Goal: Task Accomplishment & Management: Manage account settings

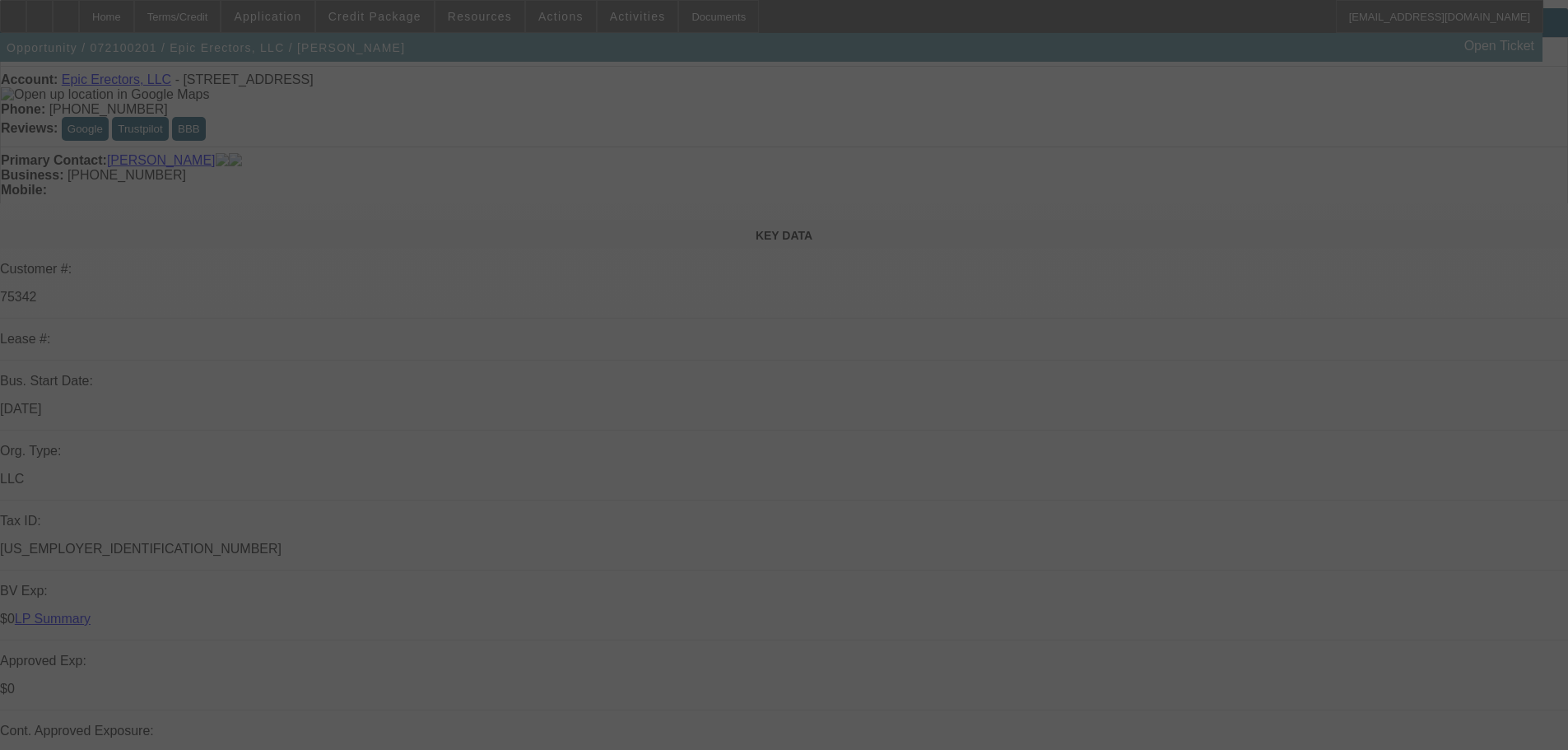
scroll to position [83, 0]
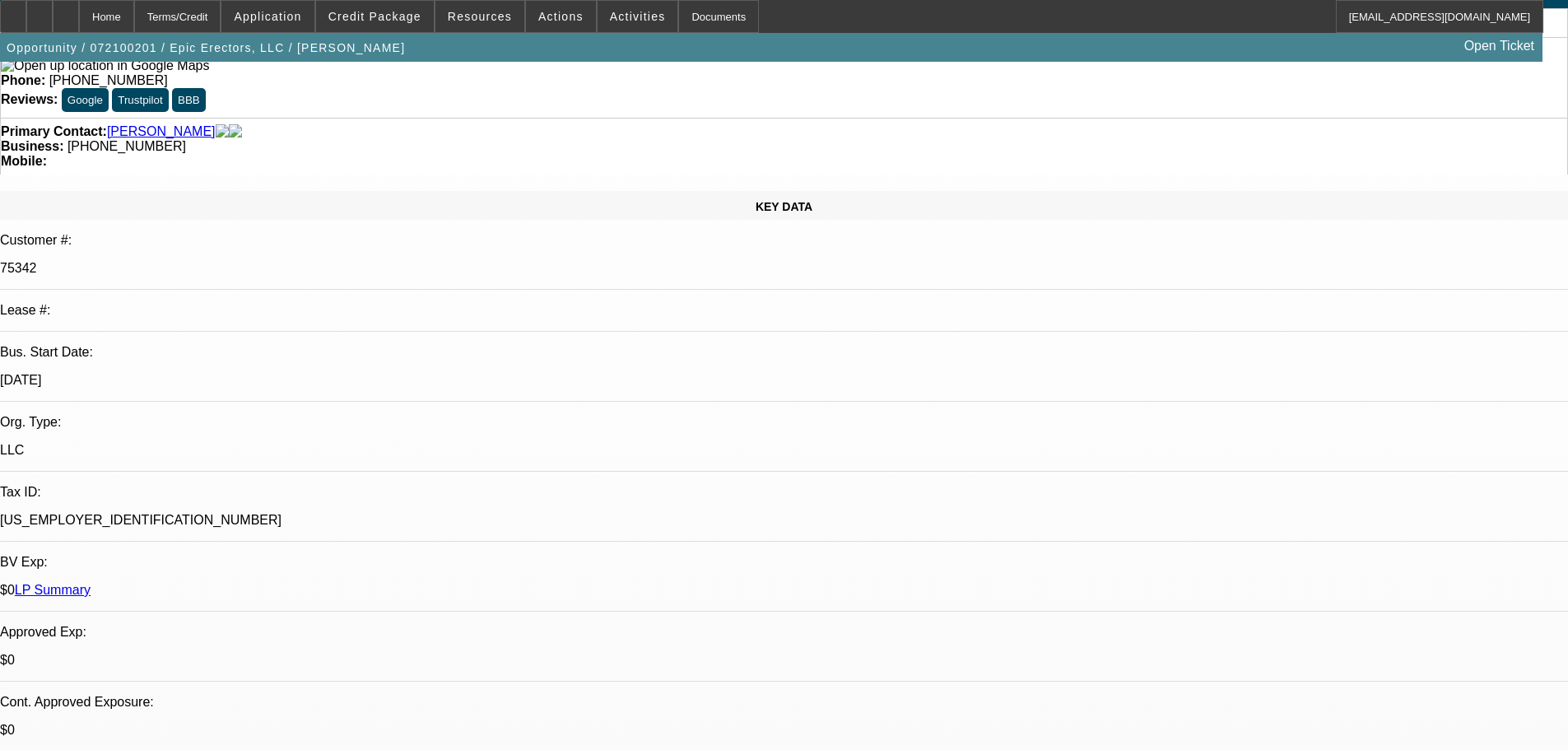
select select "0"
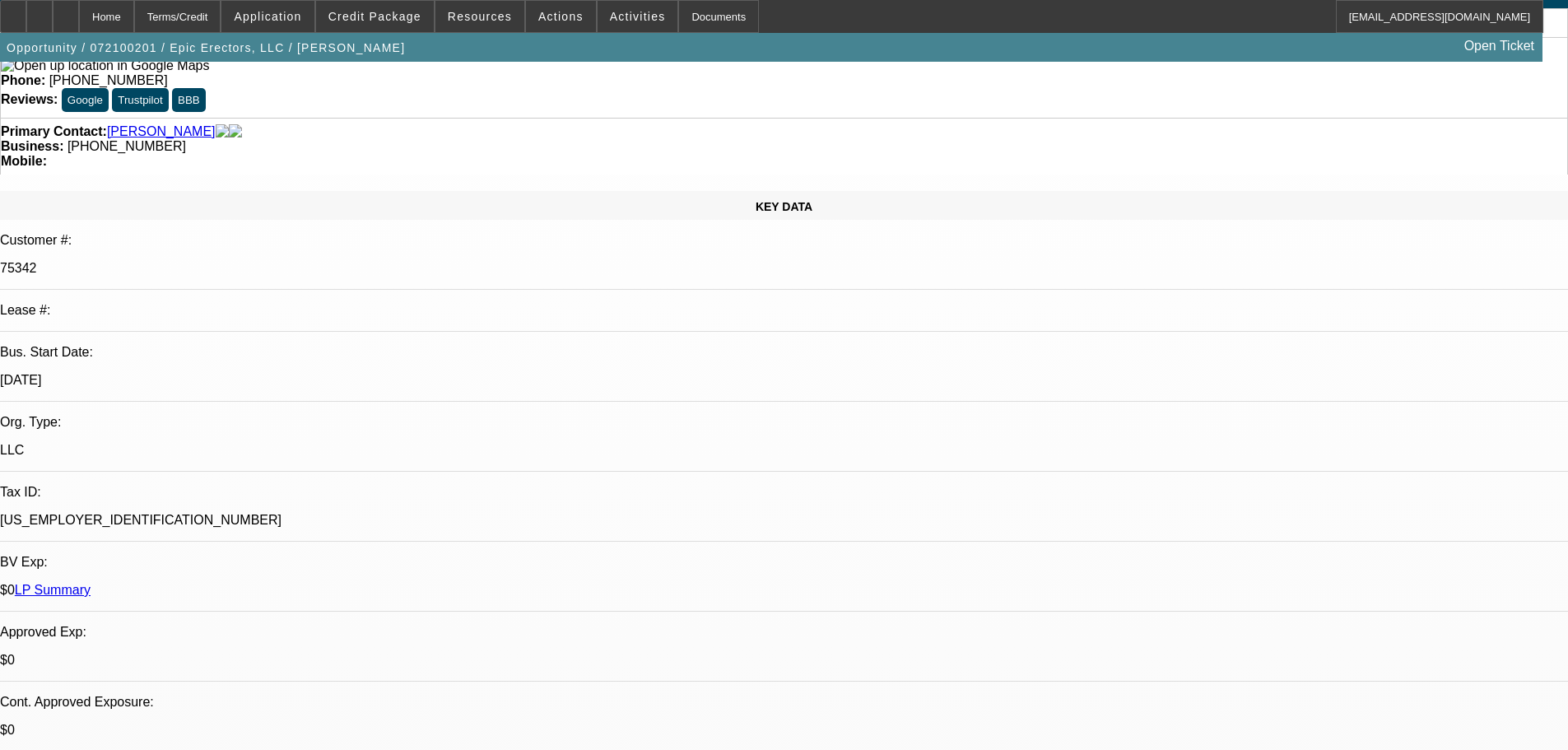
select select "0"
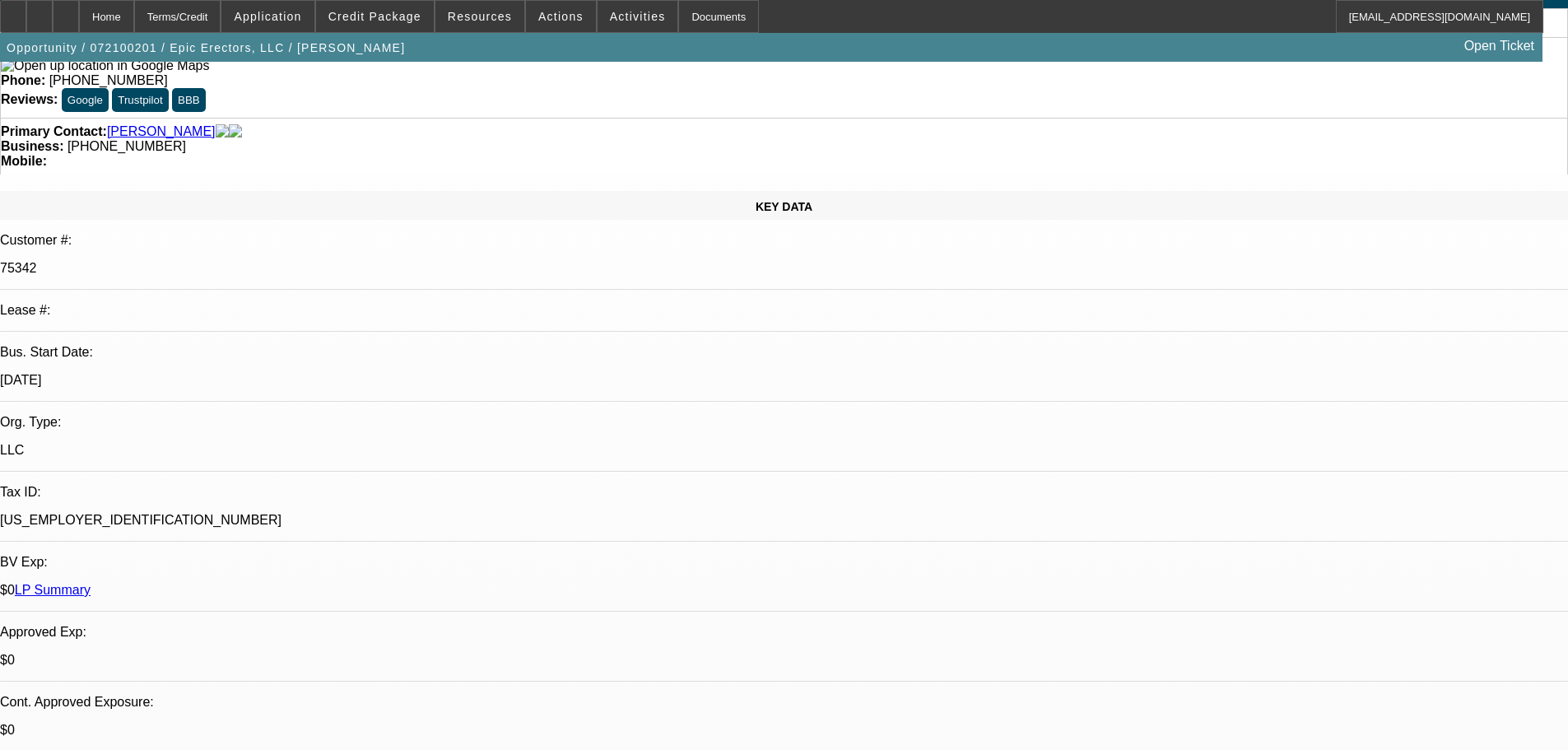
select select "0"
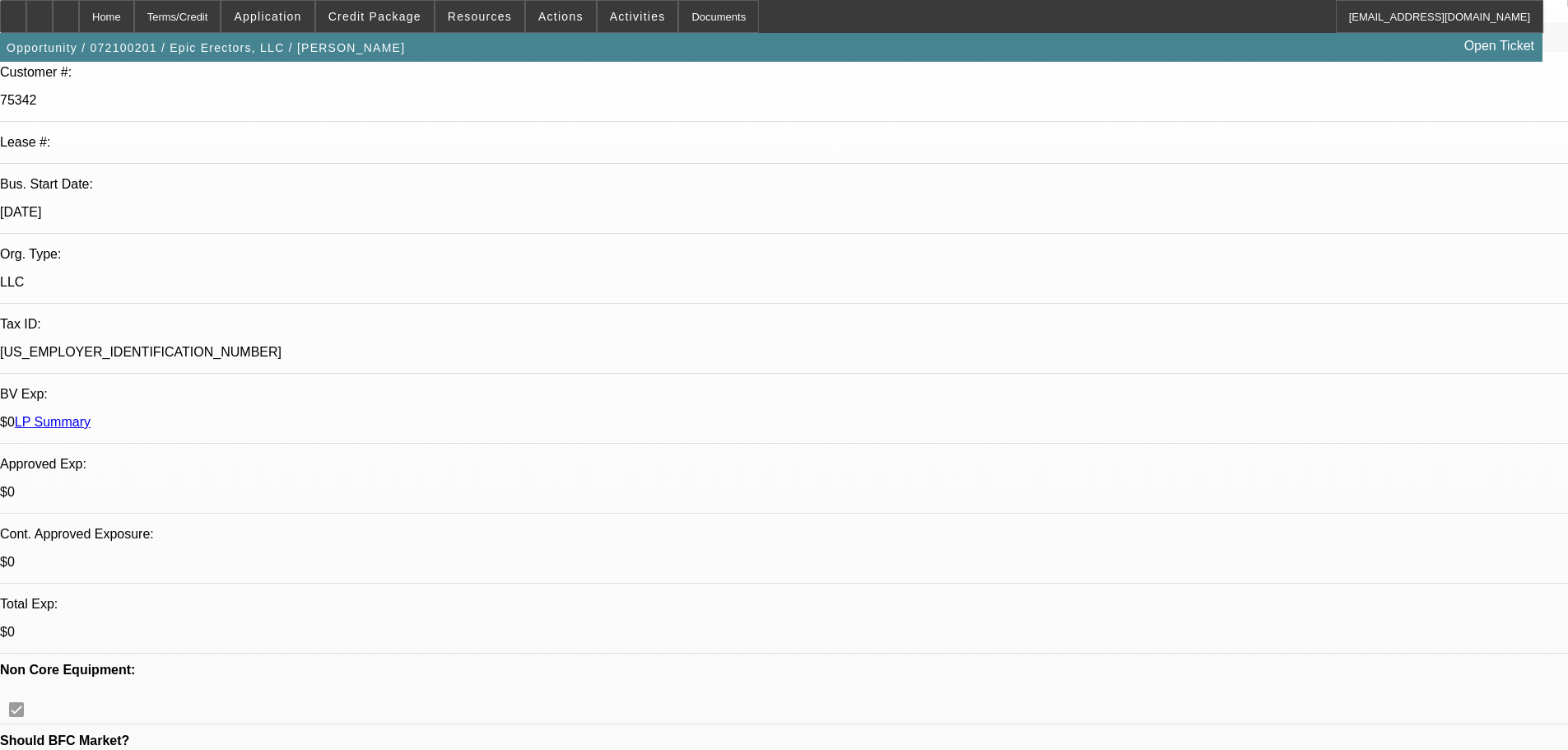
select select "1"
select select "2"
select select "6"
select select "1"
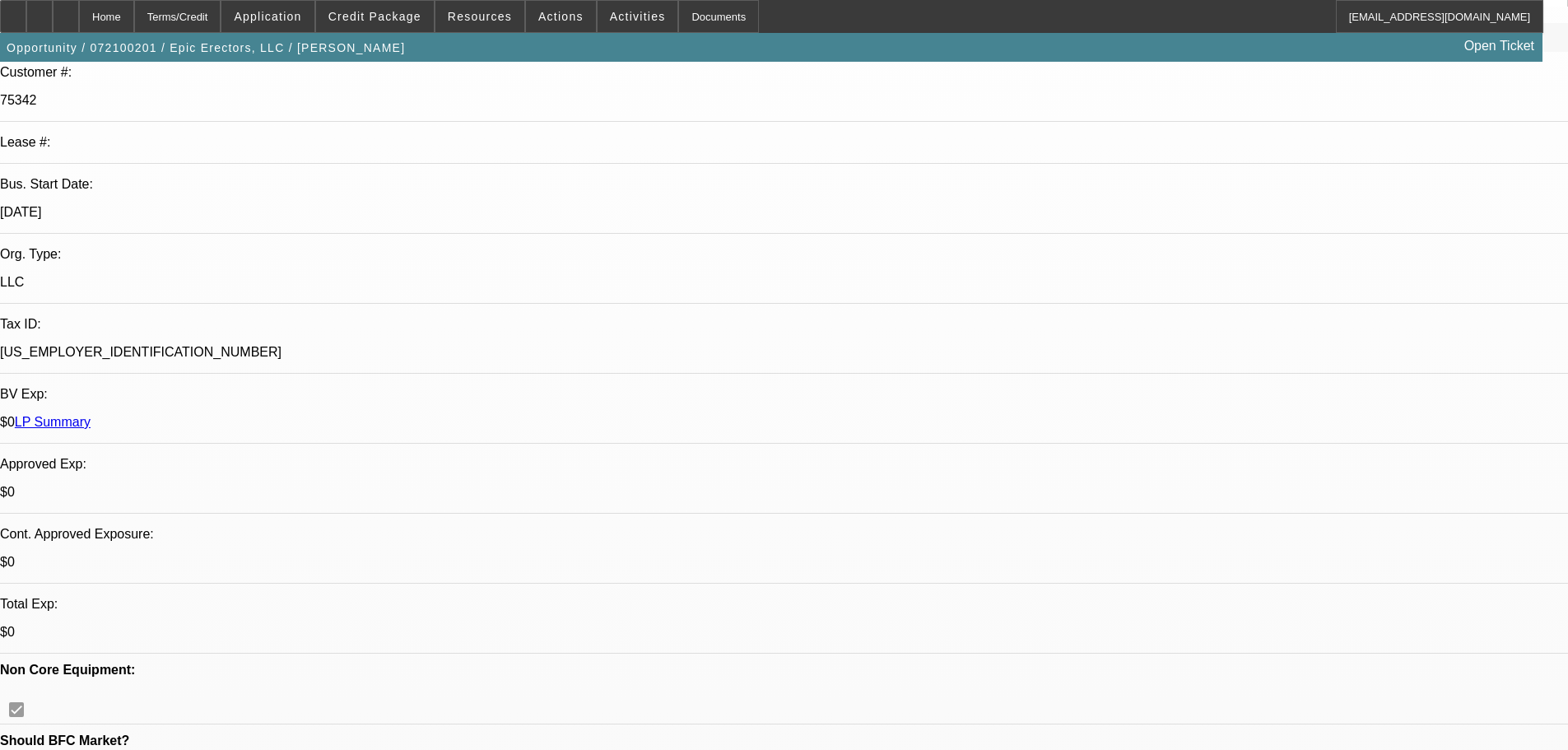
select select "6"
select select "1"
select select "2"
select select "6"
select select "1"
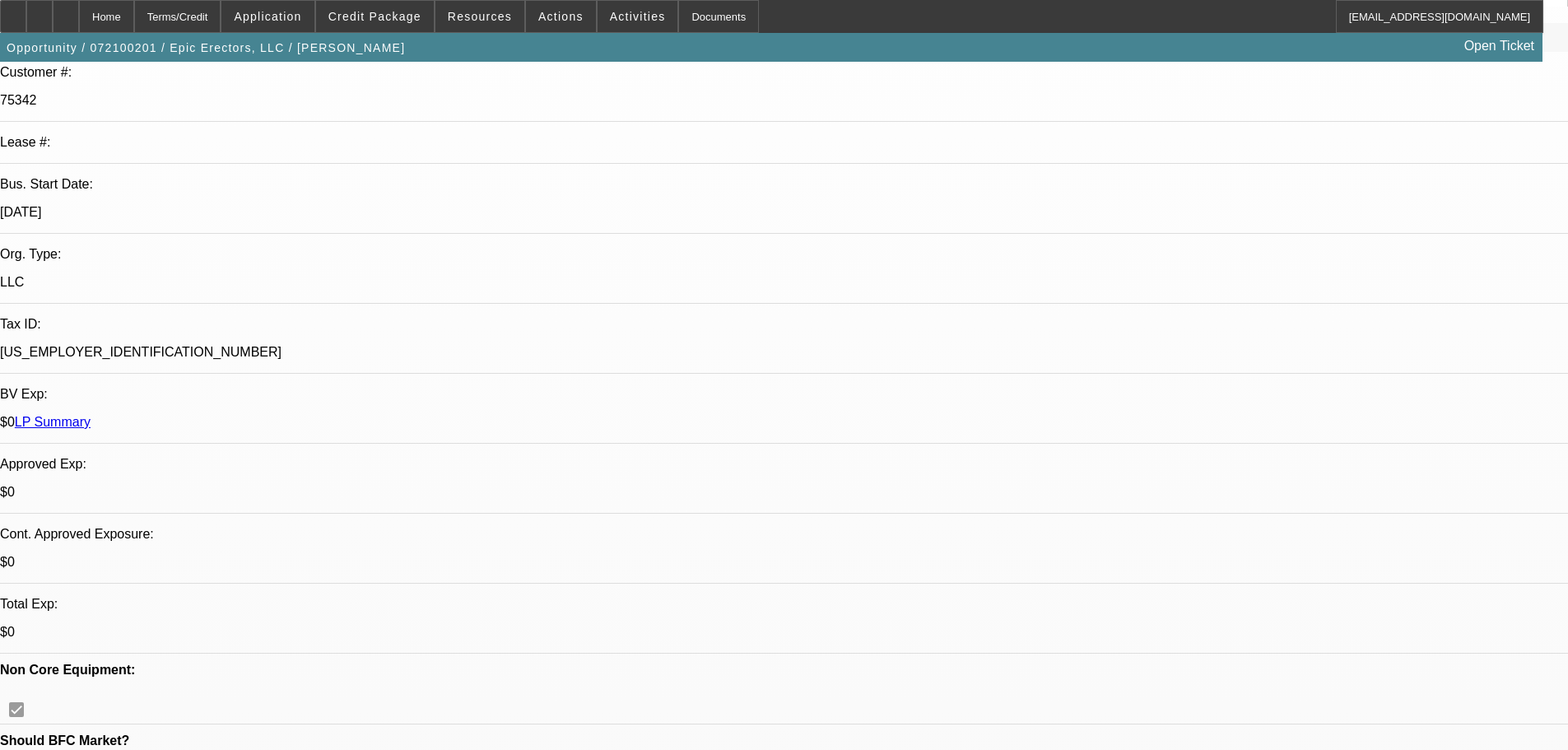
select select "2"
select select "6"
drag, startPoint x: 474, startPoint y: 408, endPoint x: 499, endPoint y: 521, distance: 115.7
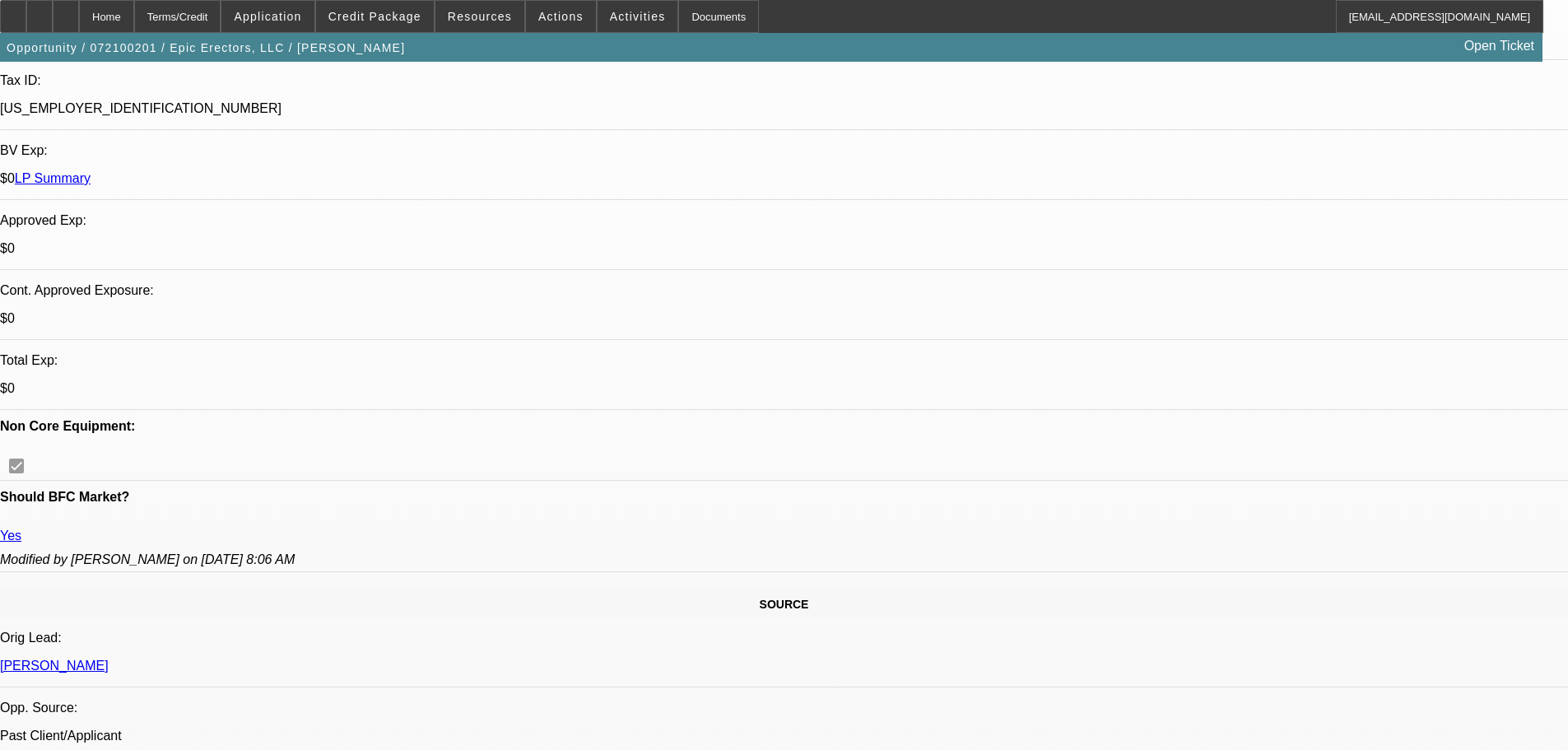
drag, startPoint x: 539, startPoint y: 336, endPoint x: 542, endPoint y: 418, distance: 82.1
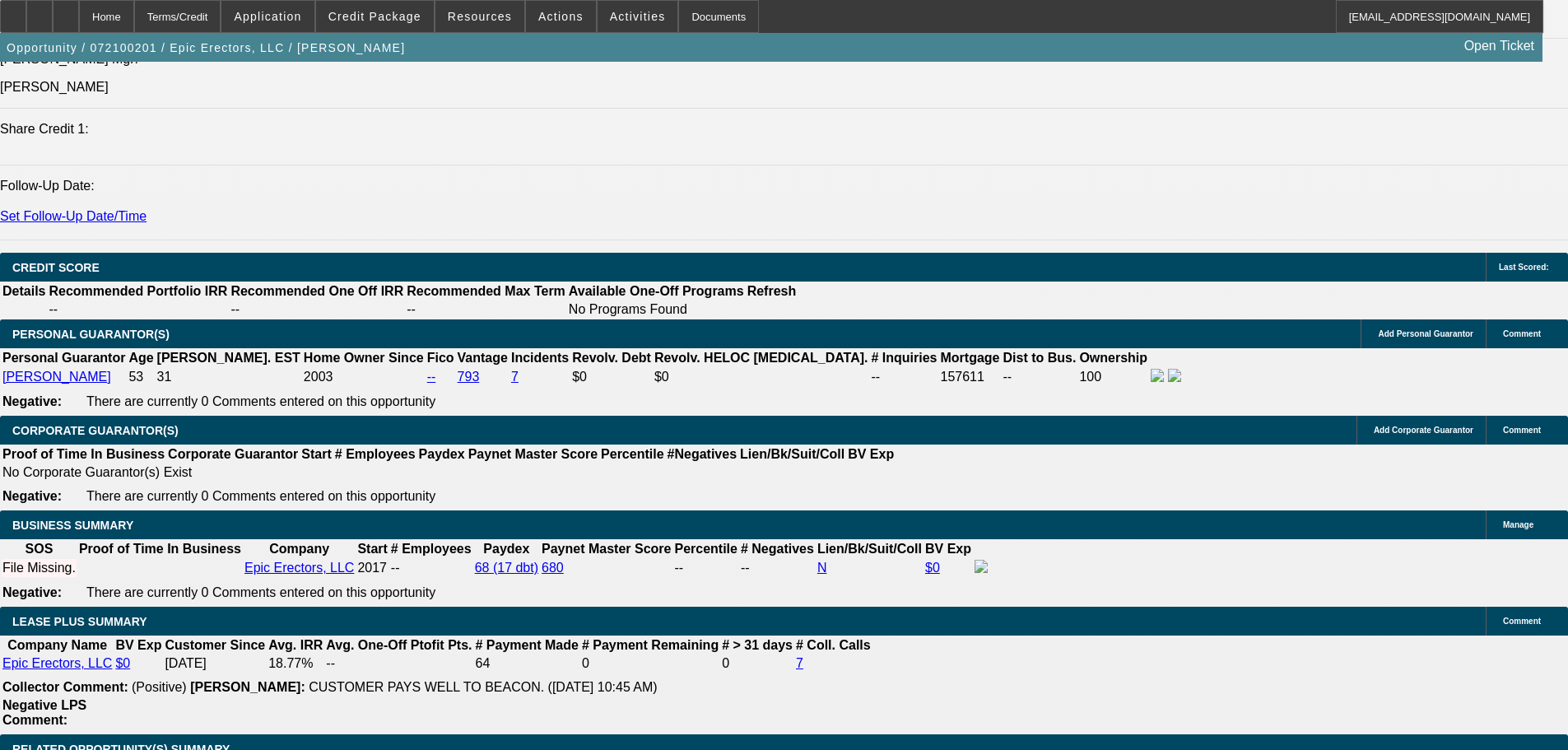
scroll to position [2492, 0]
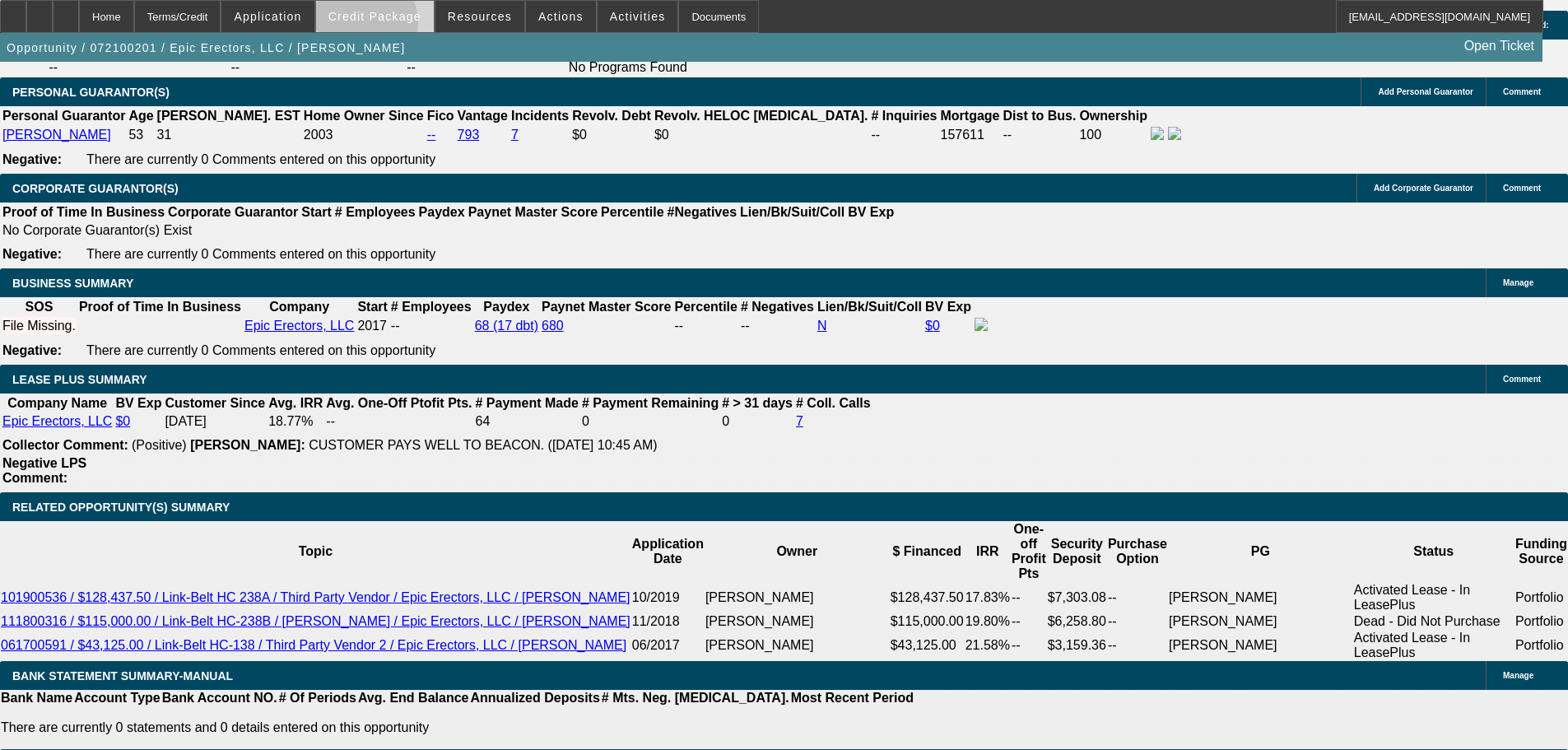
click at [382, 28] on span at bounding box center [374, 16] width 118 height 39
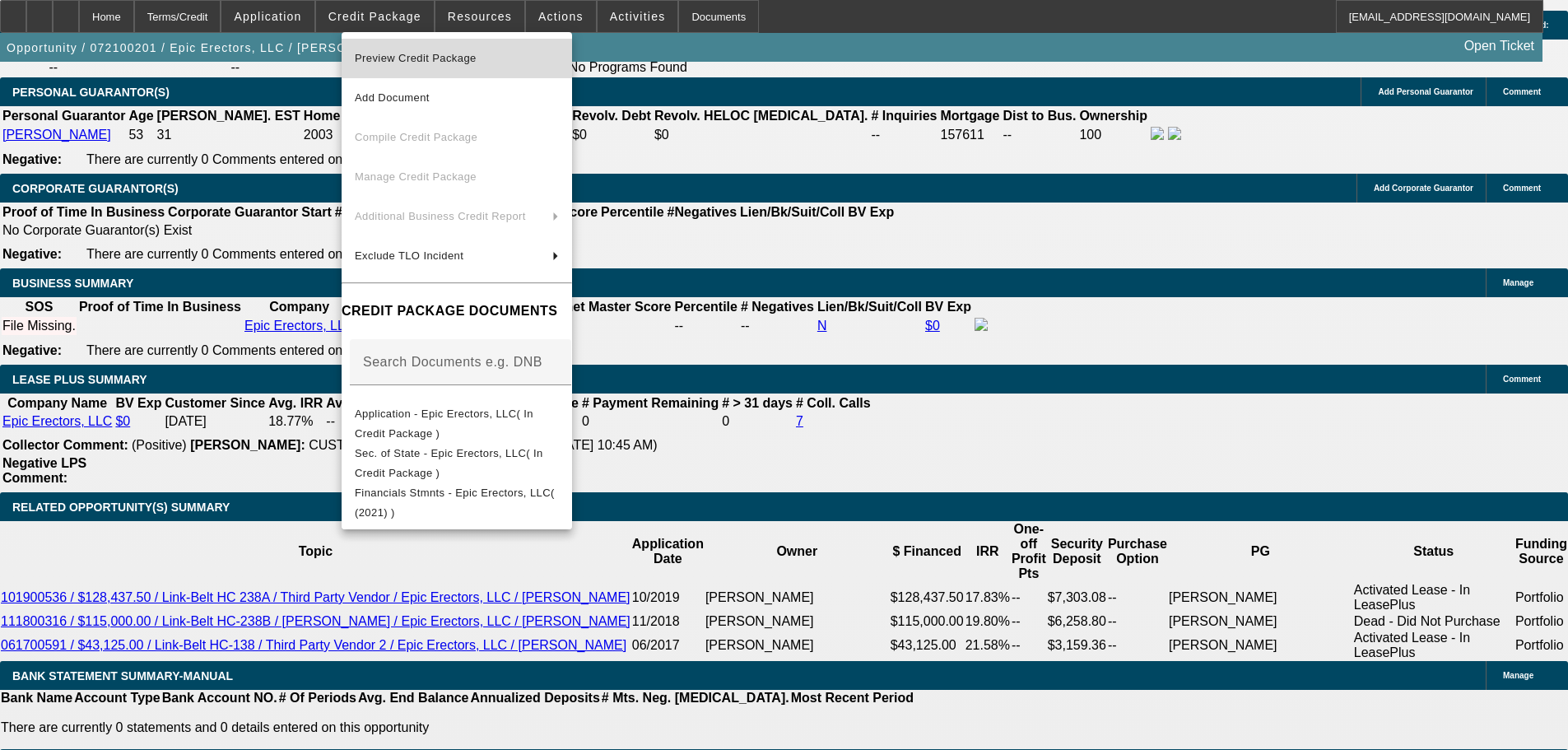
click at [458, 58] on span "Preview Credit Package" at bounding box center [416, 58] width 122 height 13
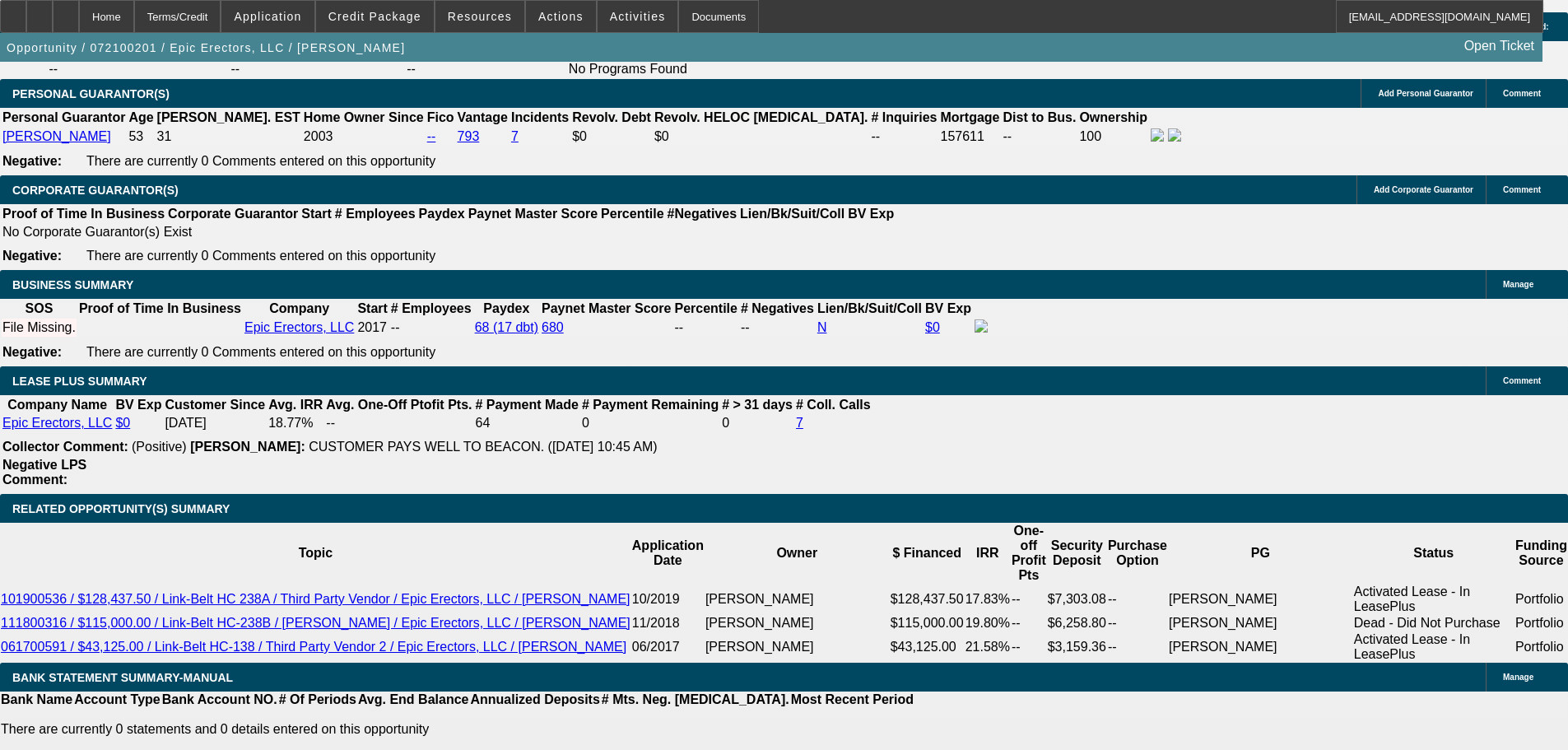
scroll to position [2410, 0]
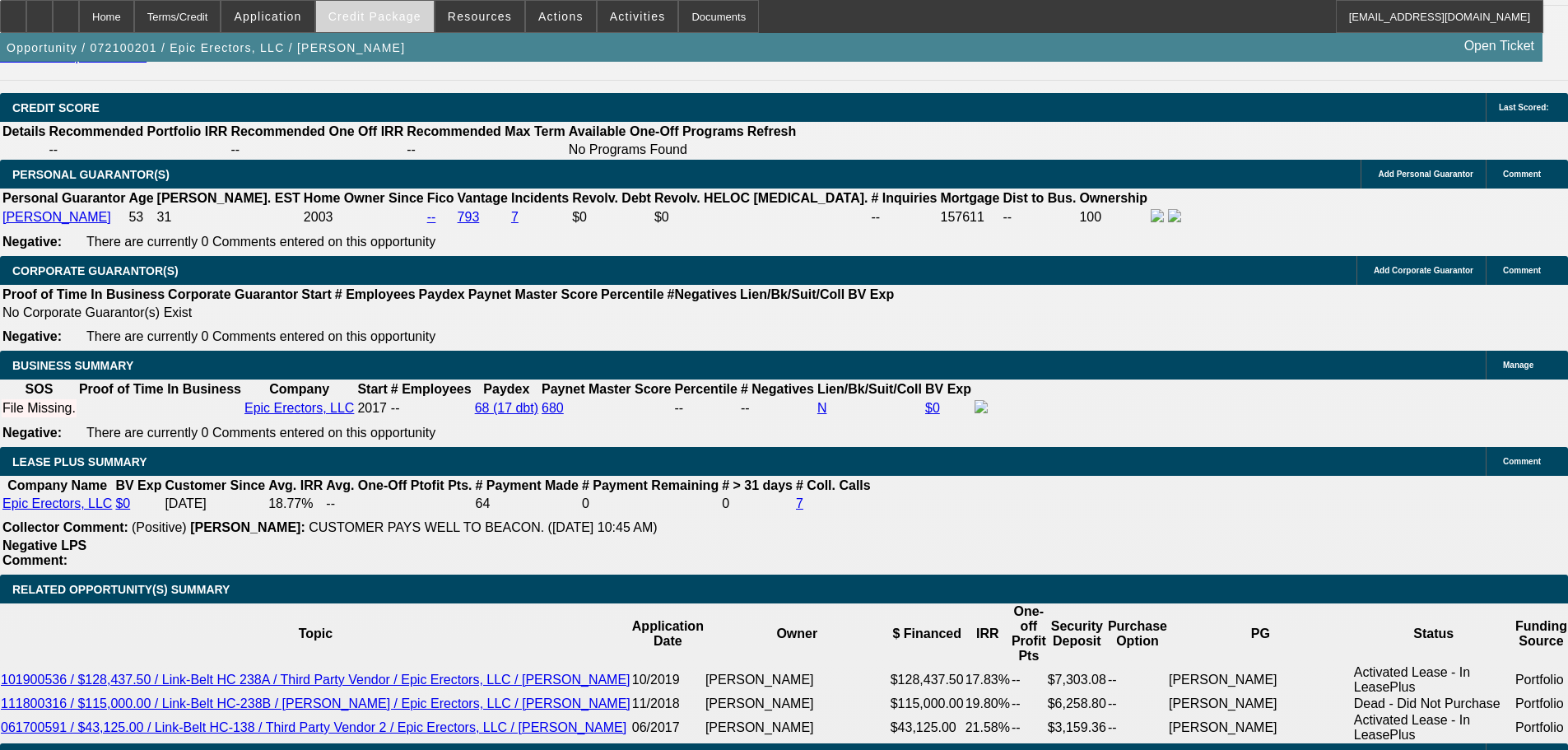
click at [417, 22] on span "Credit Package" at bounding box center [374, 17] width 93 height 13
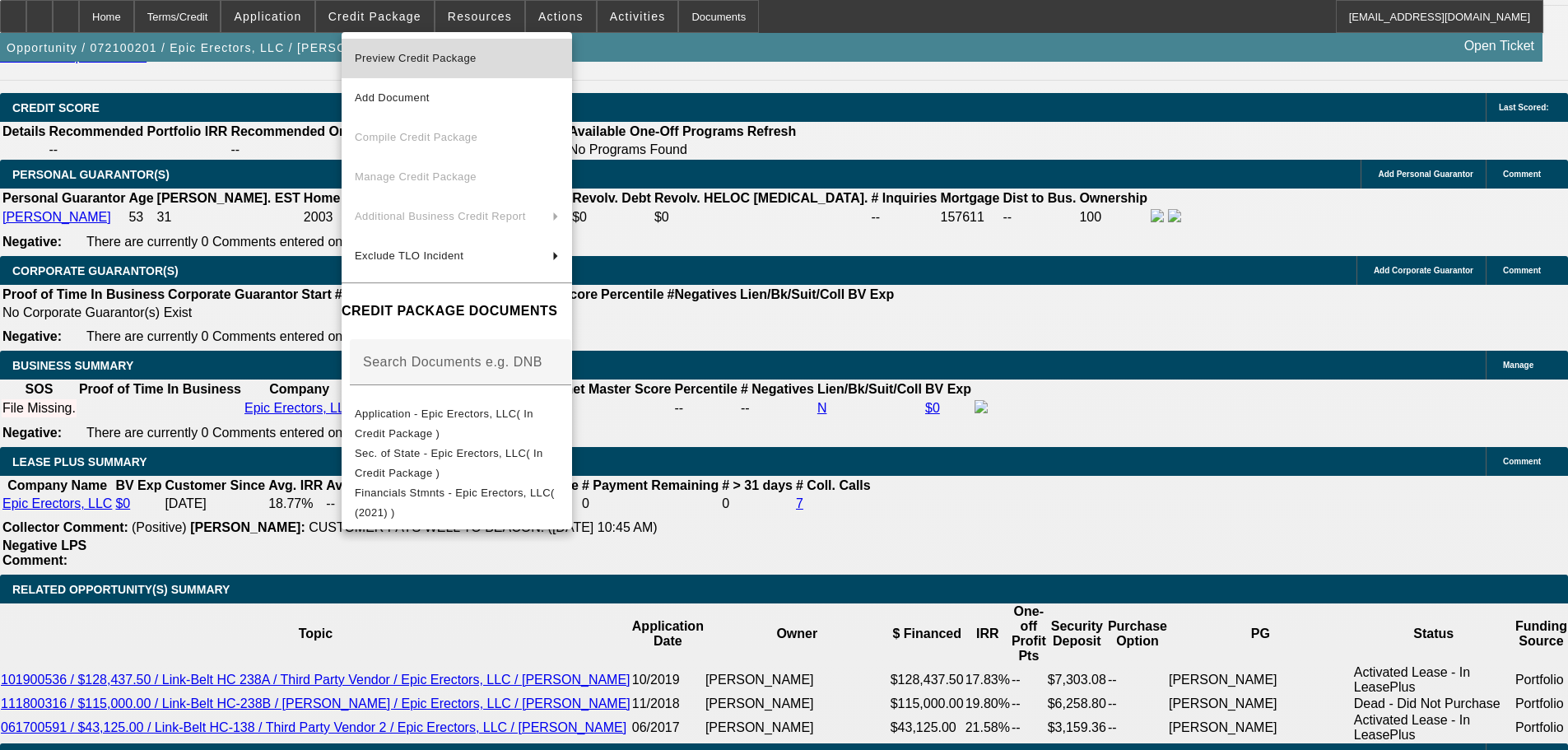
click at [546, 57] on span "Preview Credit Package" at bounding box center [457, 58] width 204 height 20
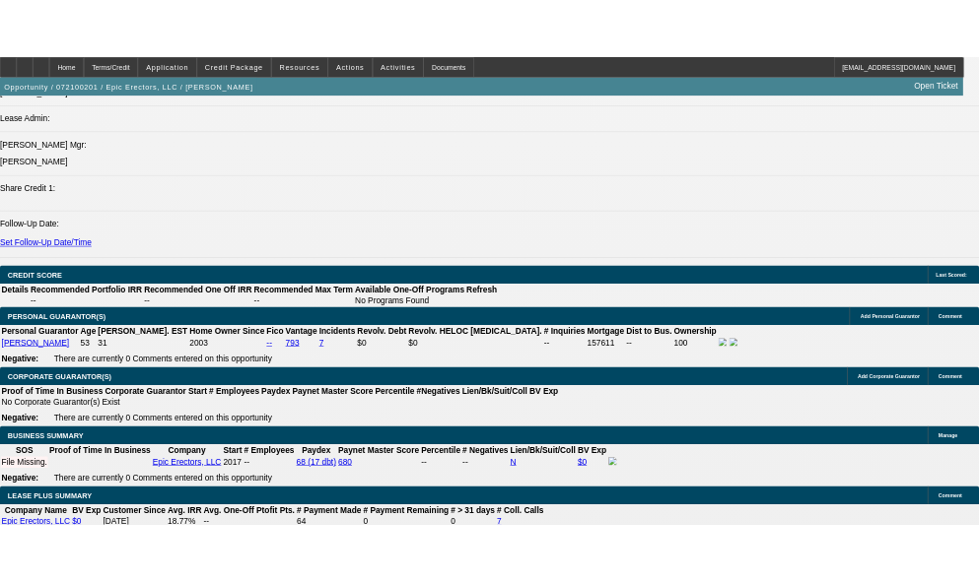
scroll to position [2590, 0]
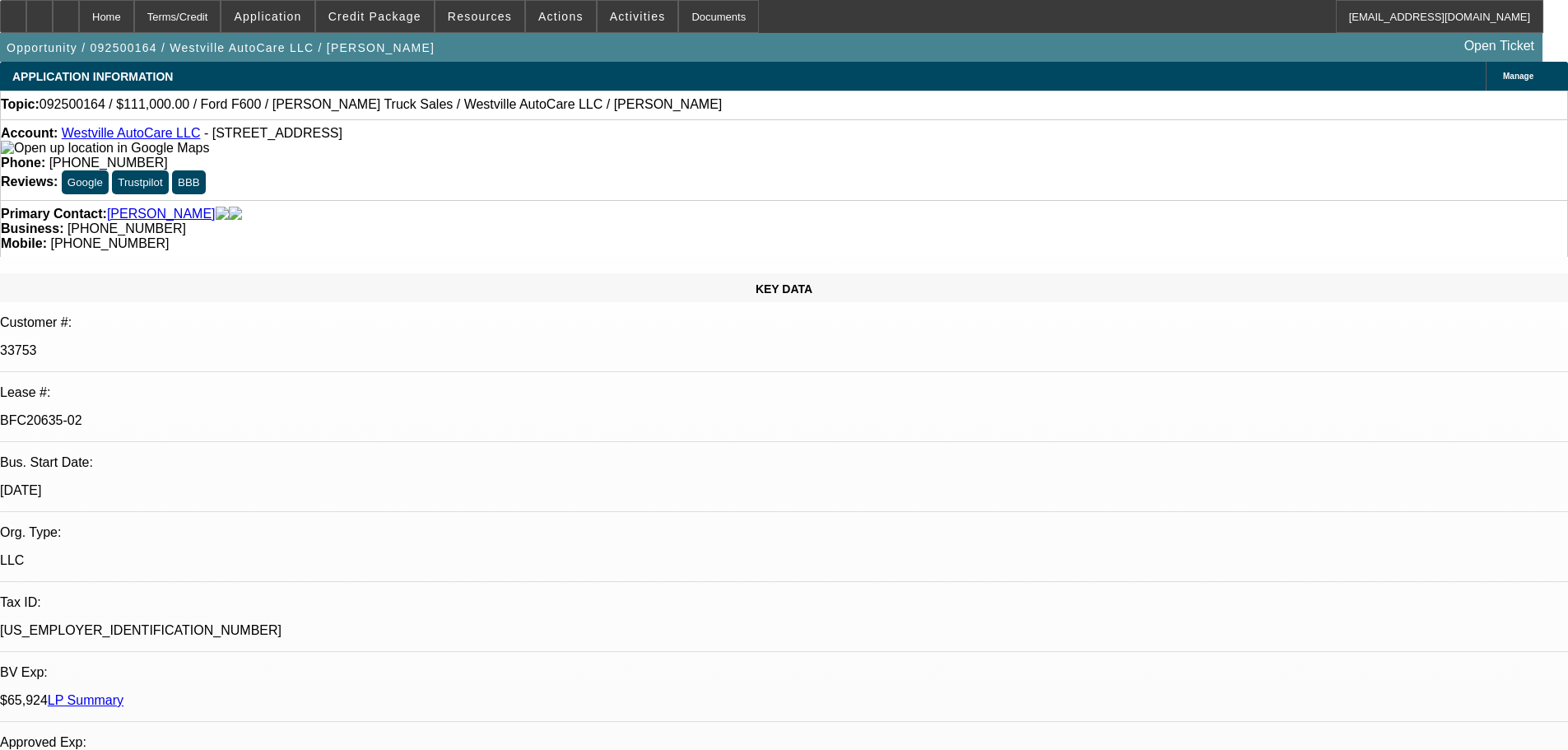
select select "0"
select select "2"
select select "0"
select select "6"
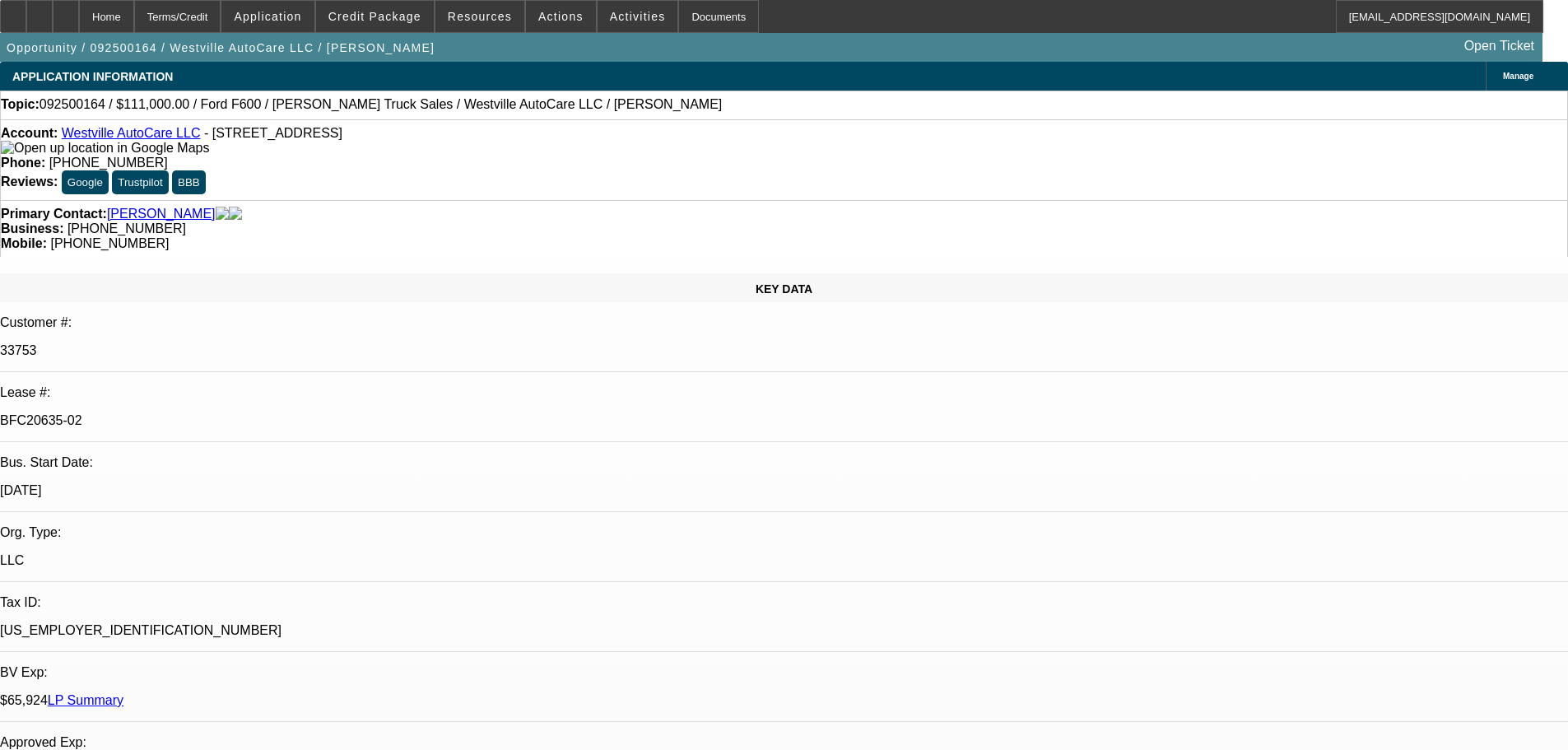
select select "0"
select select "2"
select select "0"
select select "6"
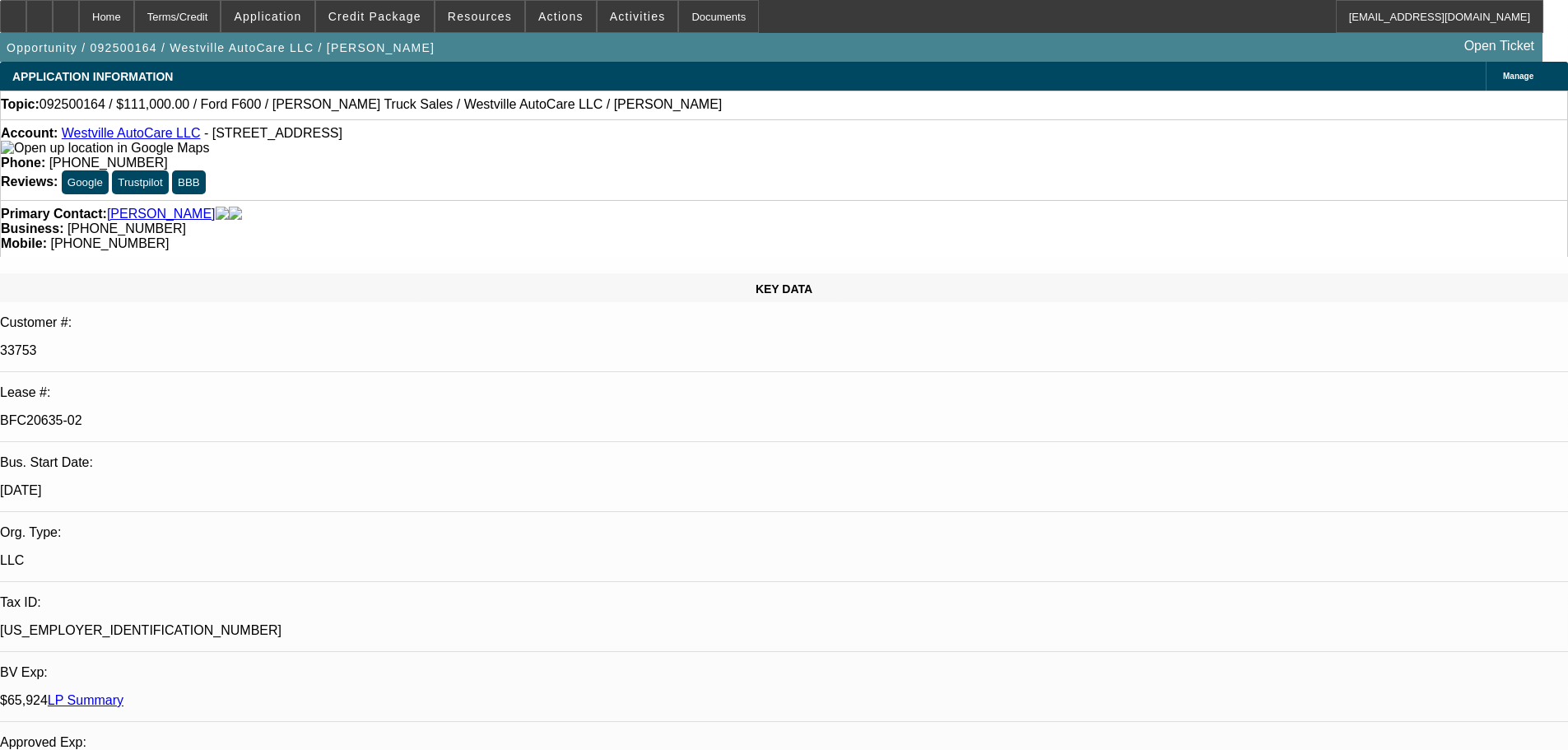
select select "0"
select select "2"
select select "0"
select select "6"
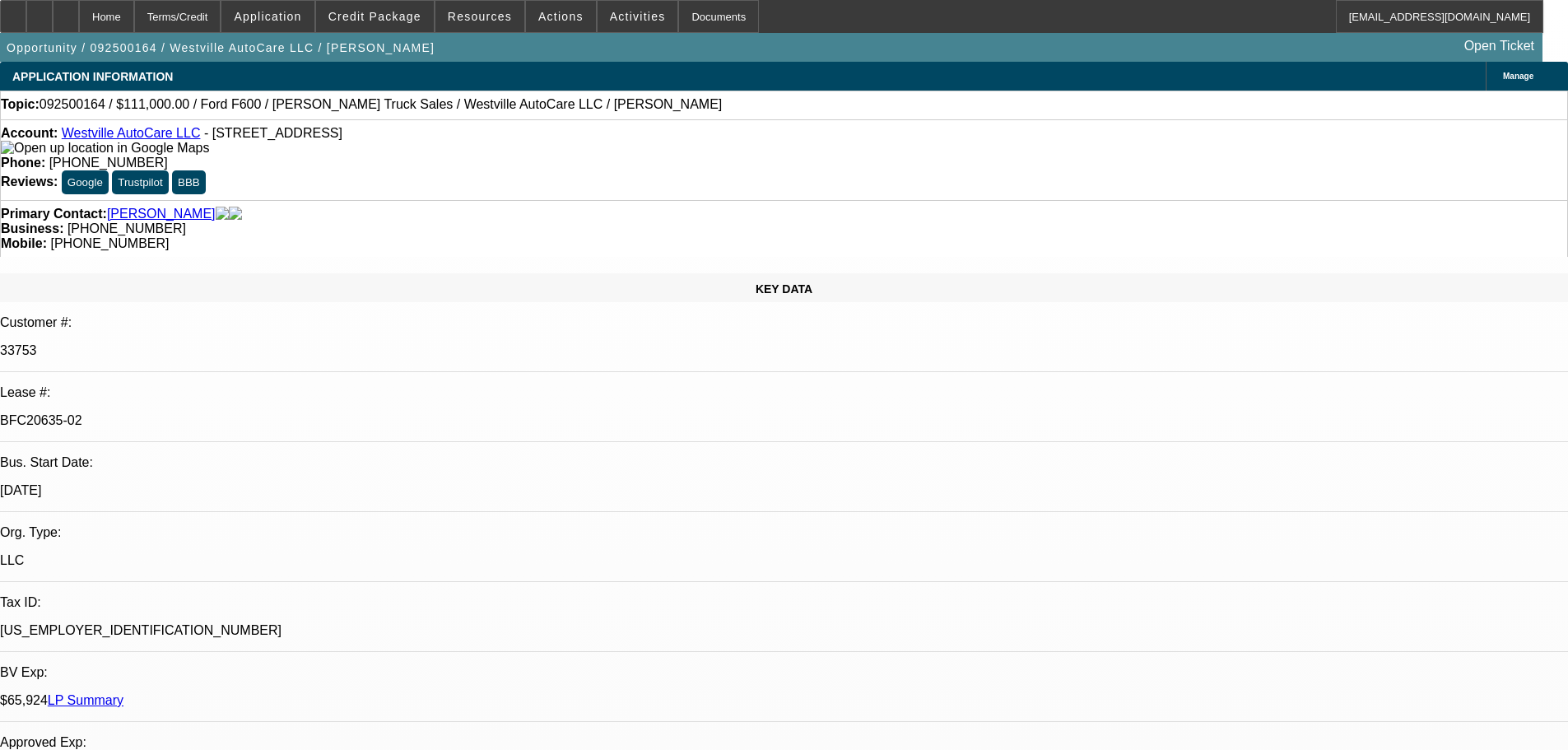
select select "0"
select select "2"
select select "0"
select select "6"
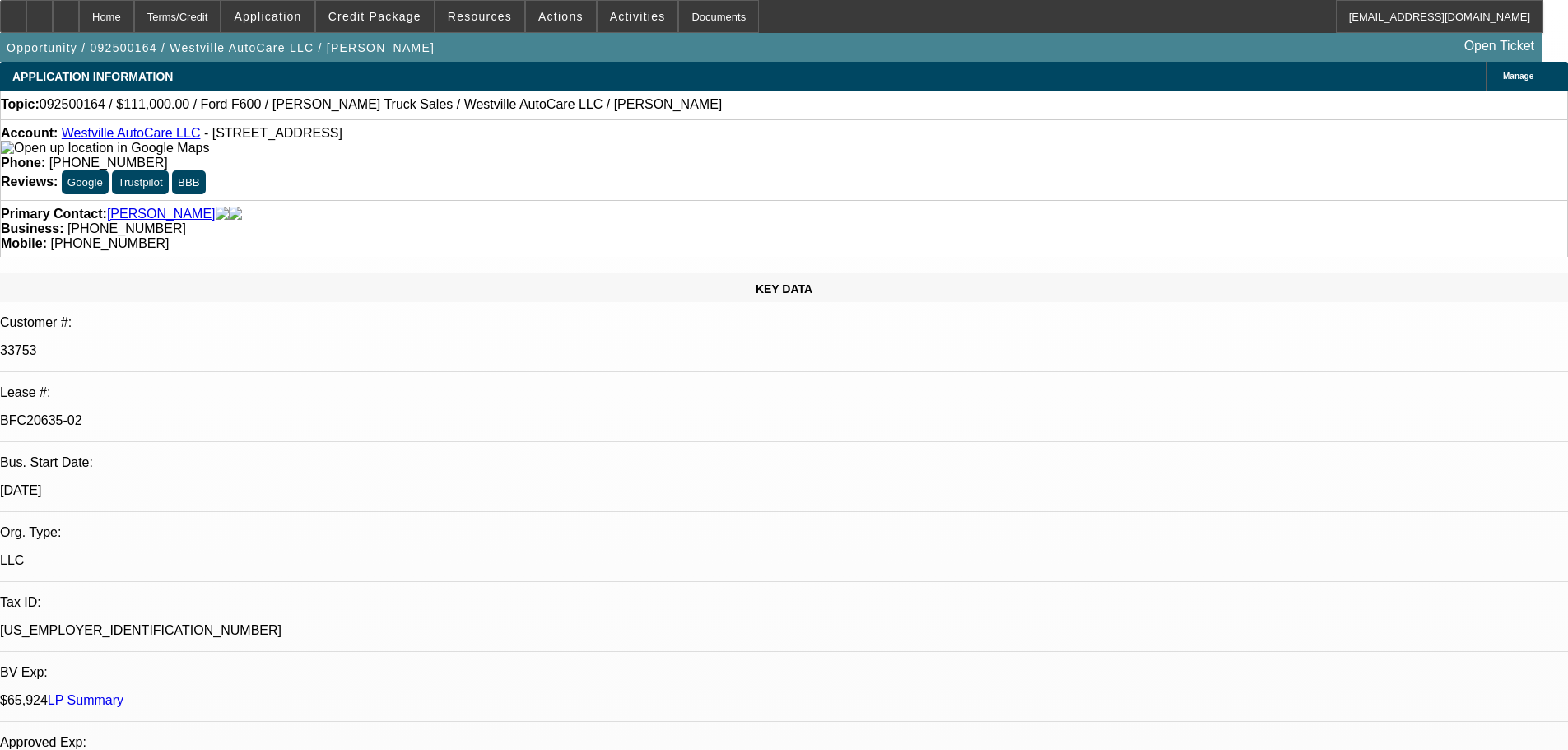
select select "0"
select select "2"
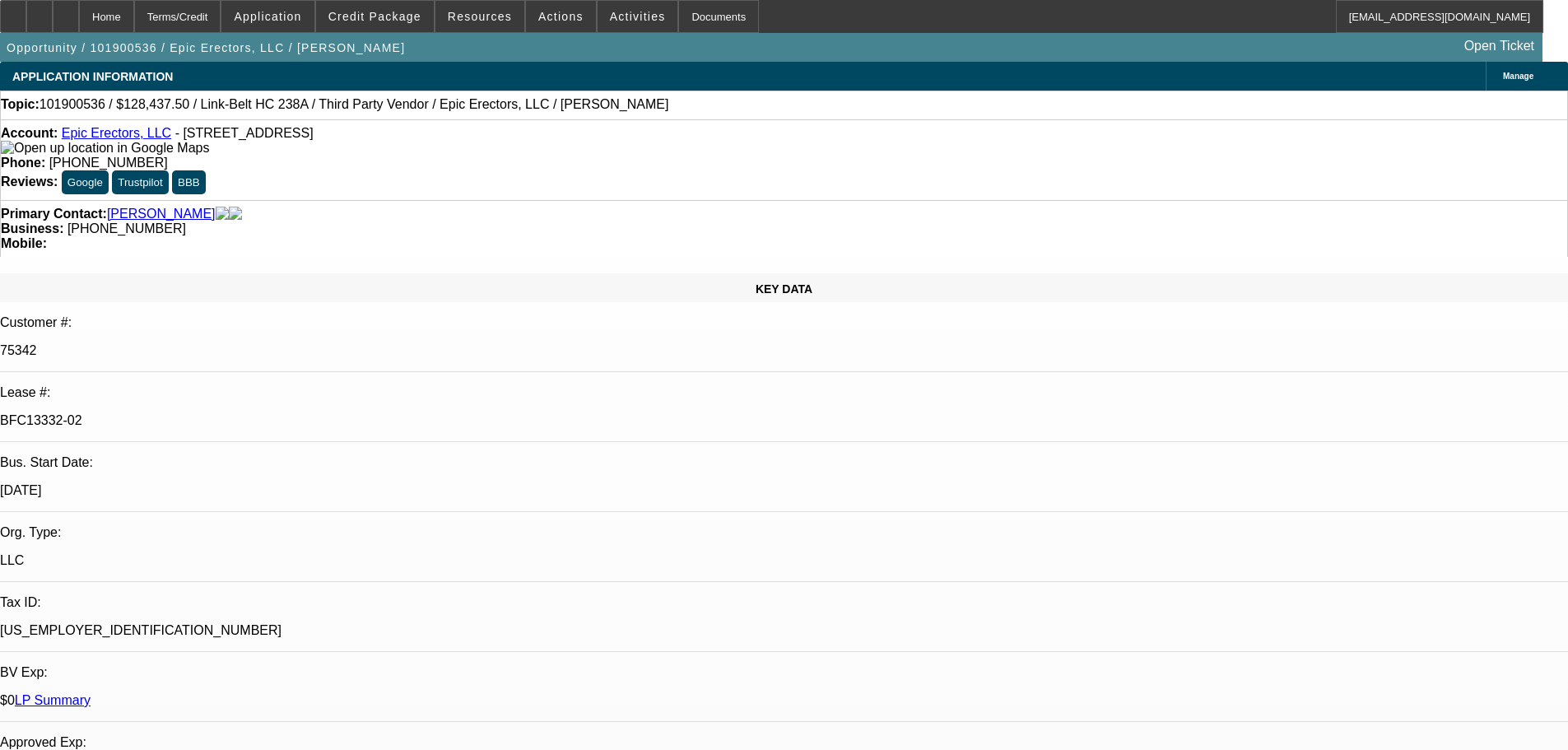
select select "0"
select select "6"
select select "0"
select select "2"
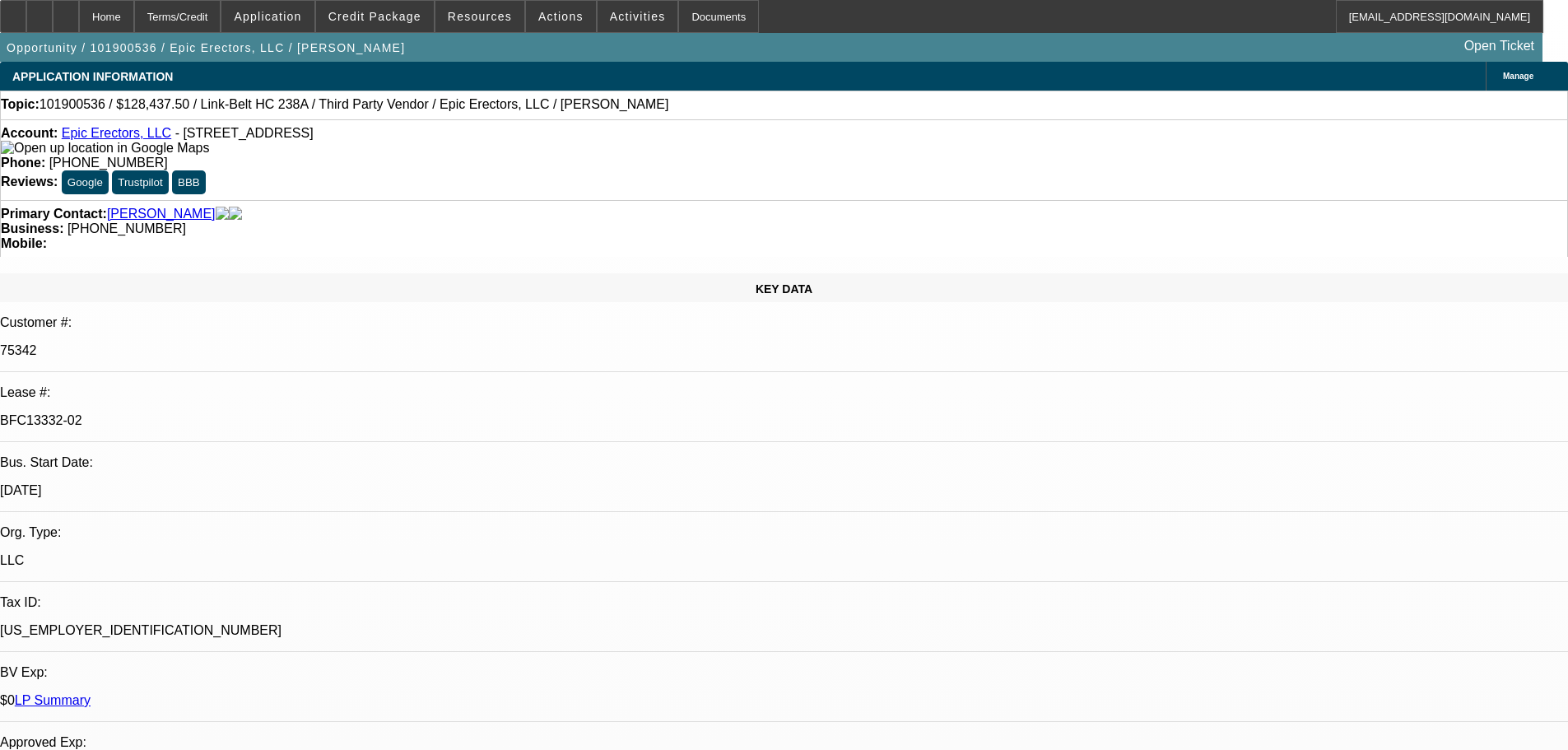
select select "0"
select select "6"
select select "0"
select select "2"
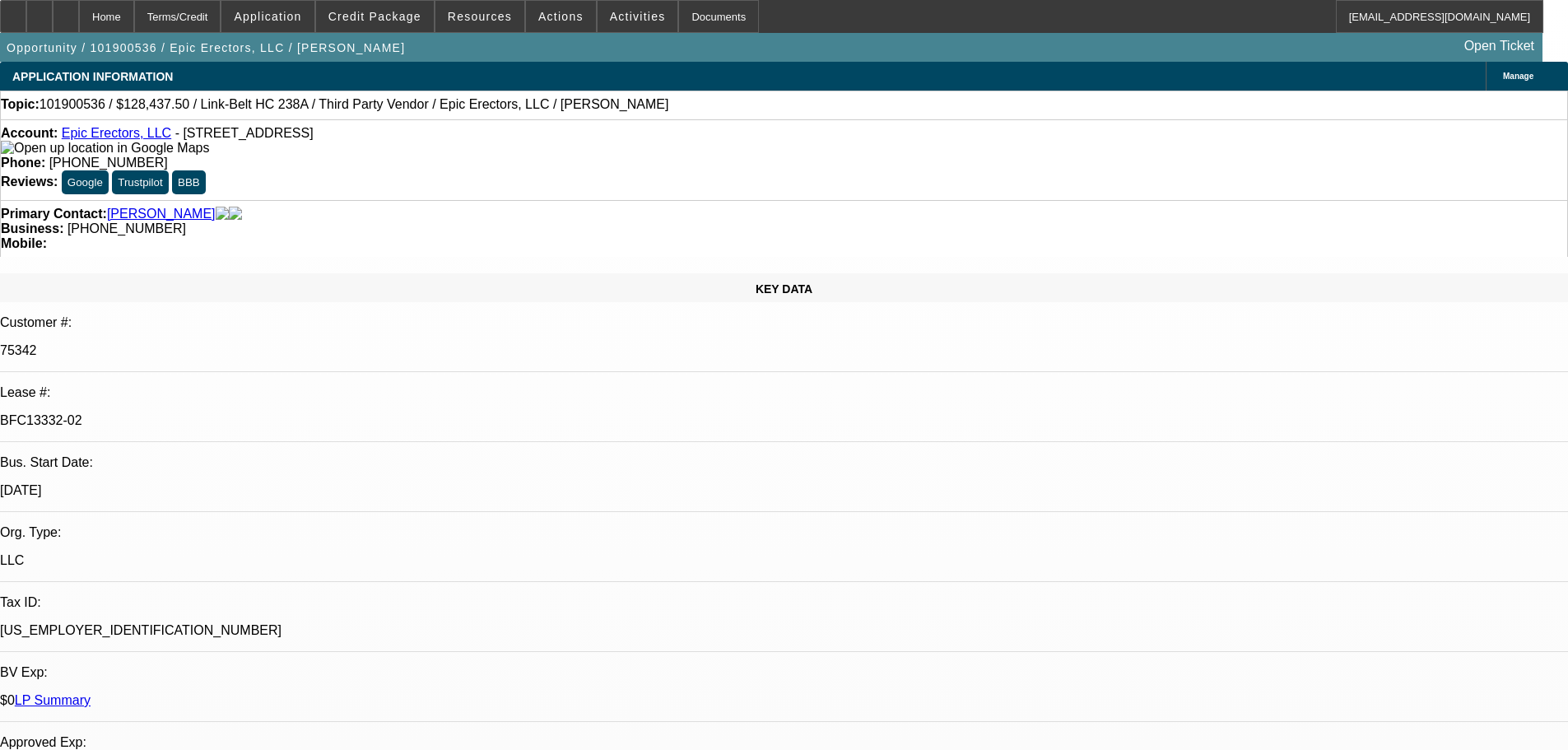
select select "0"
select select "6"
select select "0"
select select "2"
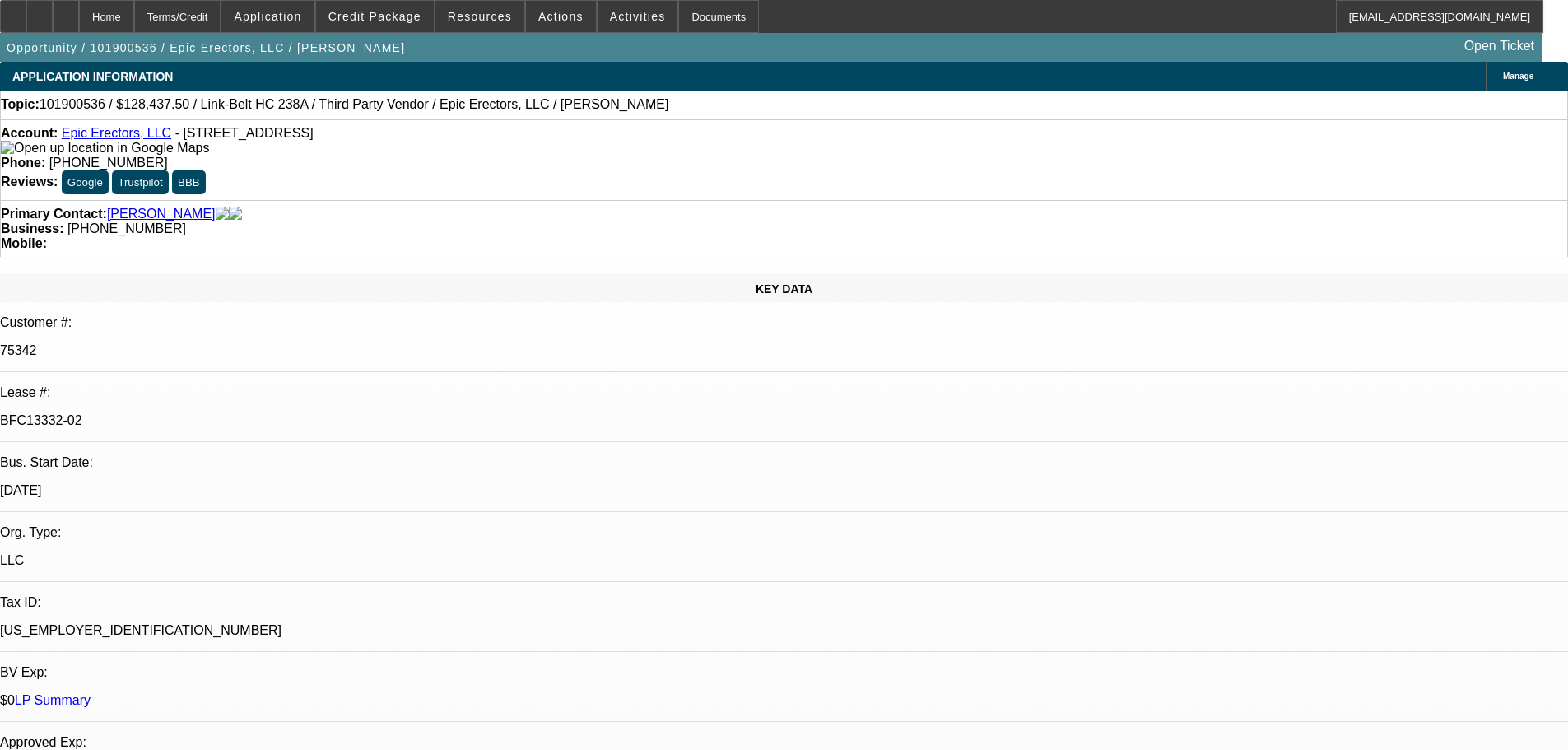
select select "0"
select select "6"
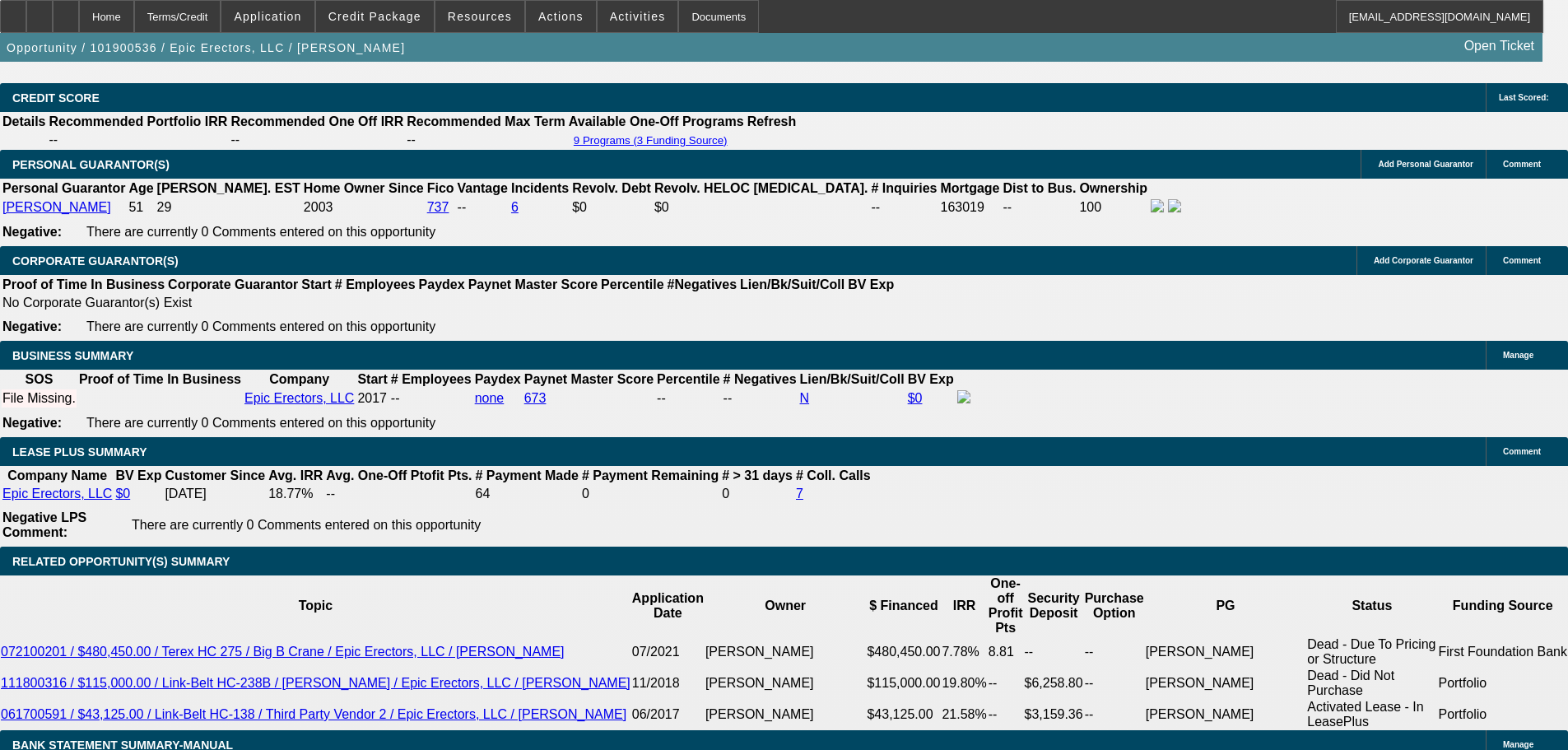
scroll to position [2646, 0]
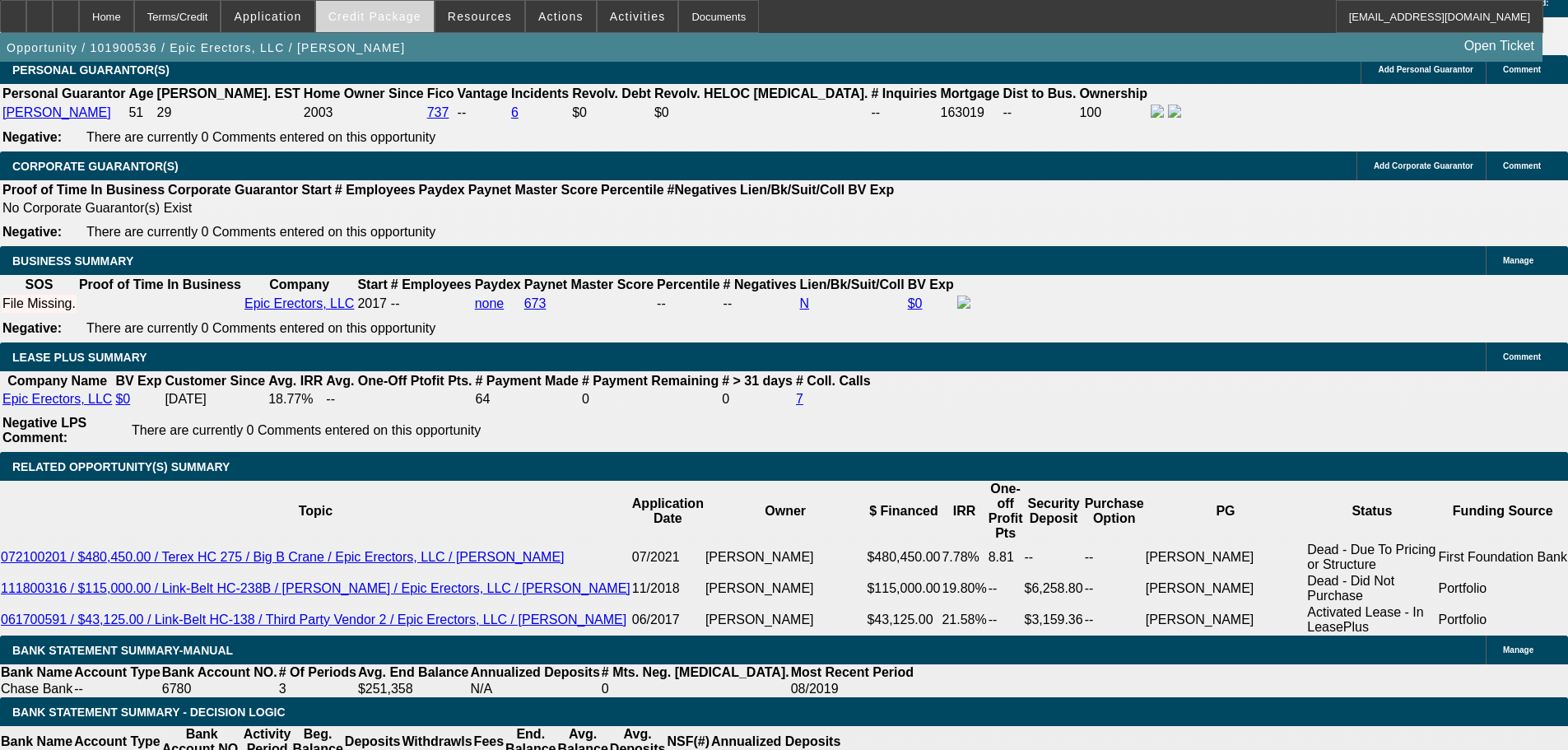
click at [354, 10] on span "Credit Package" at bounding box center [374, 17] width 93 height 13
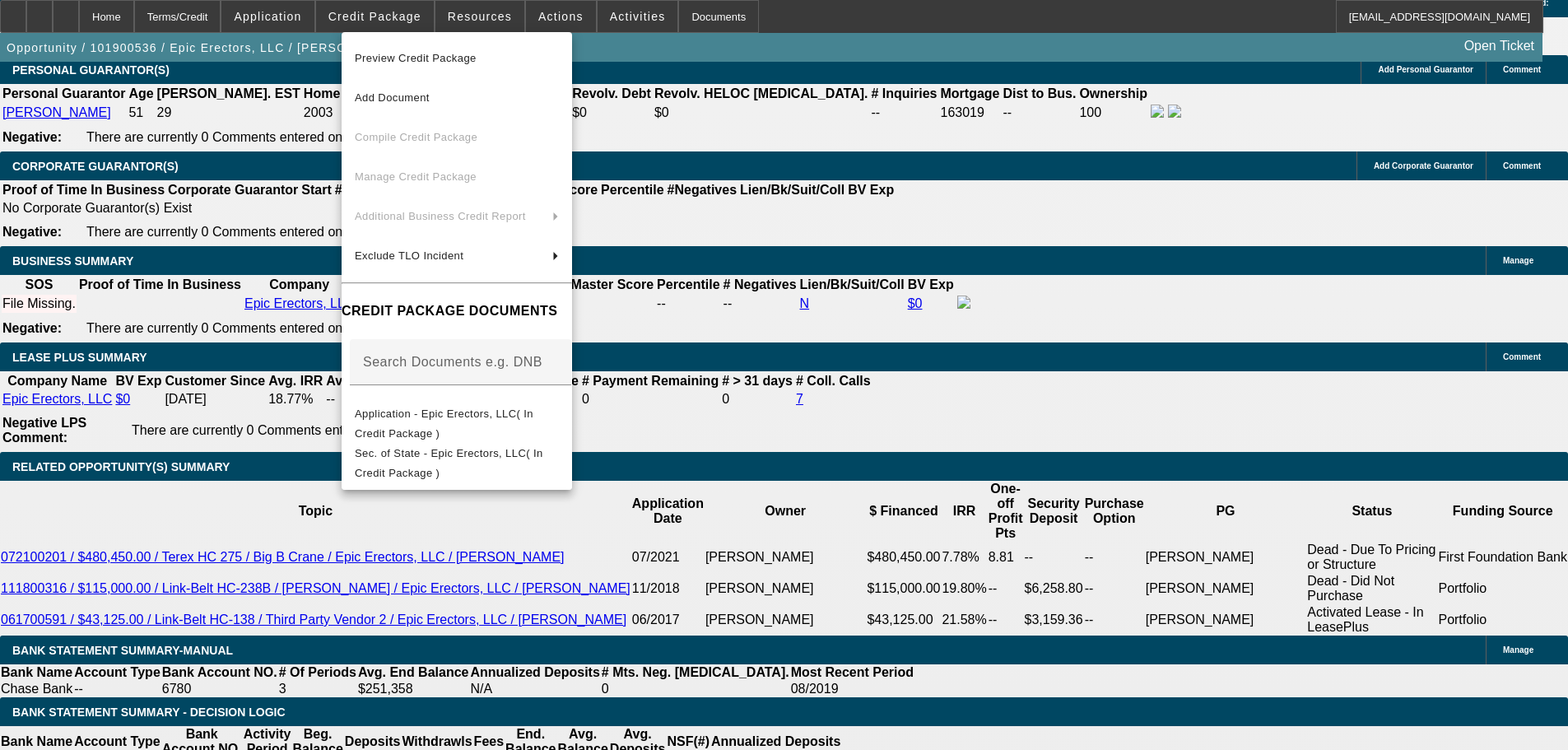
click at [855, 174] on div at bounding box center [784, 375] width 1568 height 750
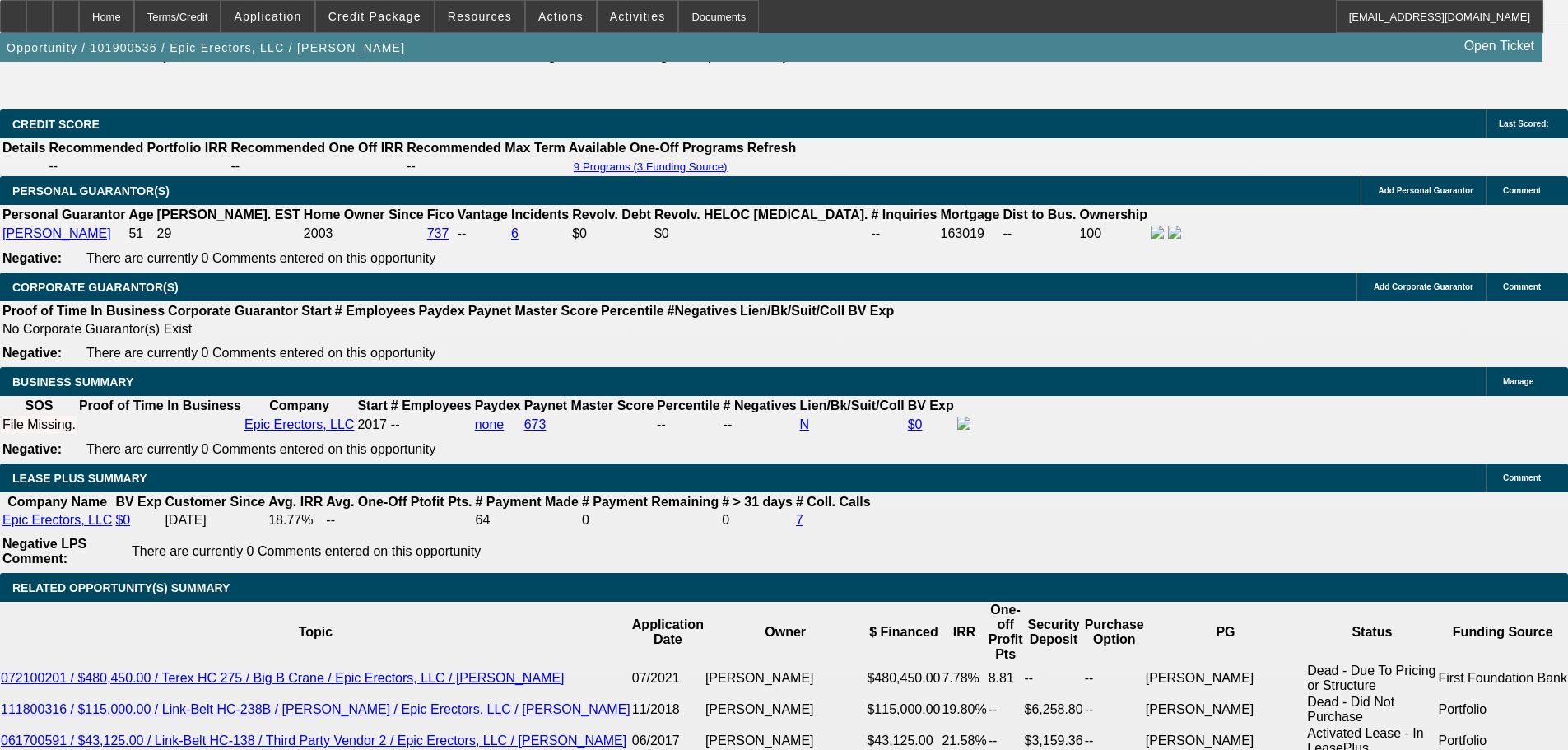
scroll to position [2399, 0]
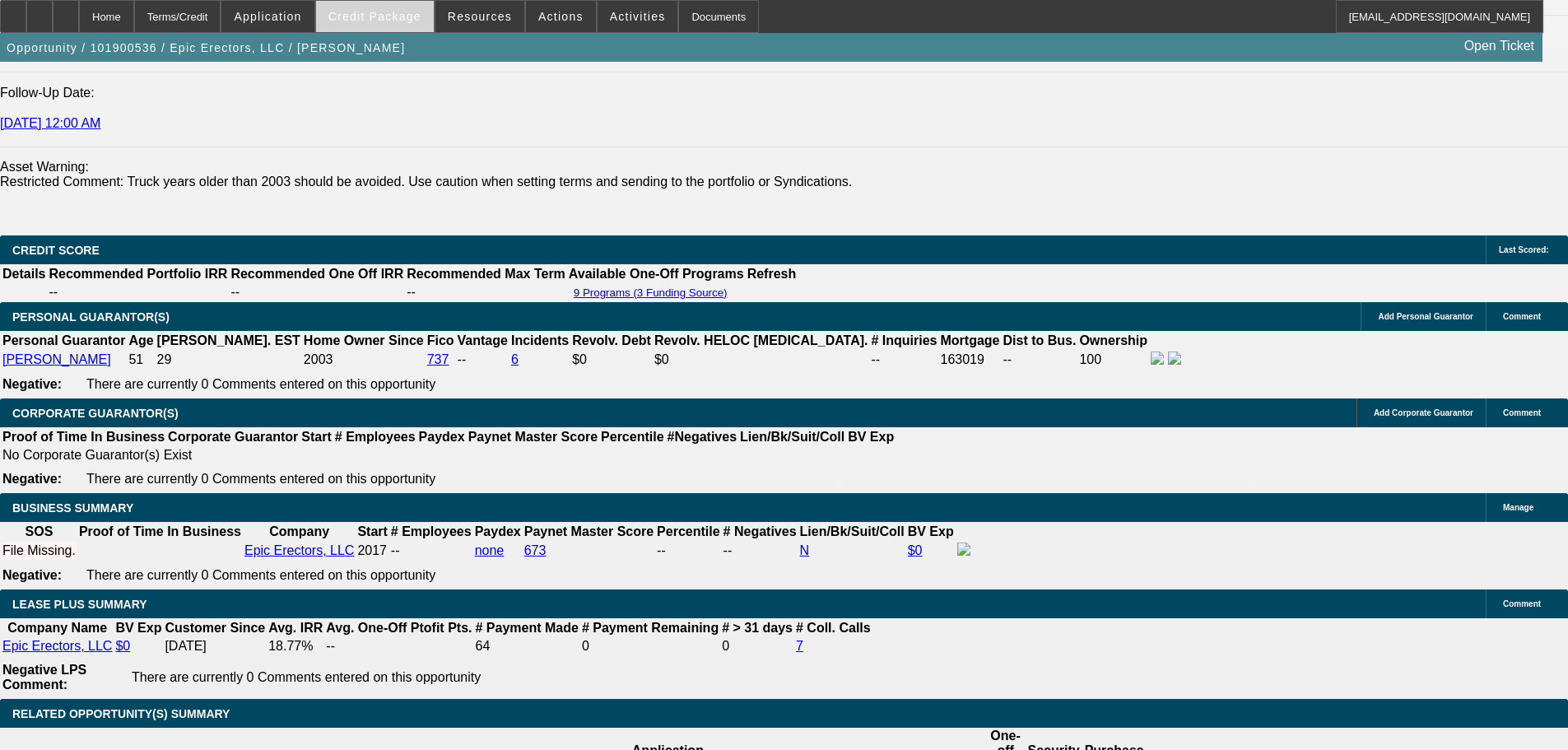
click at [408, 16] on span "Credit Package" at bounding box center [374, 17] width 93 height 13
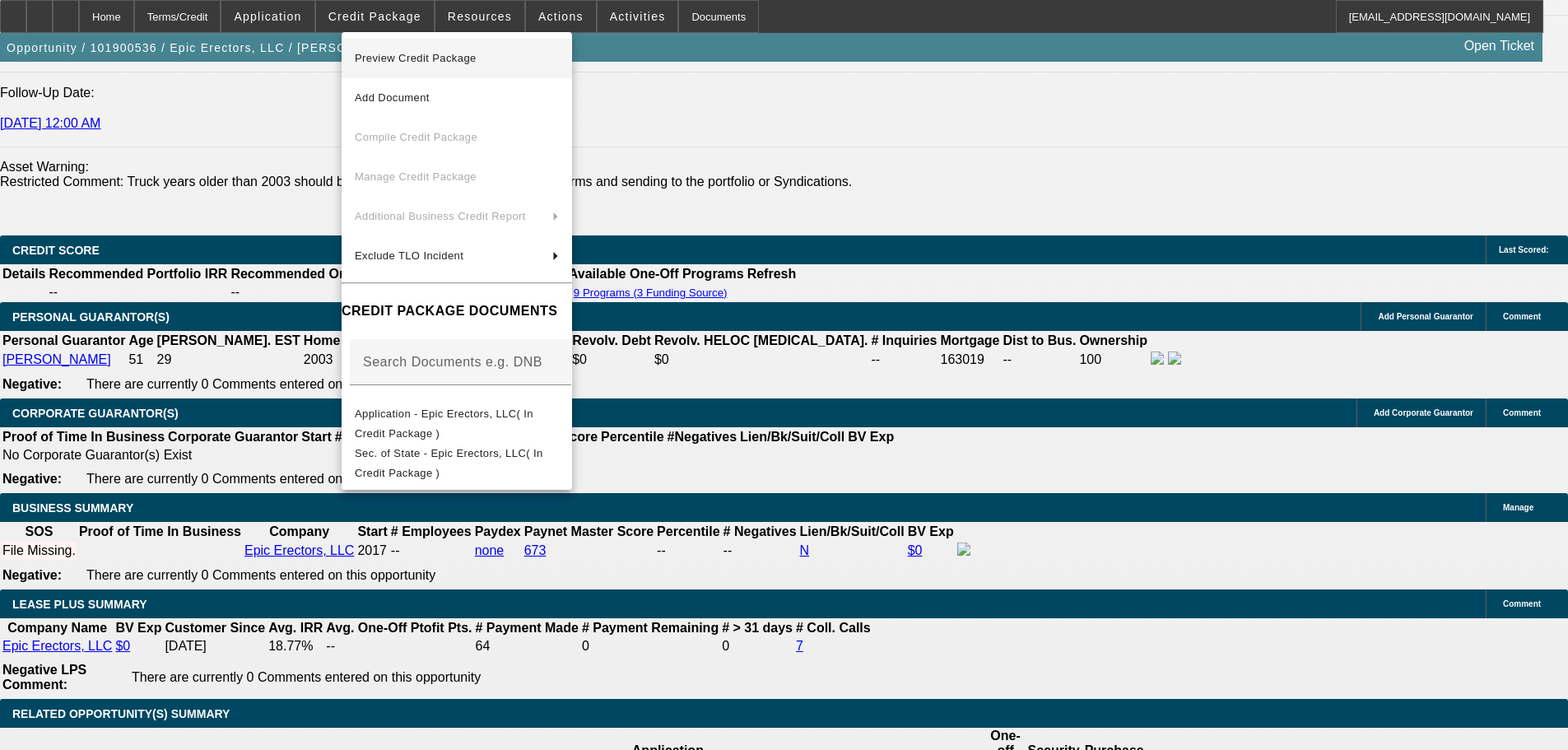
click at [515, 52] on span "Preview Credit Package" at bounding box center [457, 58] width 204 height 20
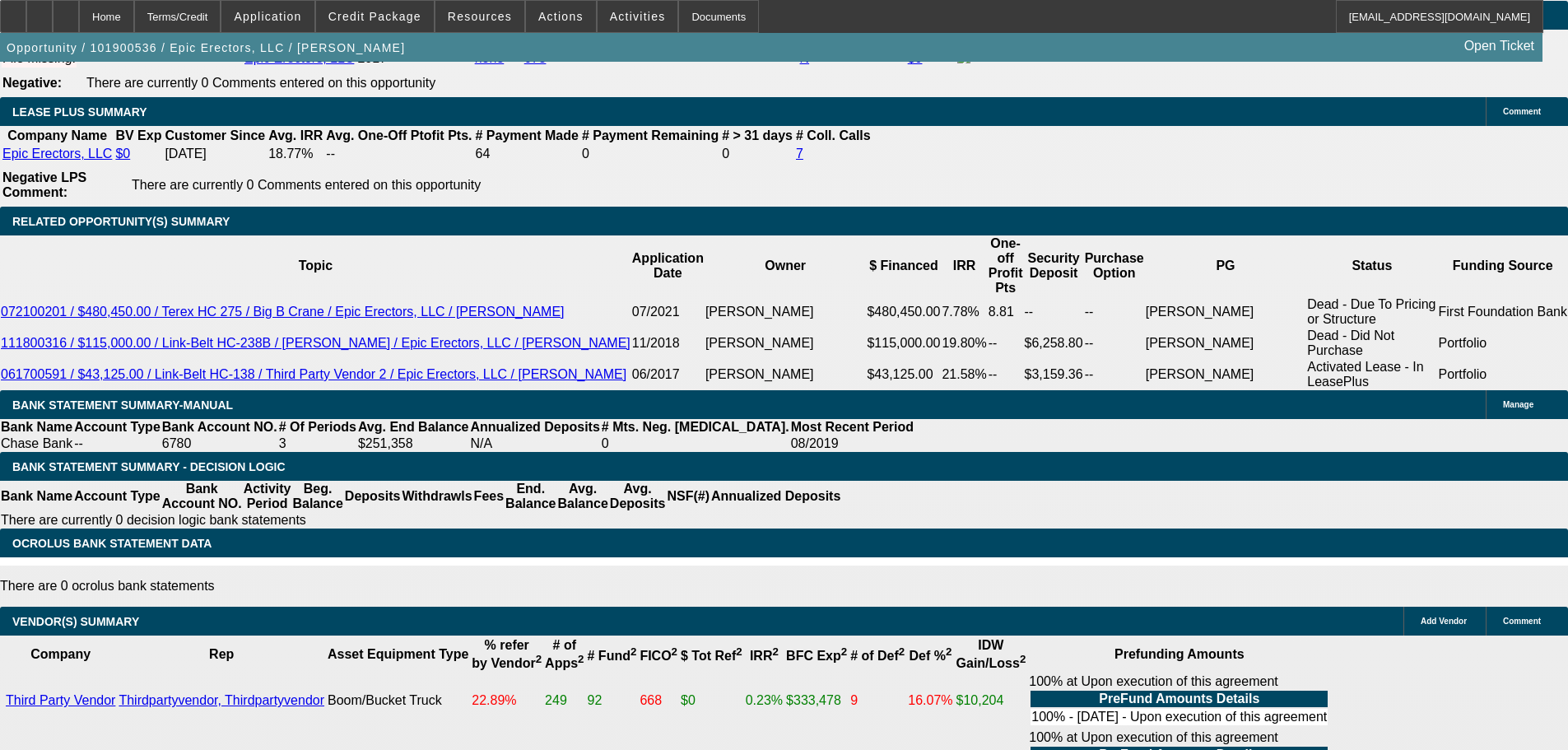
scroll to position [3058, 0]
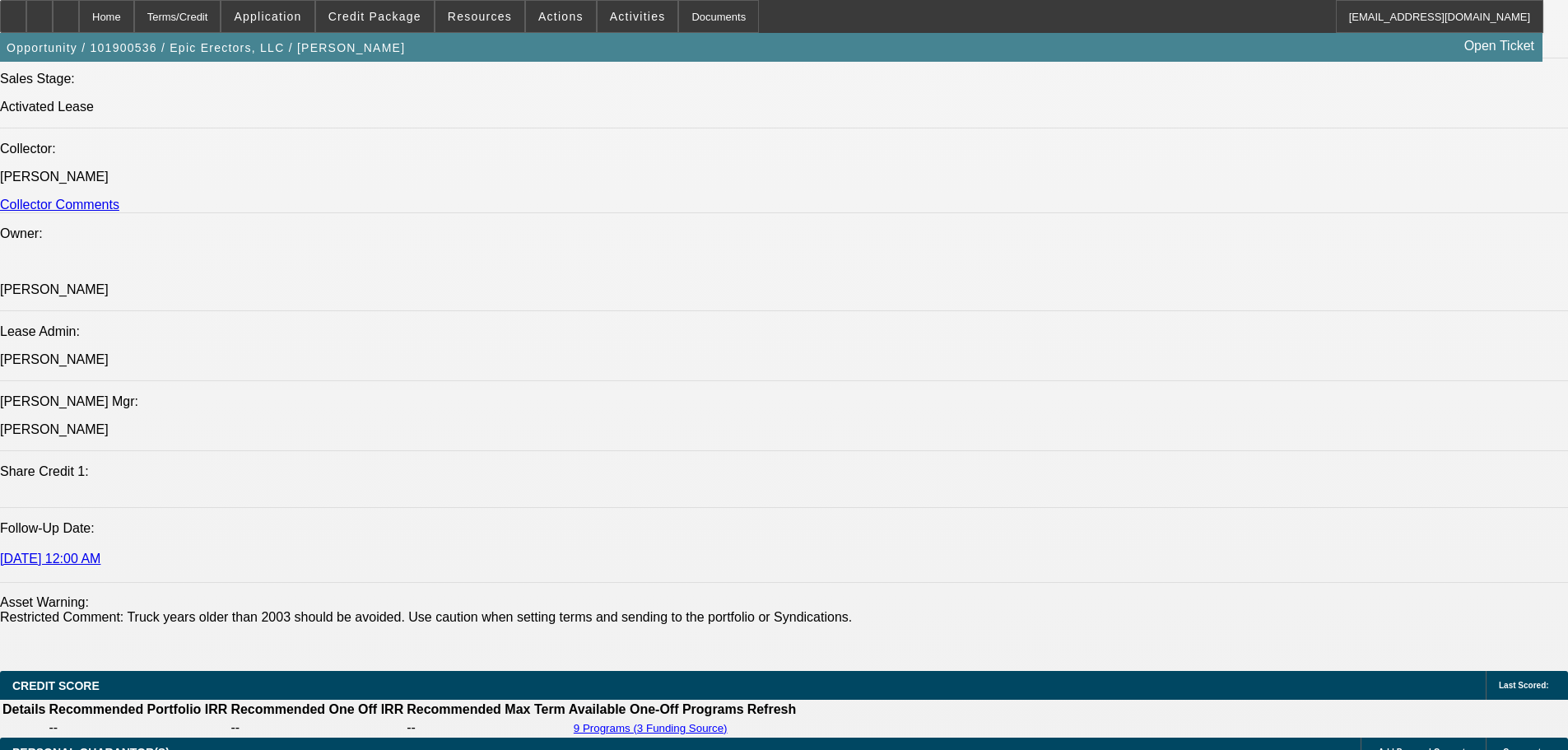
drag, startPoint x: 647, startPoint y: 489, endPoint x: 652, endPoint y: 418, distance: 71.2
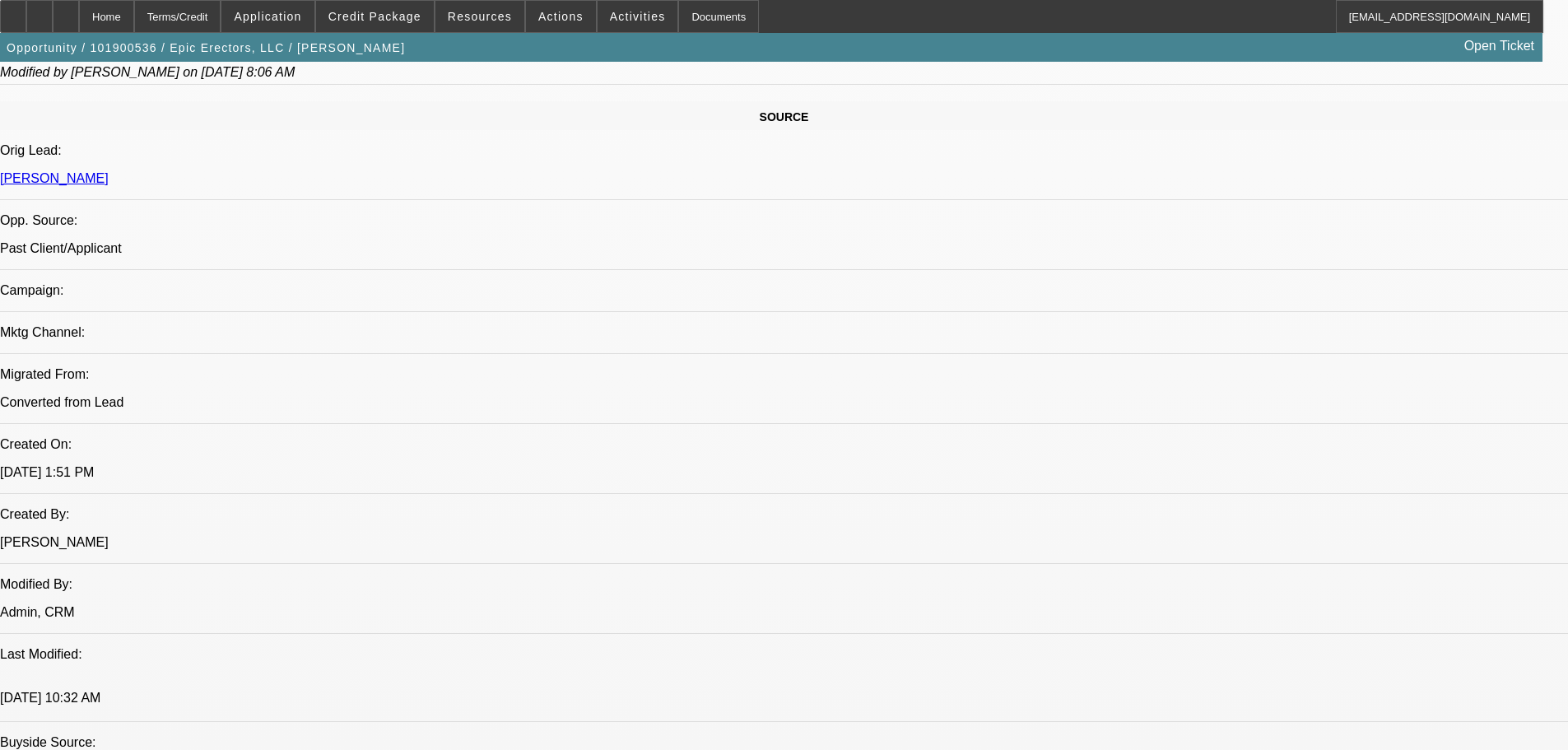
scroll to position [998, 0]
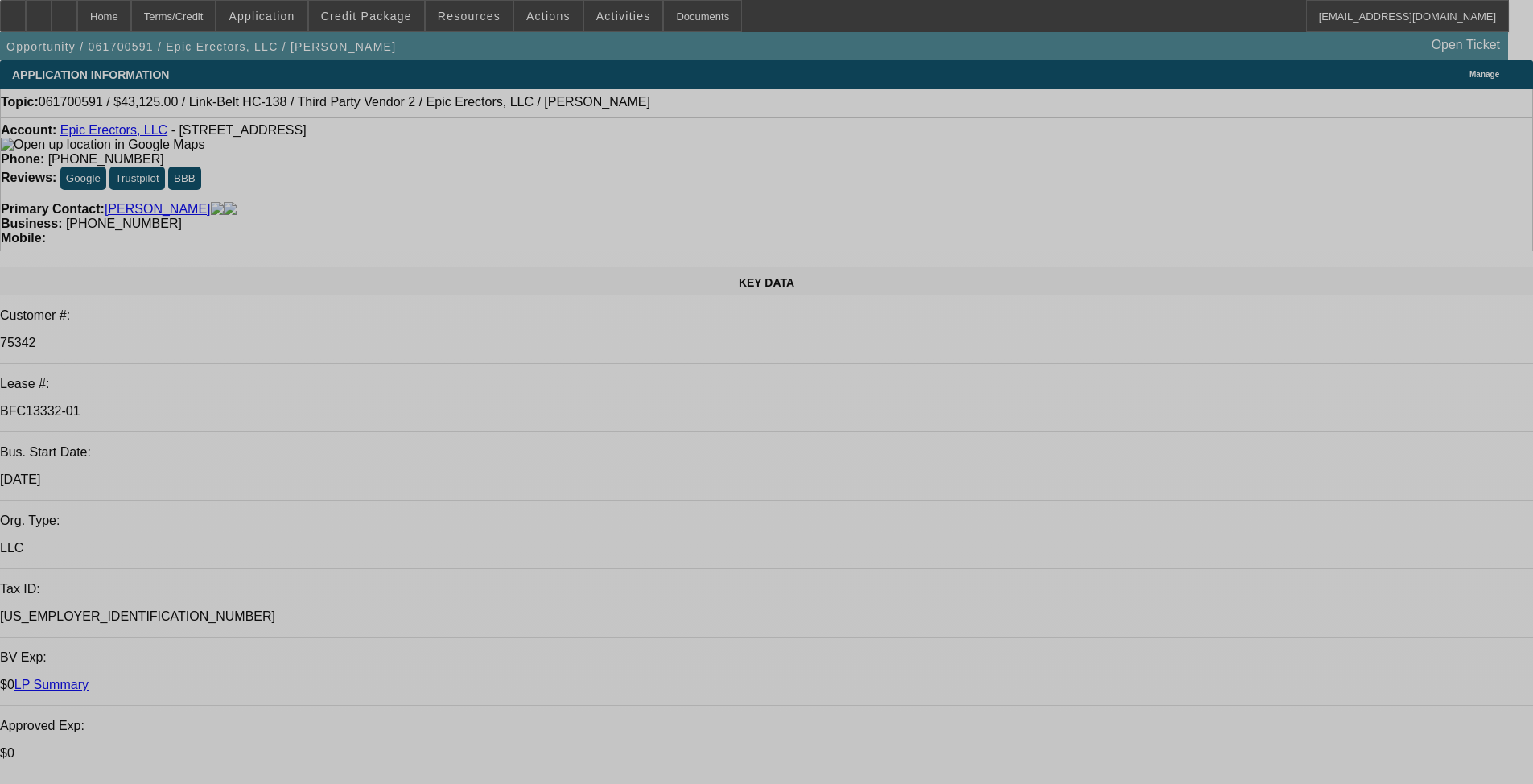
select select "0"
select select "2"
select select "0"
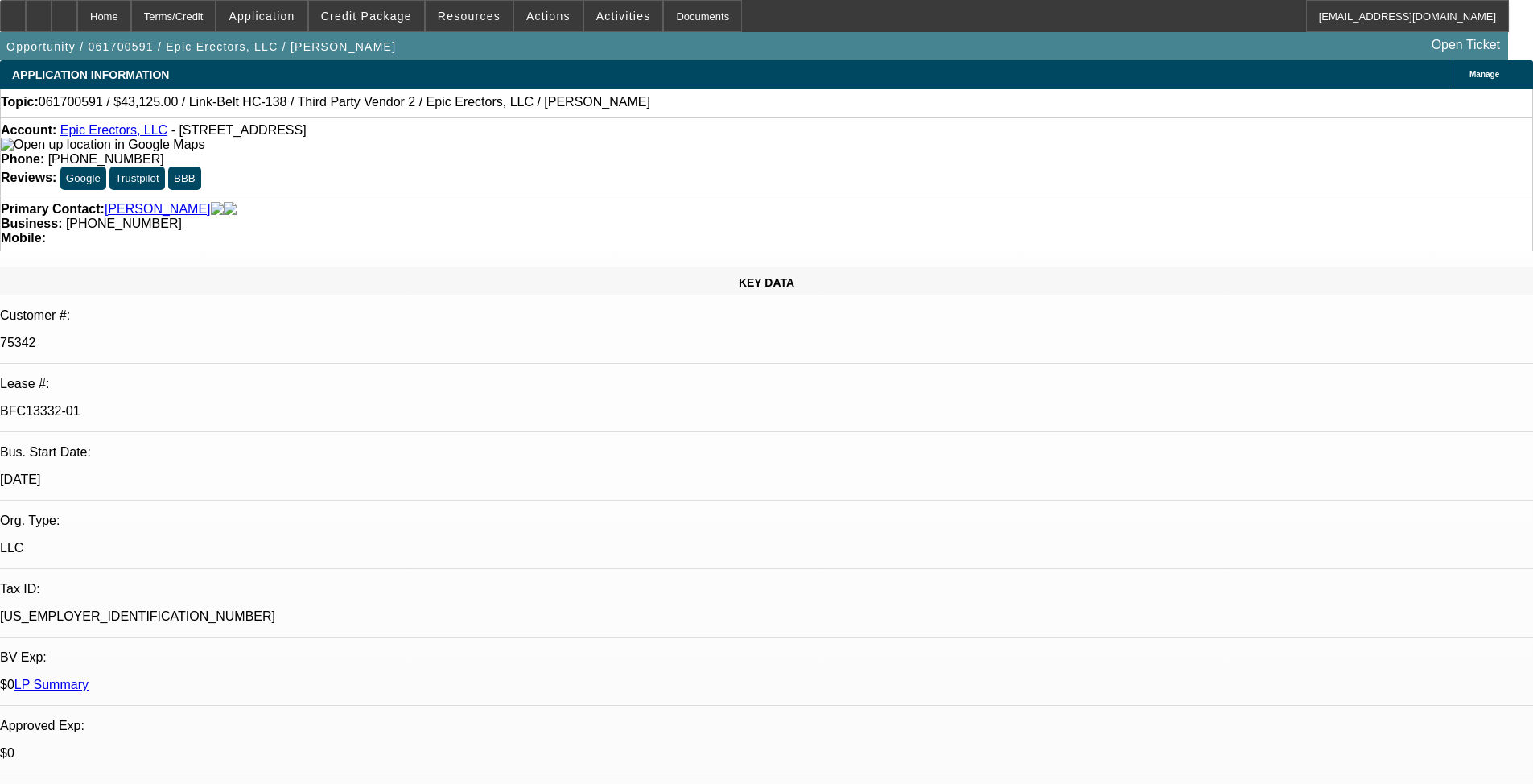
select select "6"
select select "0"
select select "2"
select select "0"
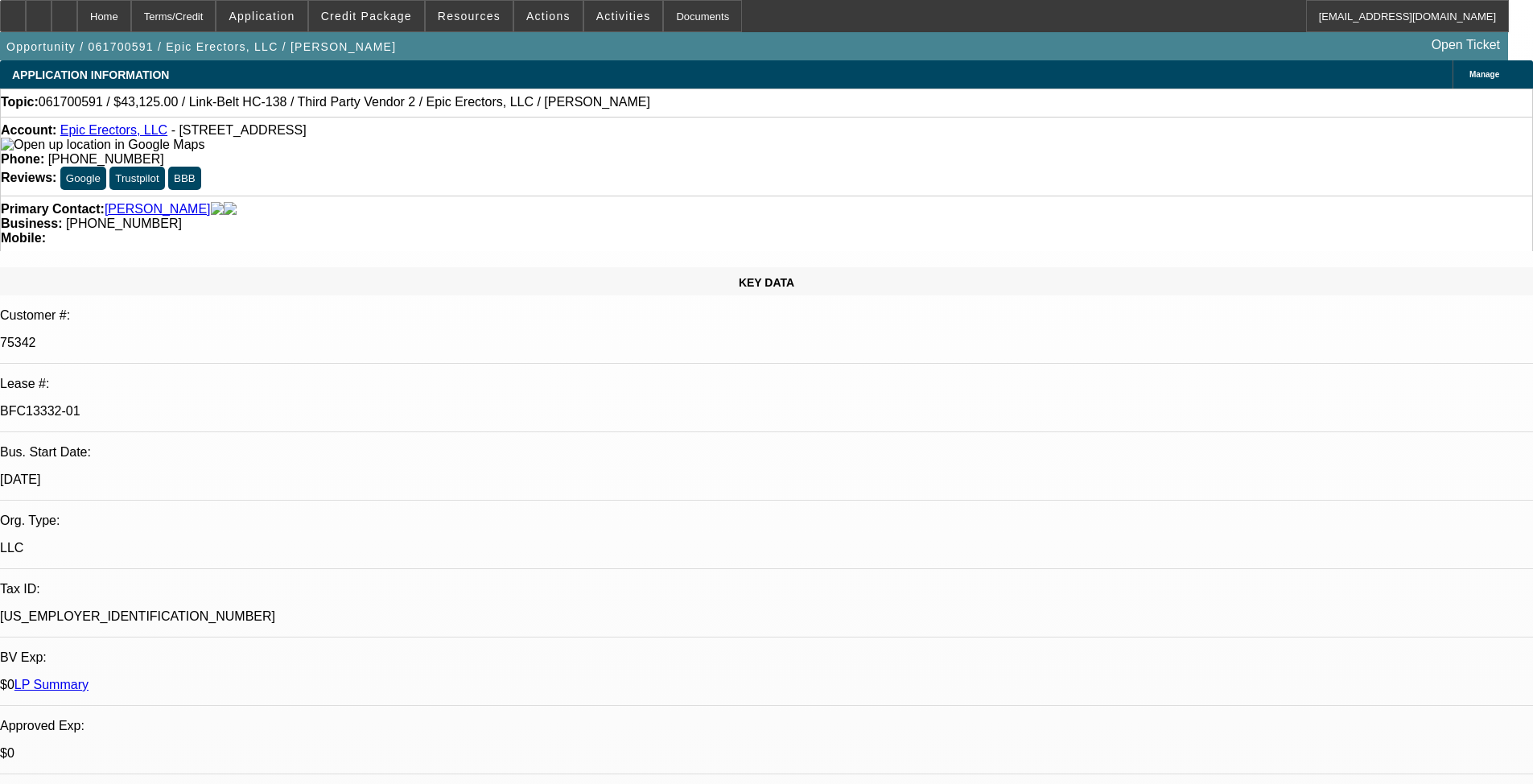
select select "6"
select select "0"
select select "2"
select select "0"
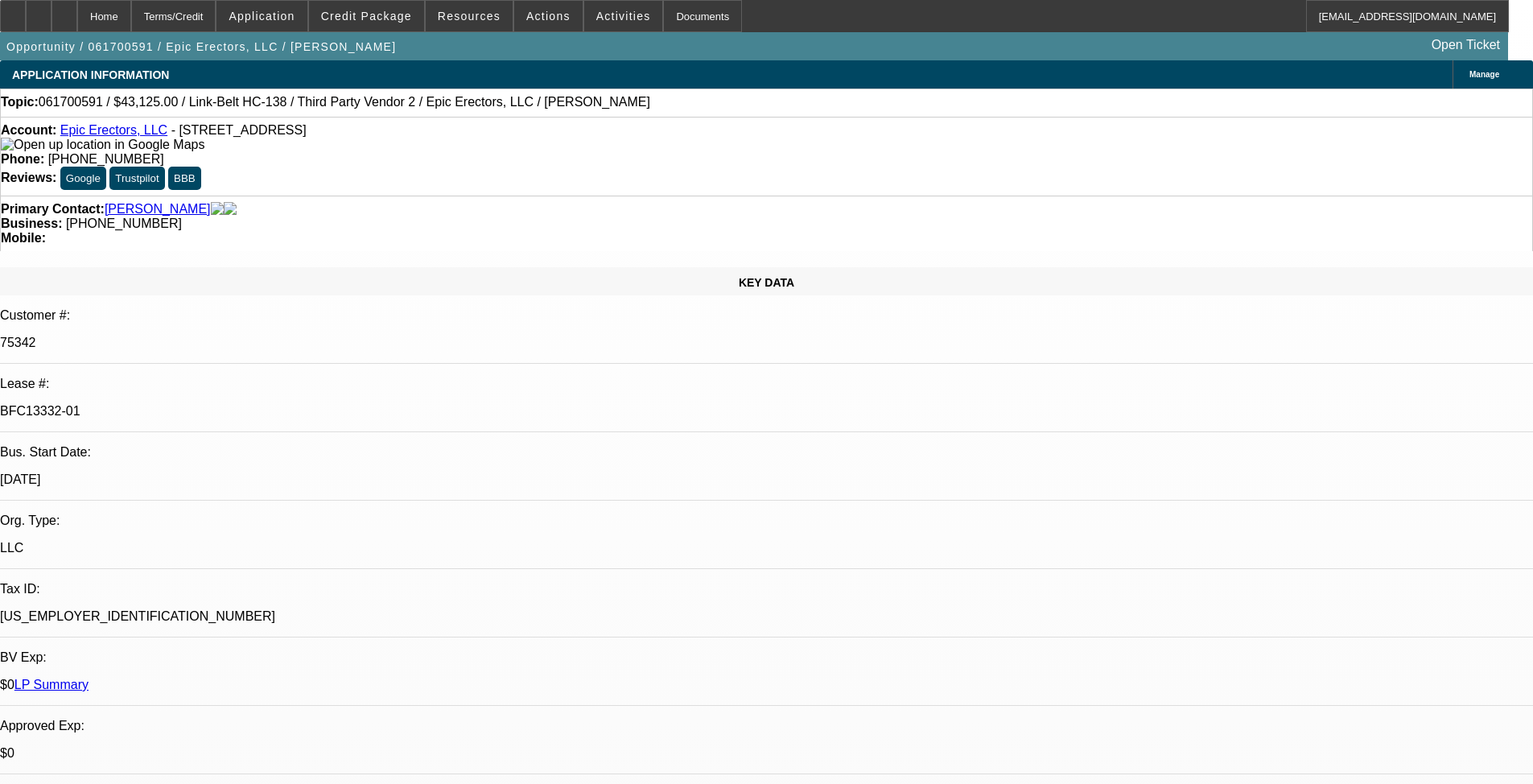
select select "6"
select select "0"
select select "2"
select select "0"
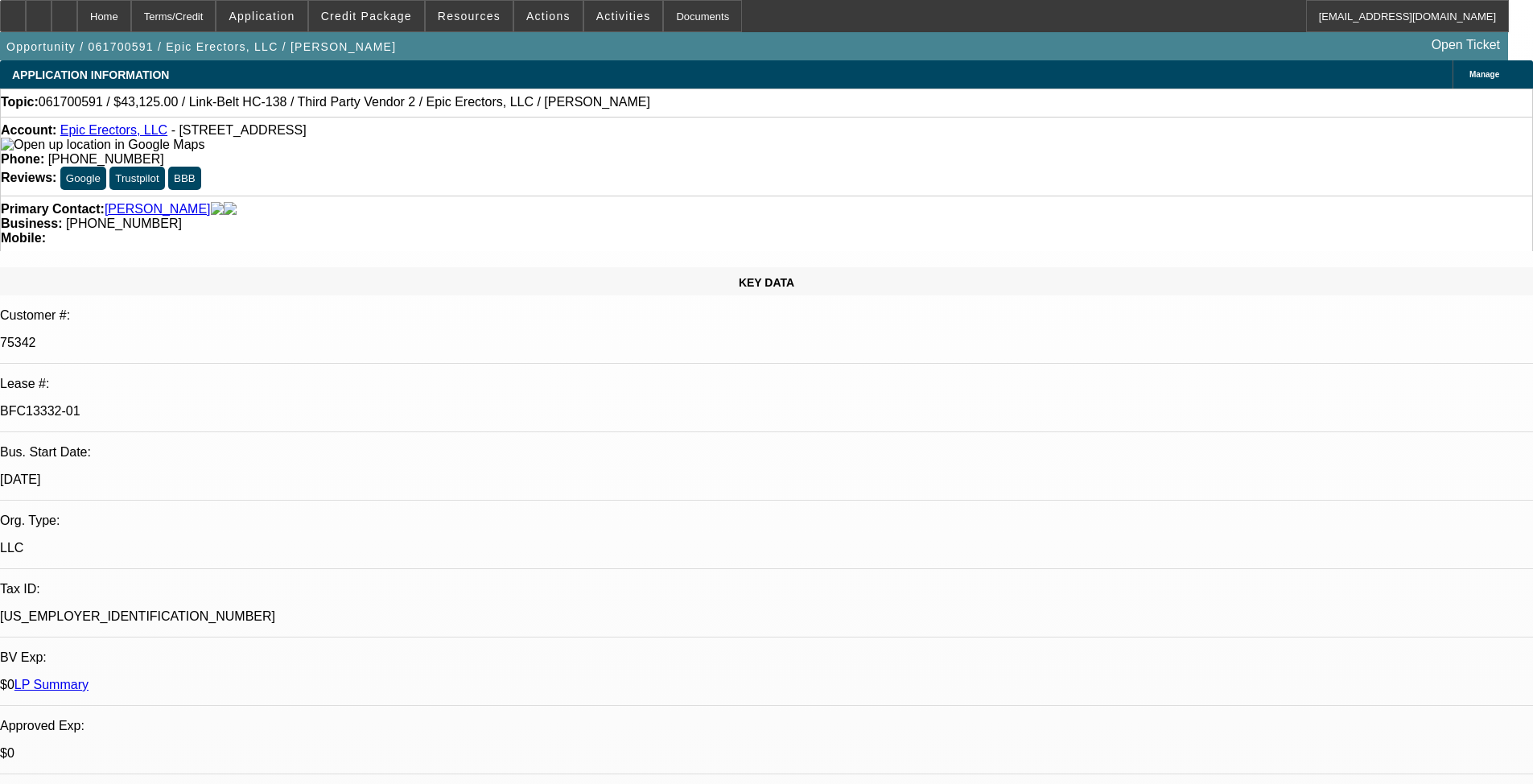
select select "6"
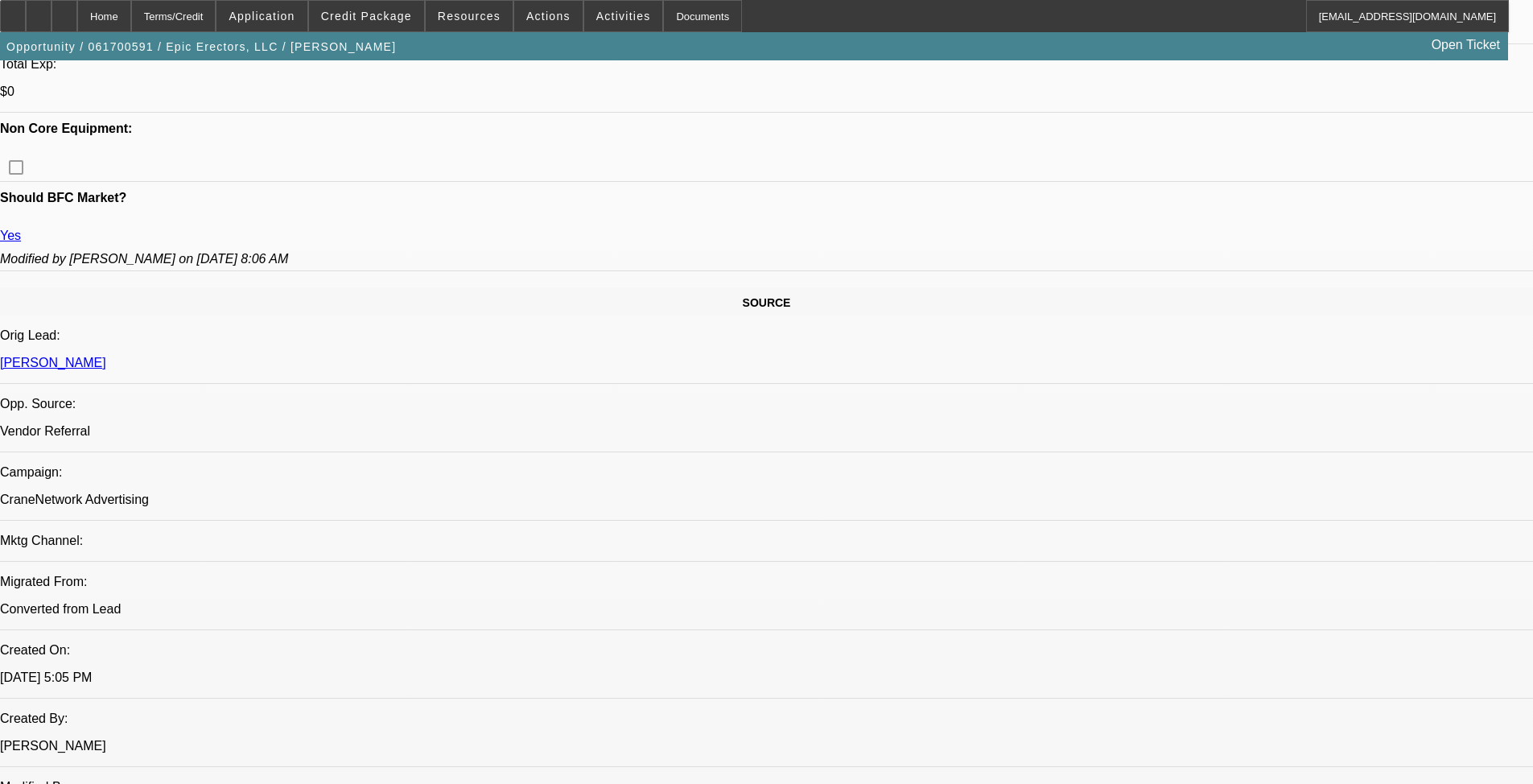
drag, startPoint x: 568, startPoint y: 538, endPoint x: 582, endPoint y: 679, distance: 141.7
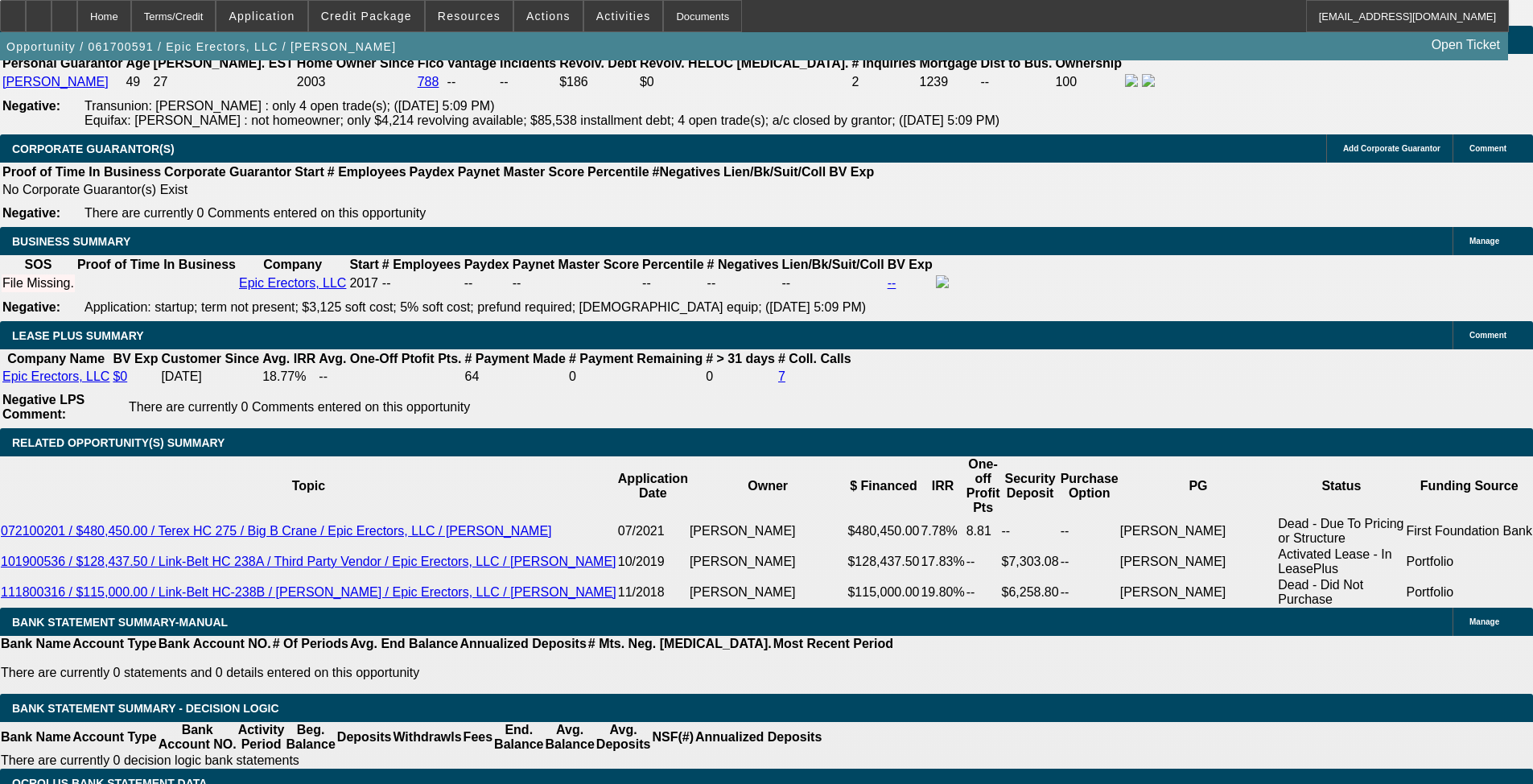
scroll to position [2700, 0]
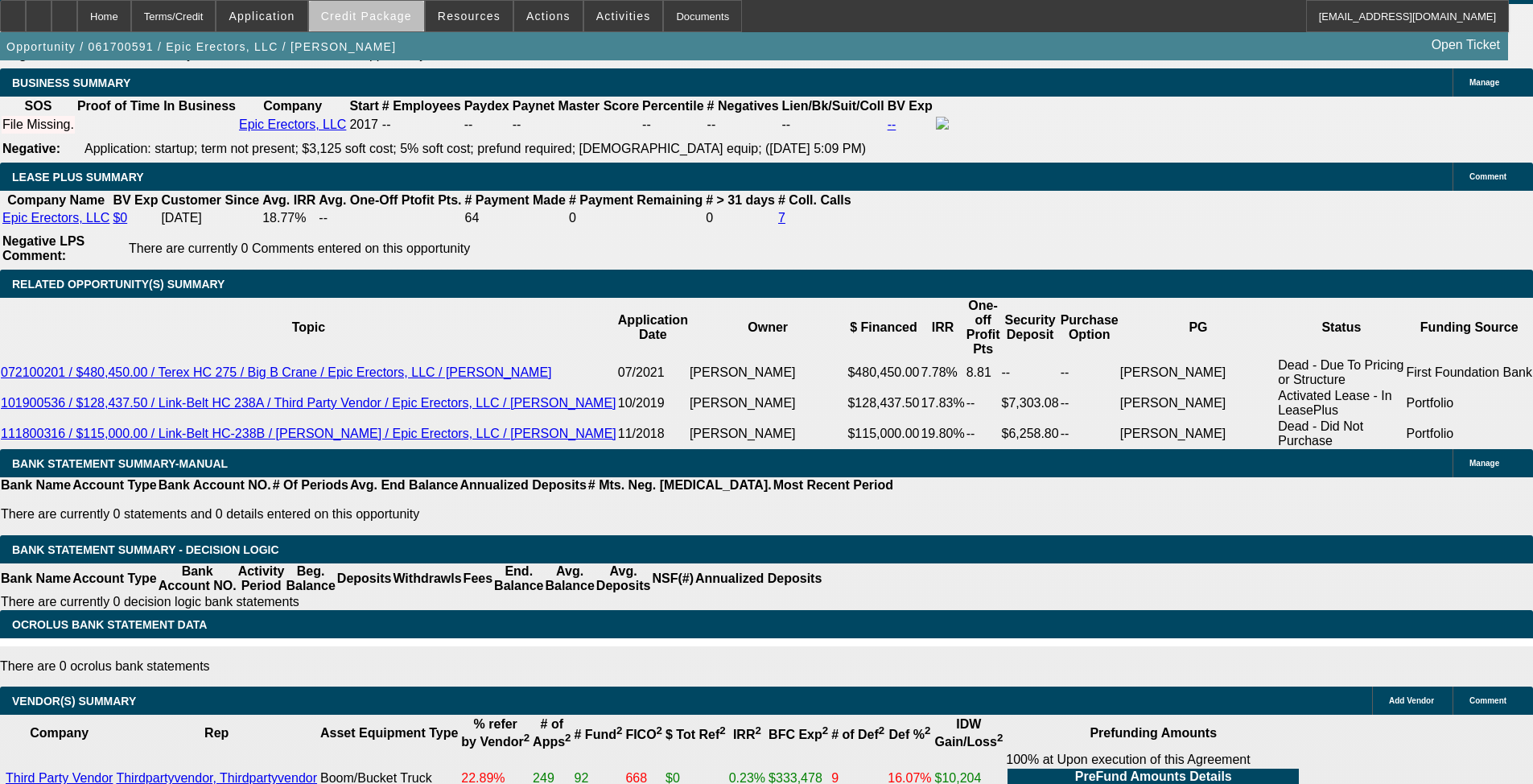
click at [408, 25] on span at bounding box center [366, 16] width 115 height 38
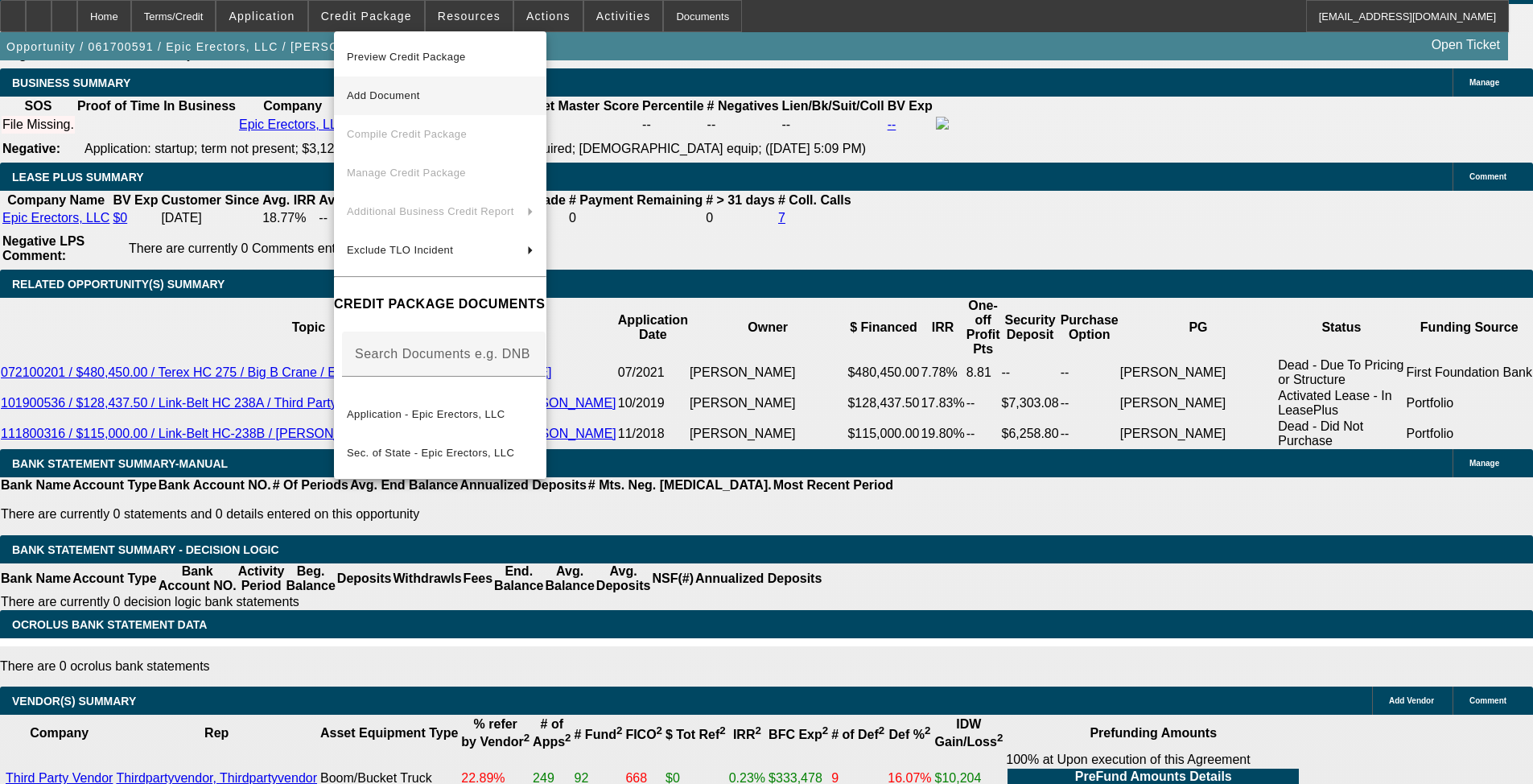
click at [477, 56] on span "Preview Credit Package" at bounding box center [440, 57] width 187 height 20
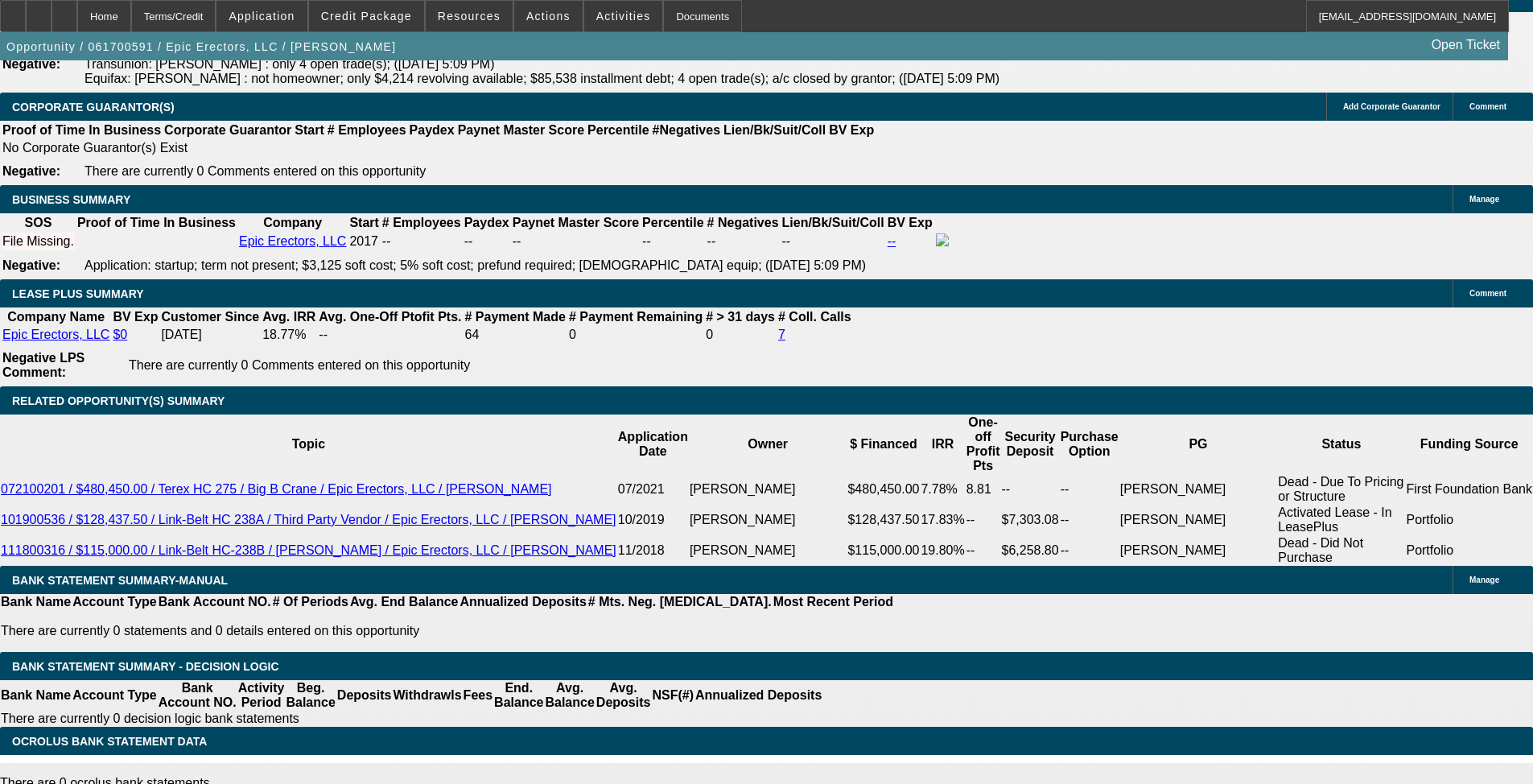
drag, startPoint x: 706, startPoint y: 535, endPoint x: 693, endPoint y: 421, distance: 114.7
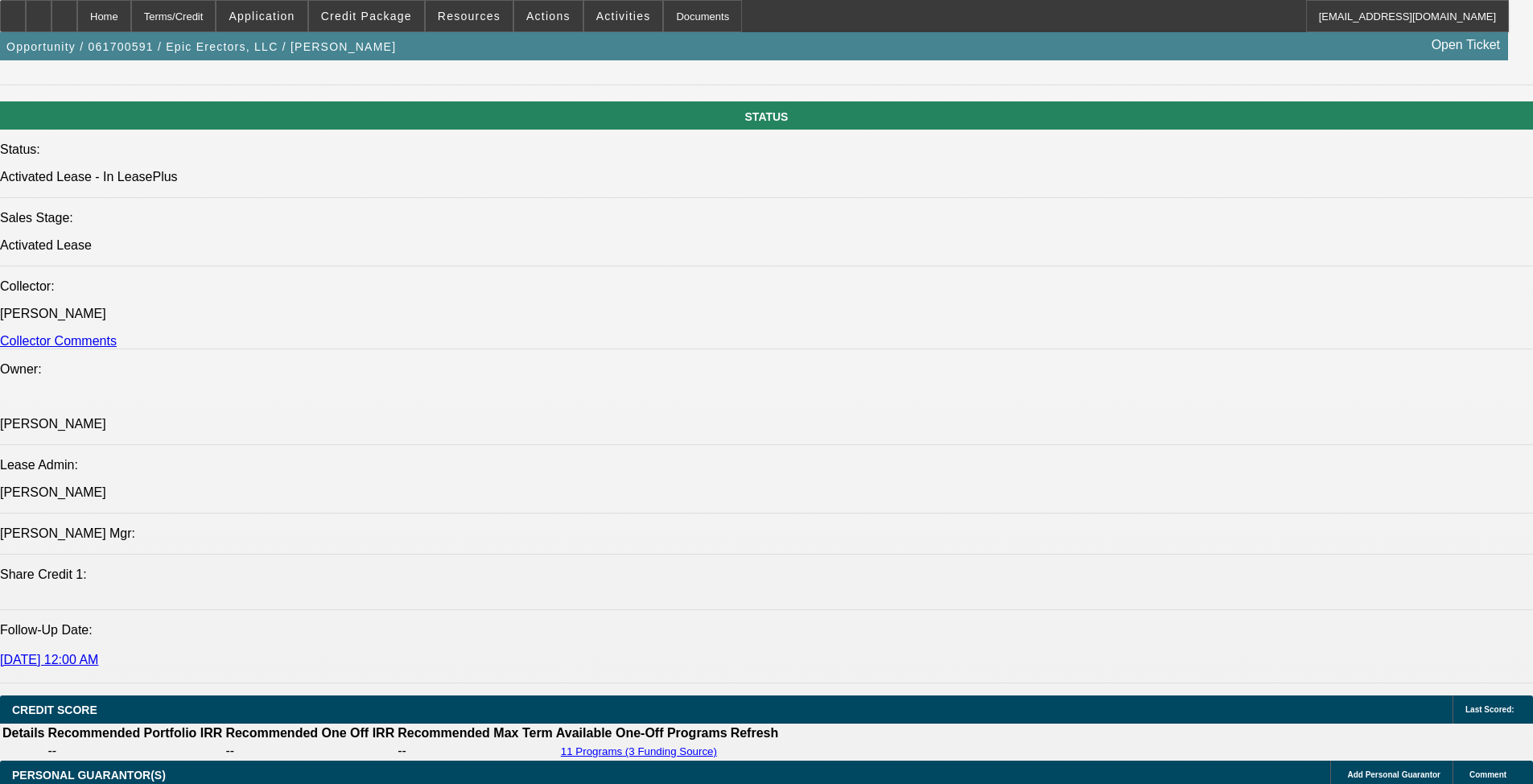
scroll to position [1721, 0]
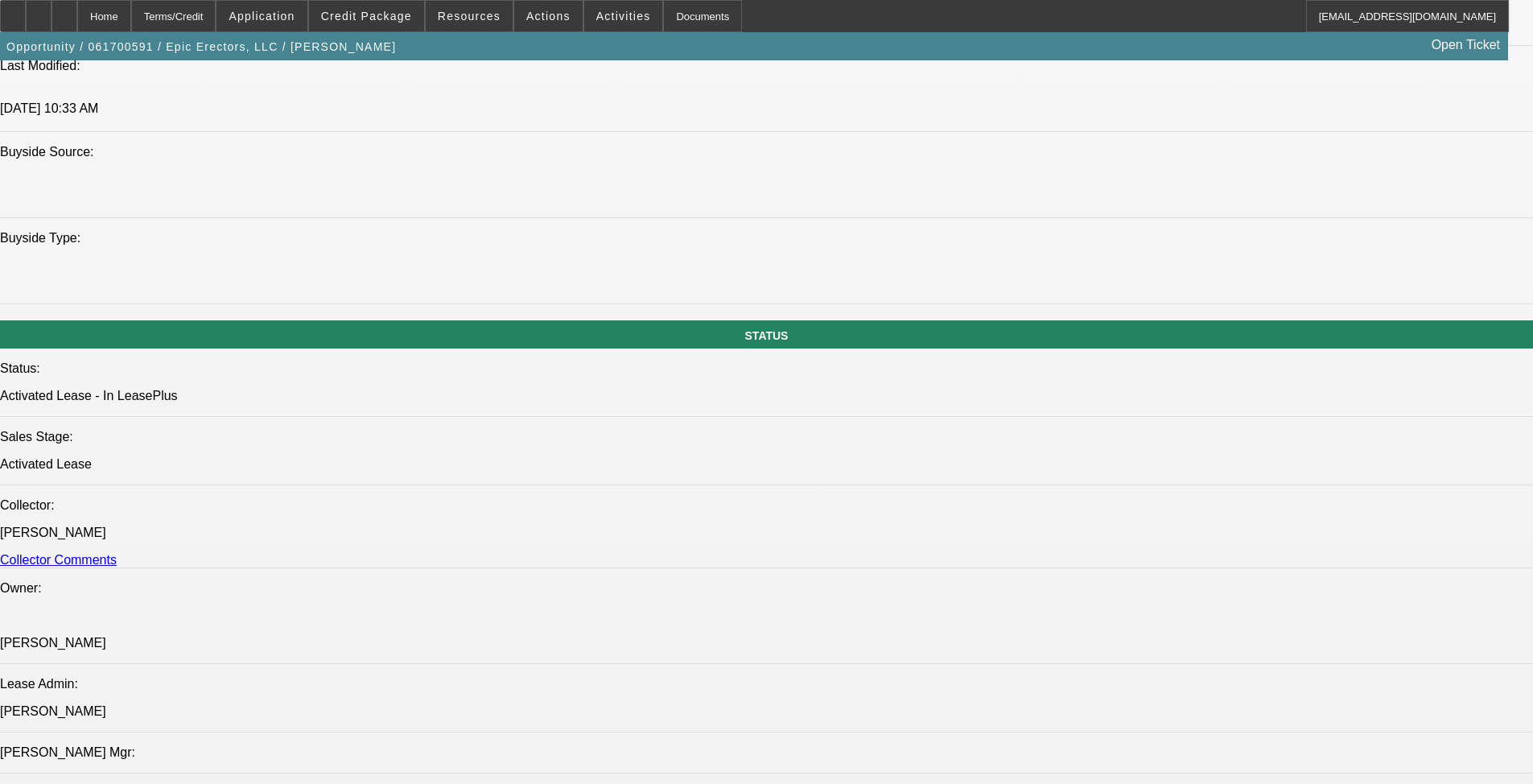
drag, startPoint x: 439, startPoint y: 481, endPoint x: 493, endPoint y: 456, distance: 59.5
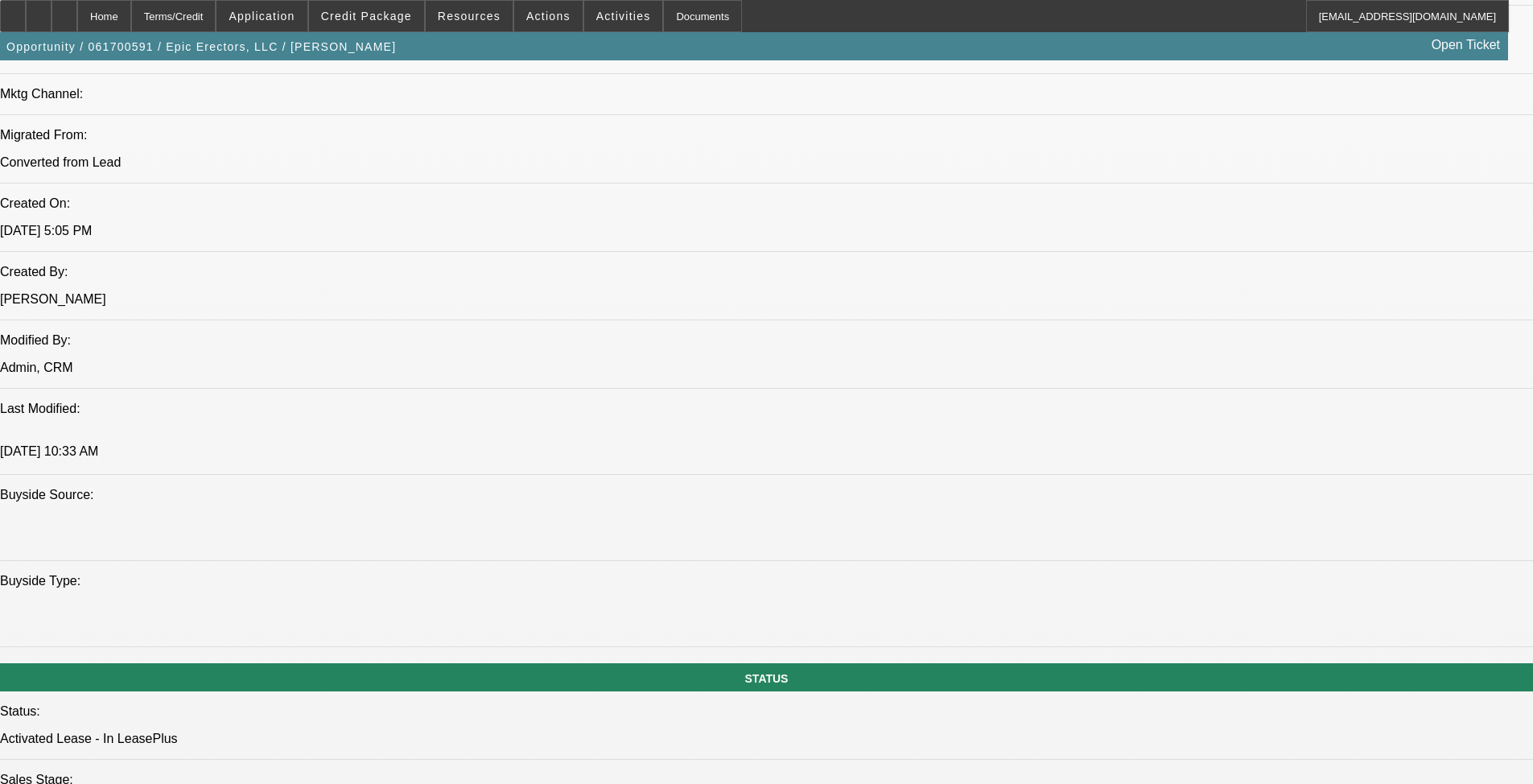
drag, startPoint x: 537, startPoint y: 533, endPoint x: 516, endPoint y: 404, distance: 130.7
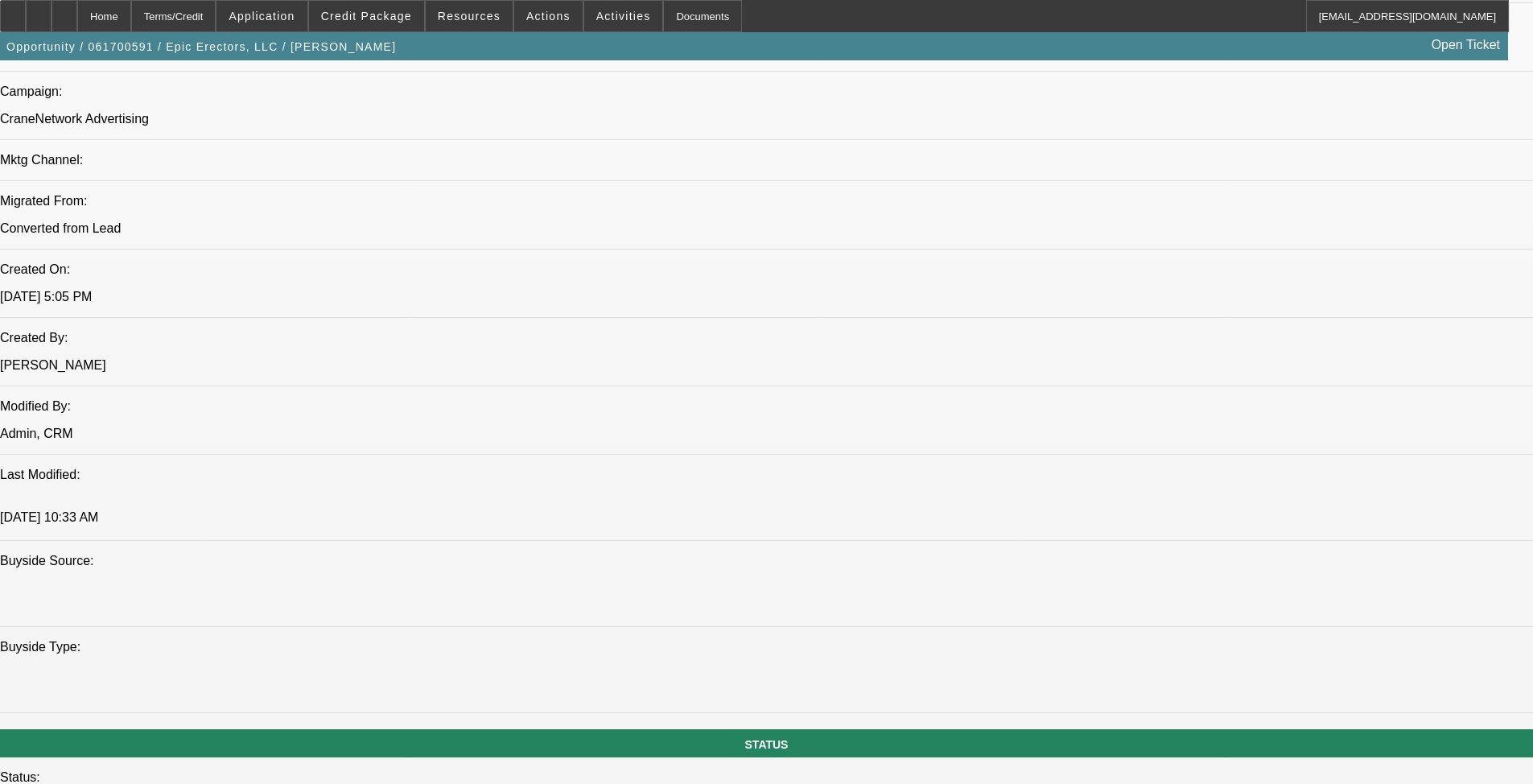
scroll to position [1299, 0]
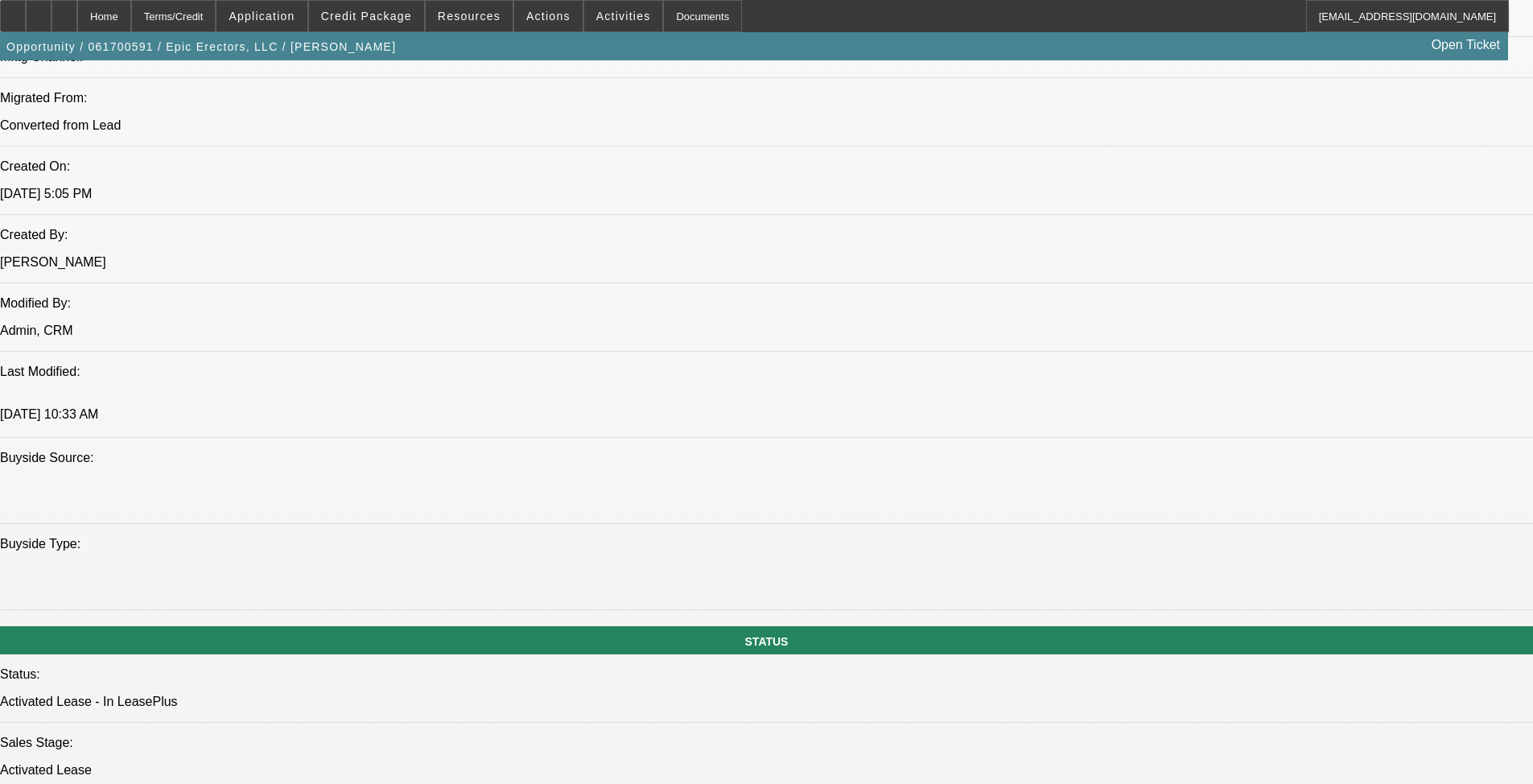
drag, startPoint x: 506, startPoint y: 525, endPoint x: 505, endPoint y: 600, distance: 75.0
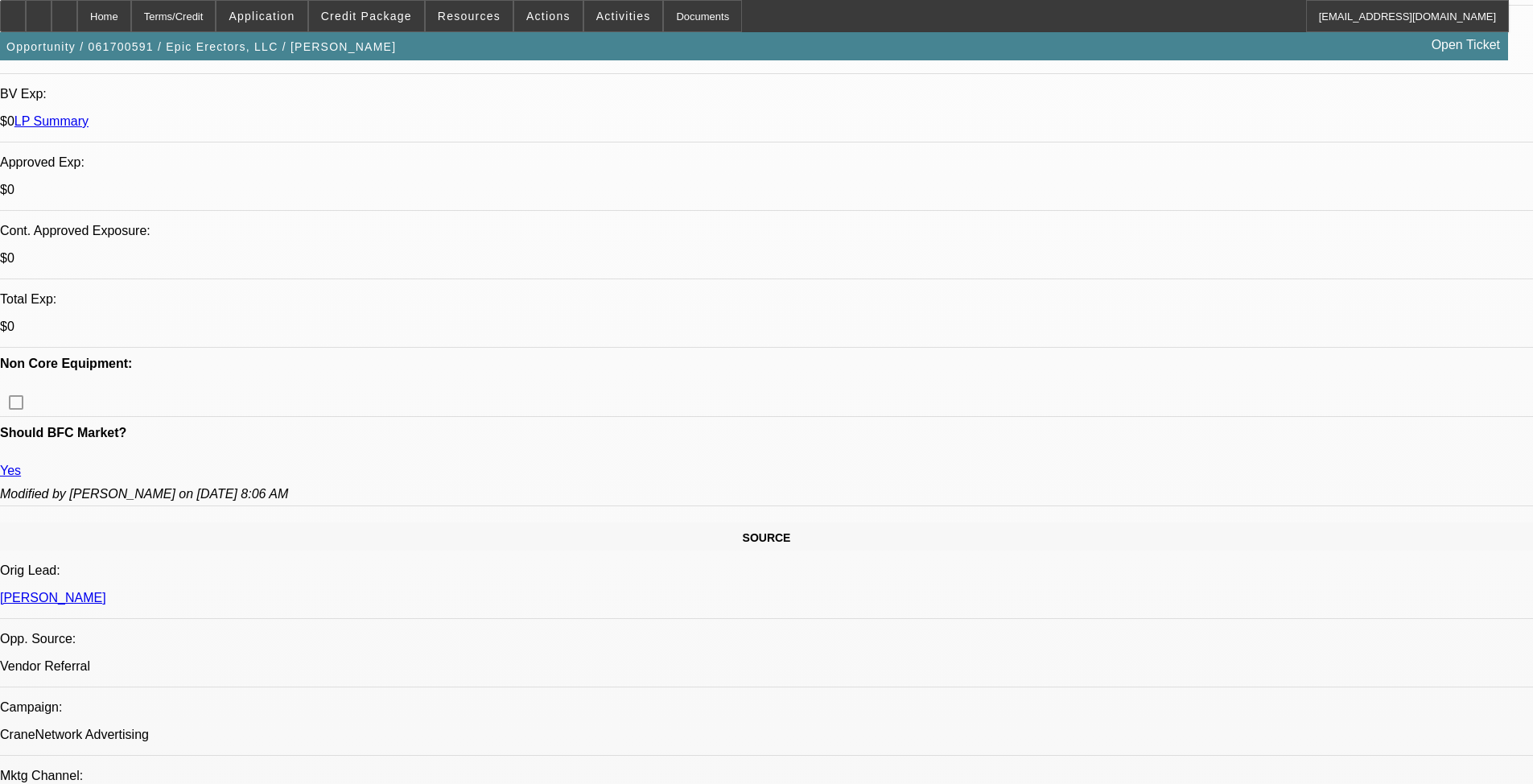
scroll to position [0, 0]
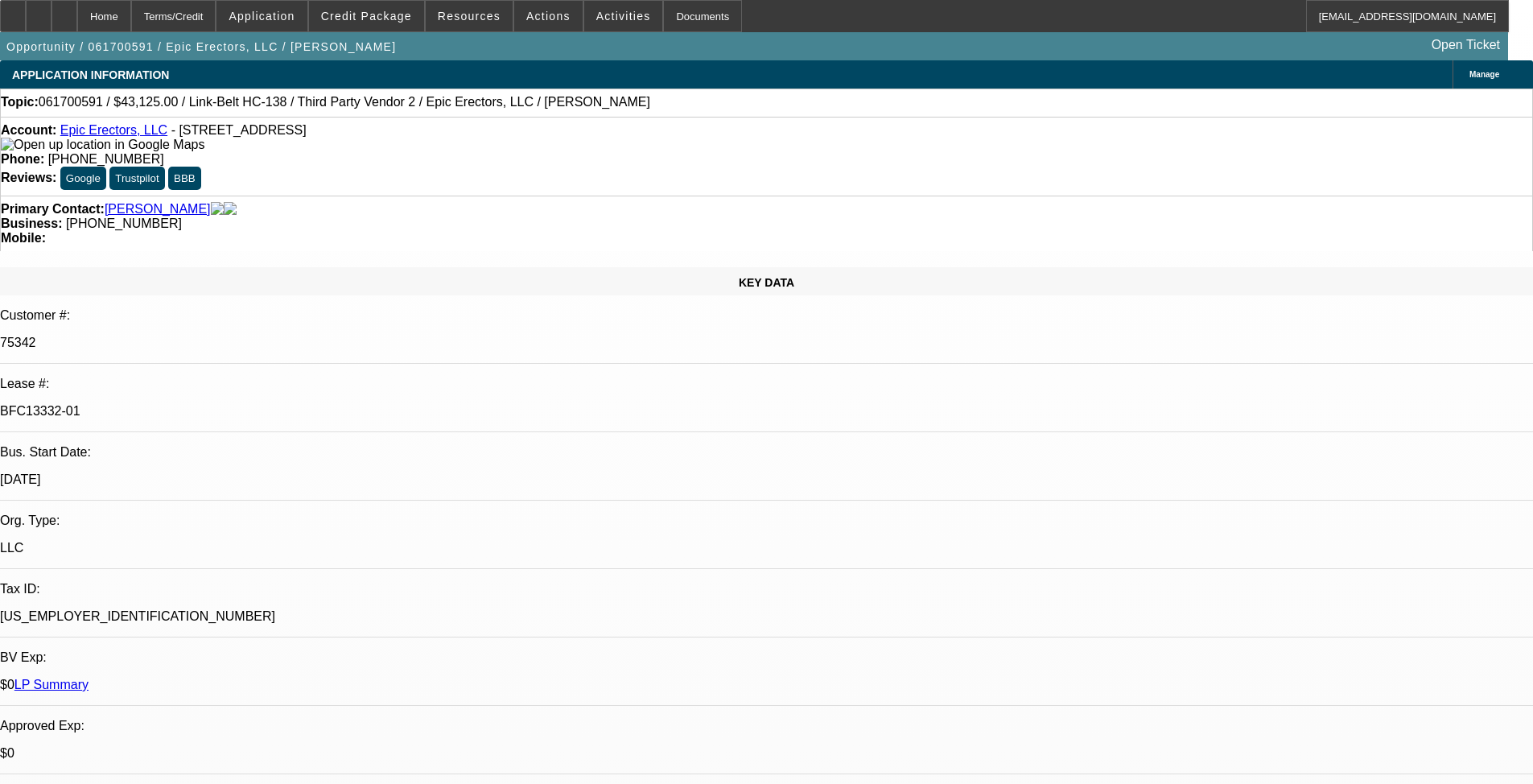
drag, startPoint x: 640, startPoint y: 506, endPoint x: 610, endPoint y: 283, distance: 225.0
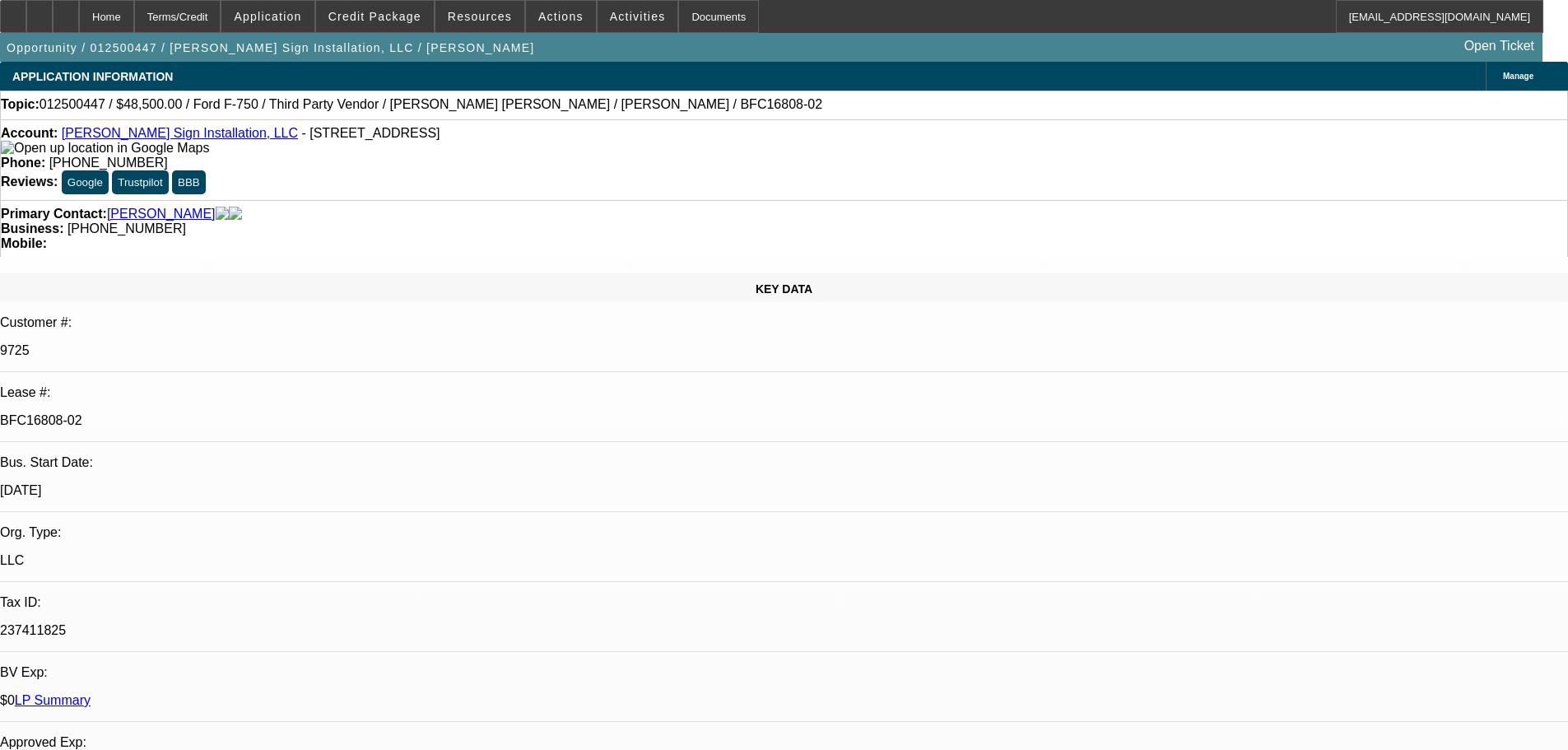
select select "0"
select select "6"
select select "0"
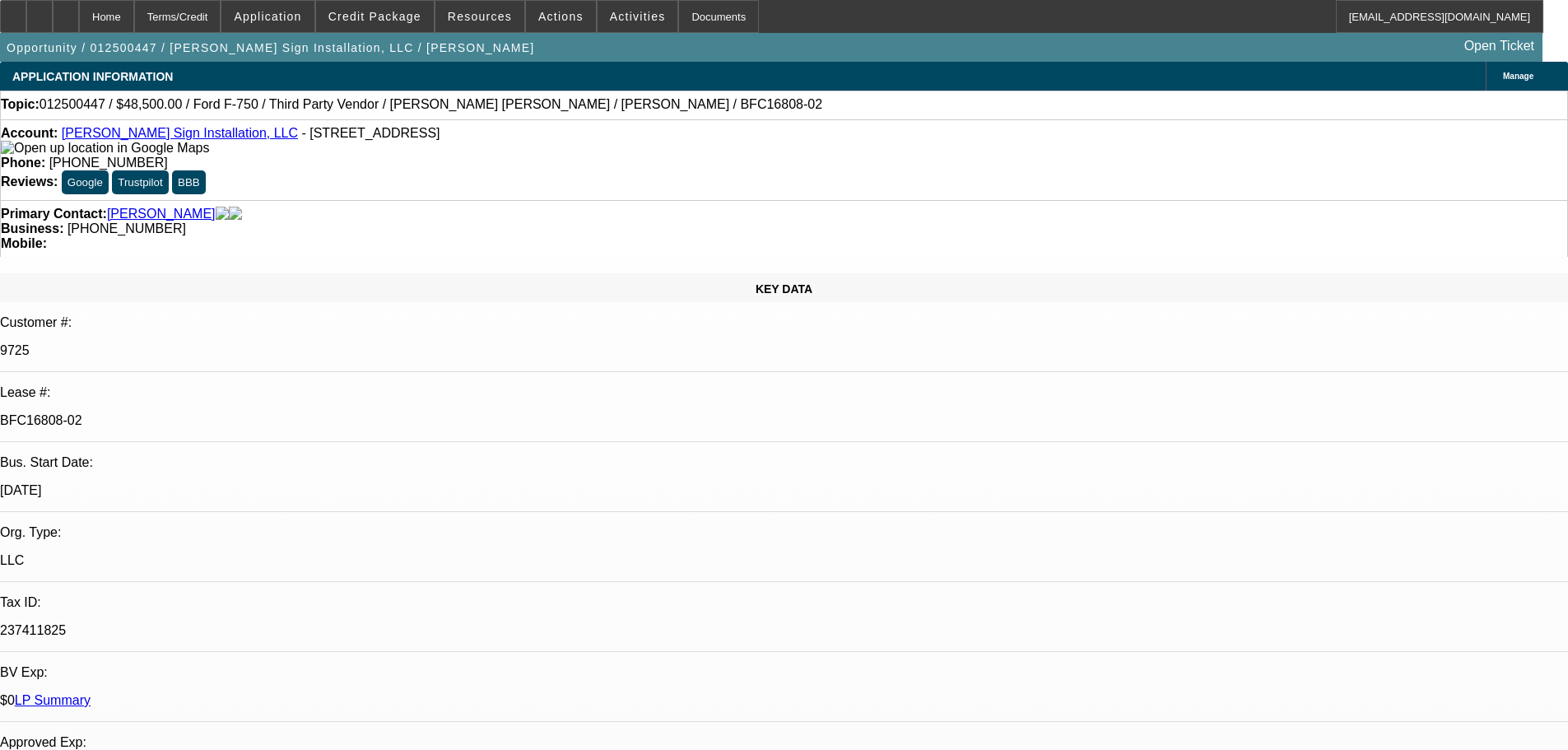
select select "0"
select select "6"
select select "0"
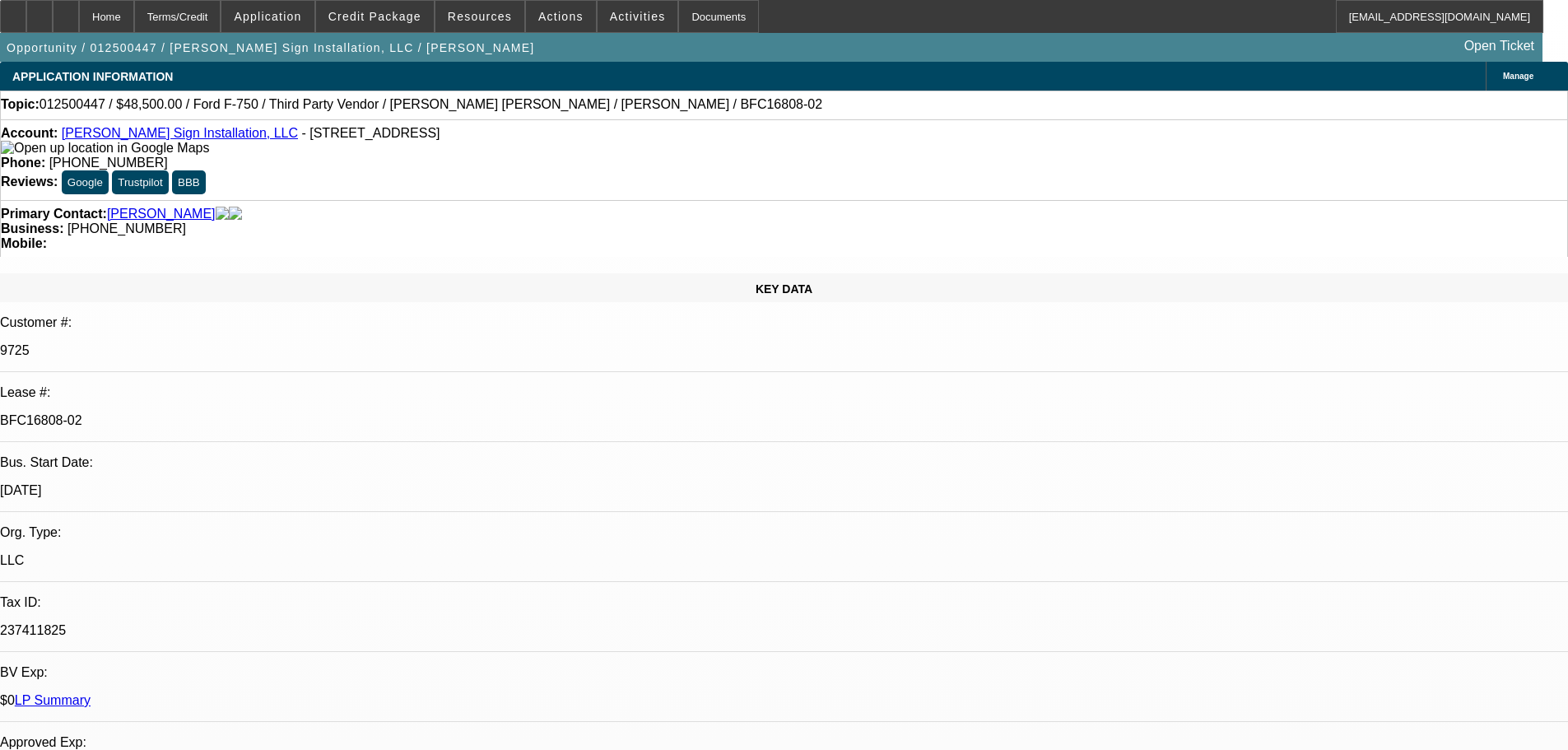
select select "0"
select select "6"
select select "0.1"
select select "2"
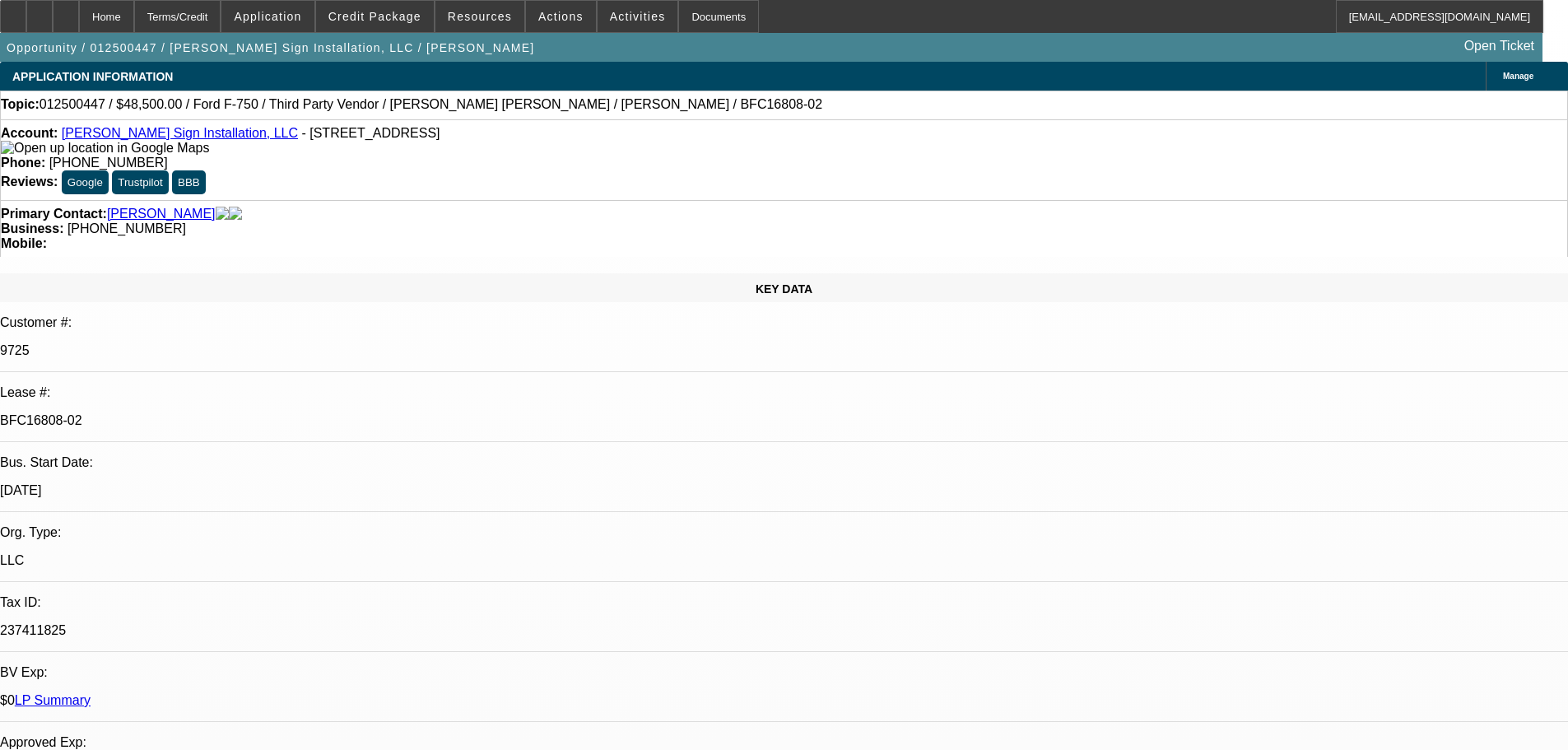
select select "0"
select select "6"
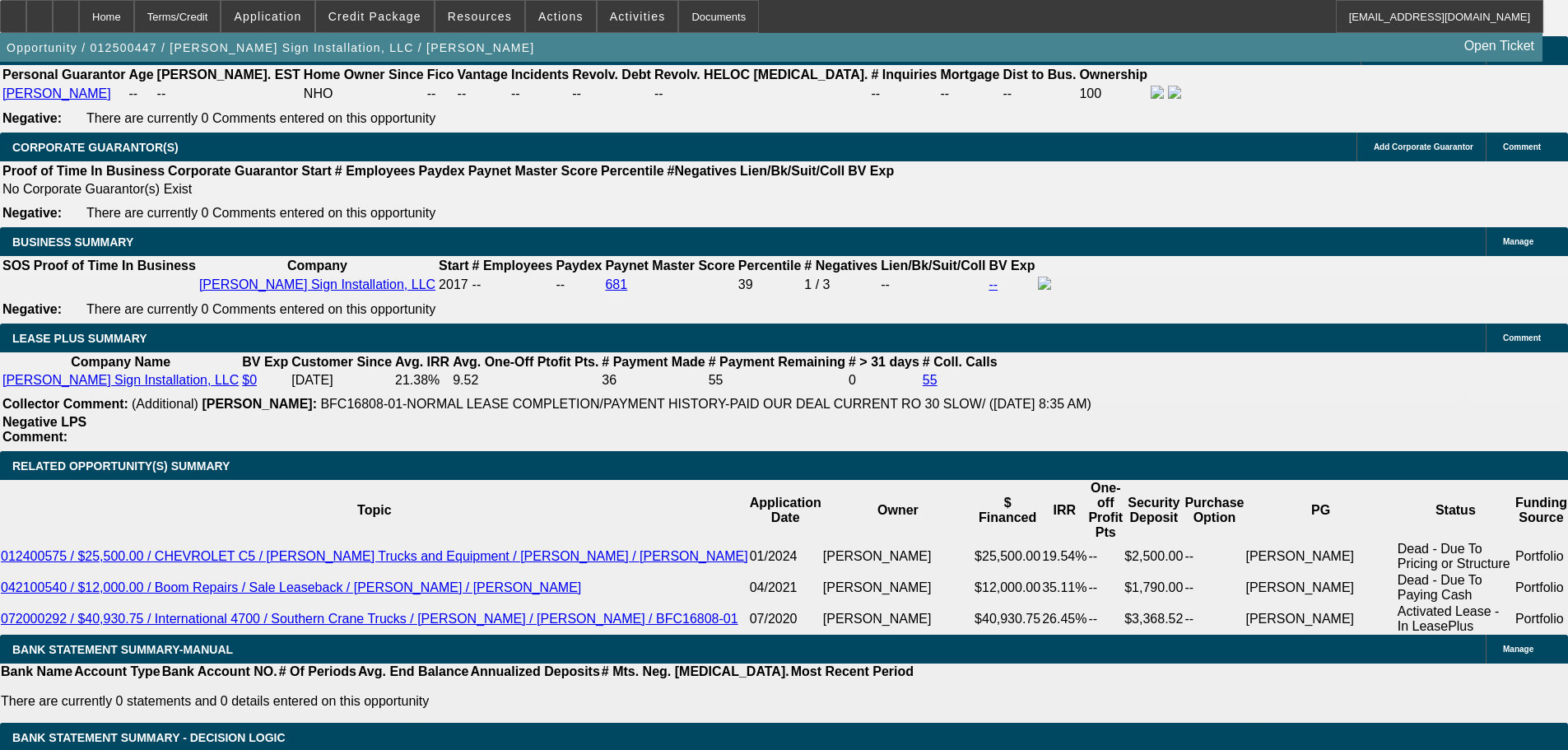
scroll to position [2693, 0]
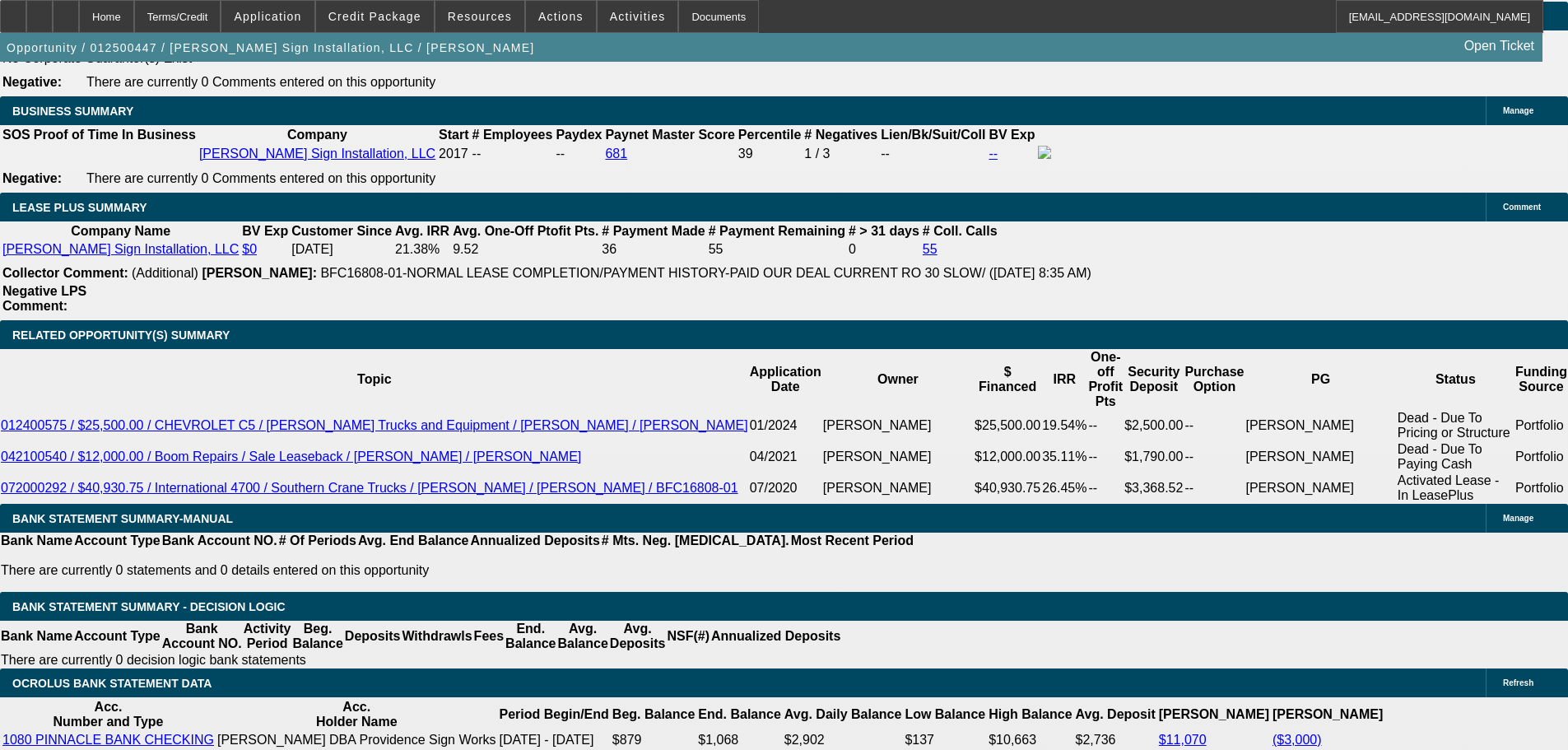
drag, startPoint x: 1002, startPoint y: 639, endPoint x: 986, endPoint y: 422, distance: 217.6
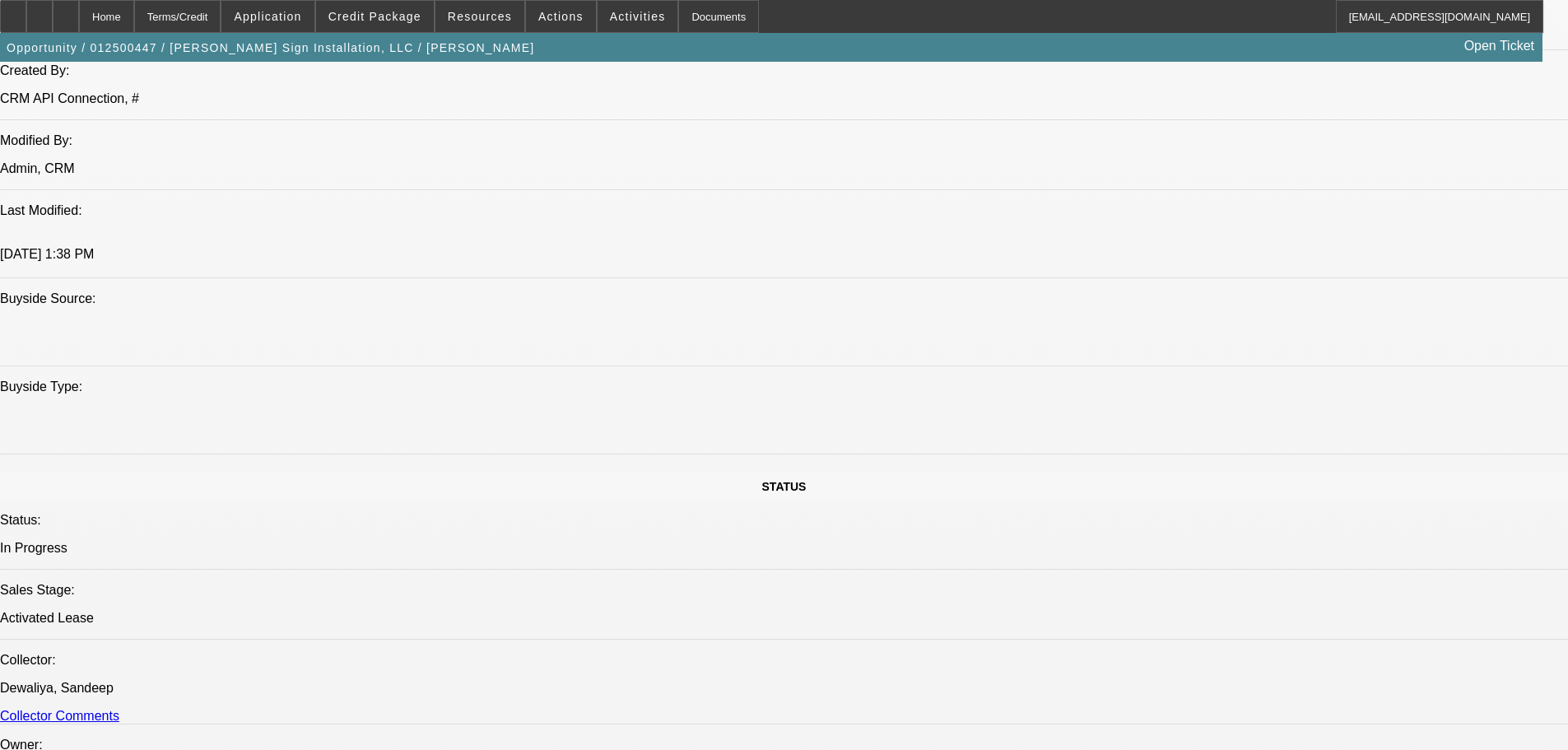
drag, startPoint x: 1043, startPoint y: 545, endPoint x: 1047, endPoint y: 270, distance: 275.0
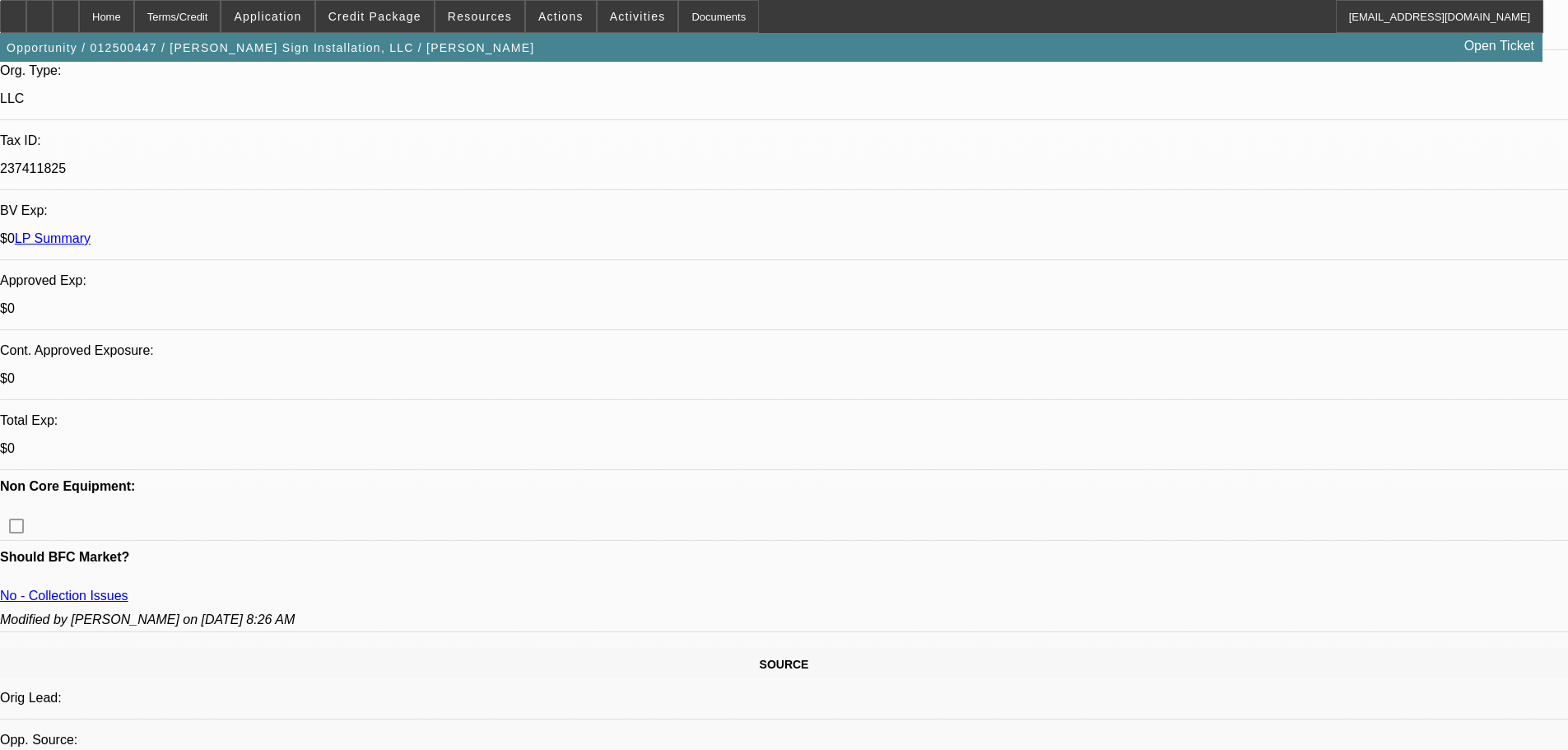
drag, startPoint x: 690, startPoint y: 448, endPoint x: 706, endPoint y: 558, distance: 111.2
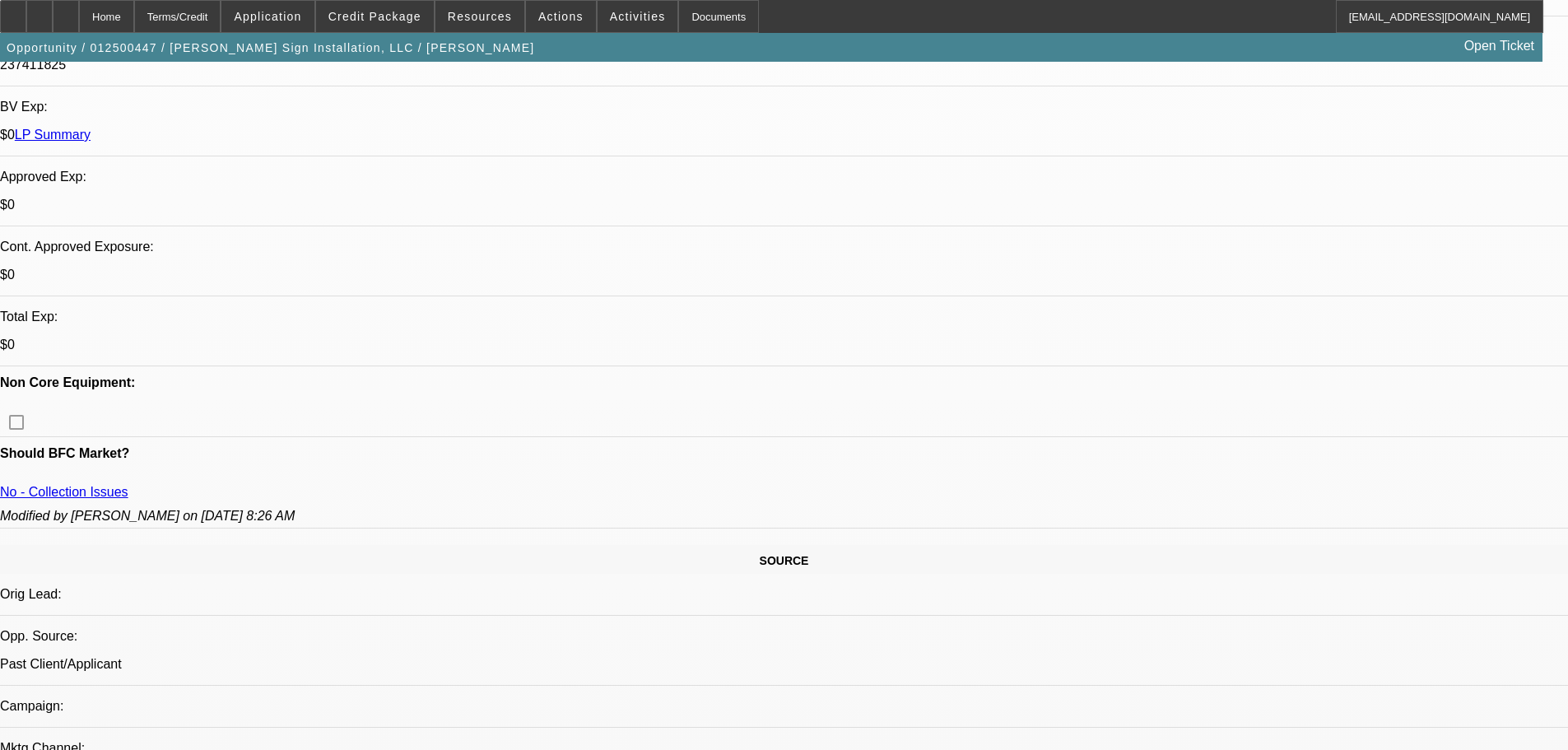
scroll to position [337, 0]
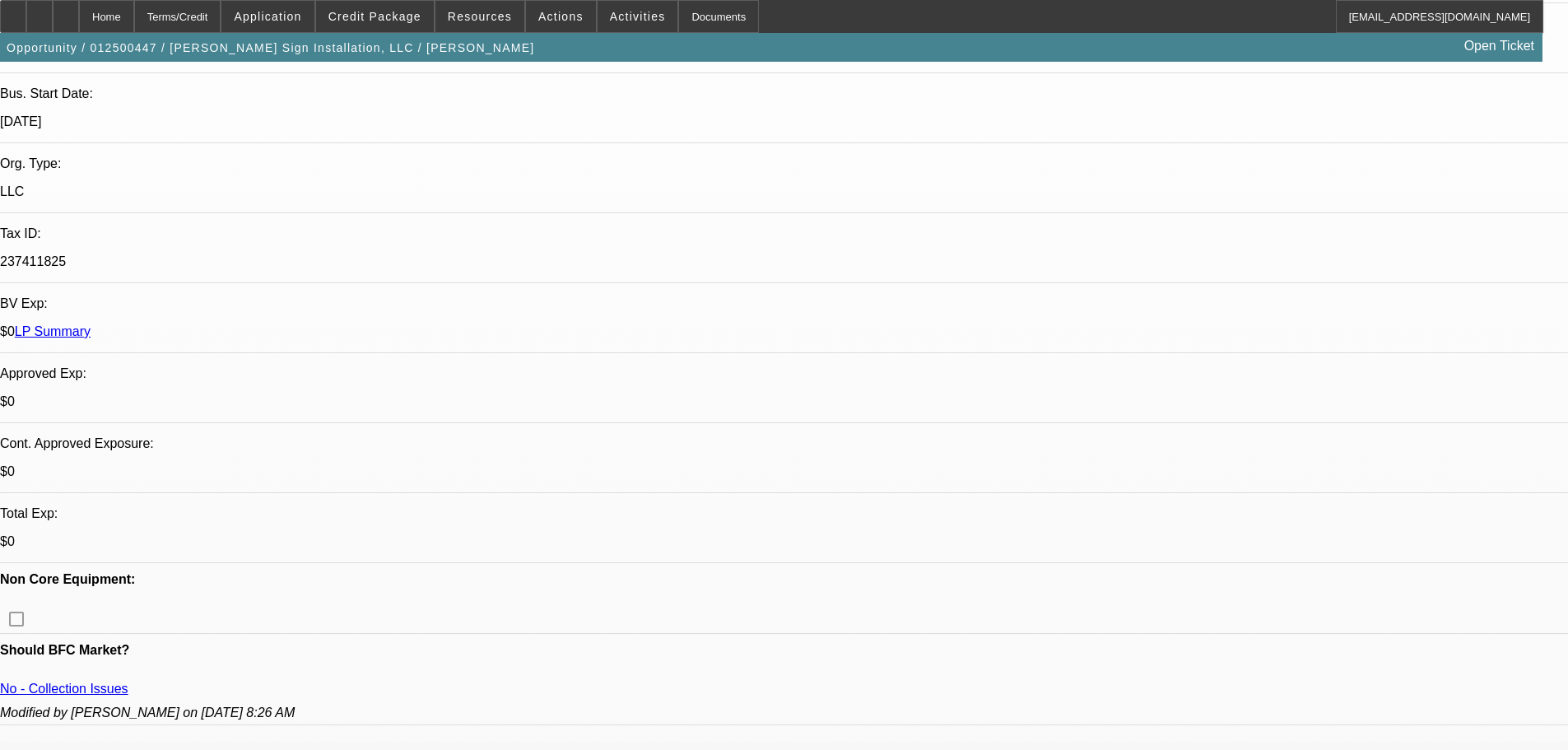
drag, startPoint x: 451, startPoint y: 392, endPoint x: 419, endPoint y: 253, distance: 142.6
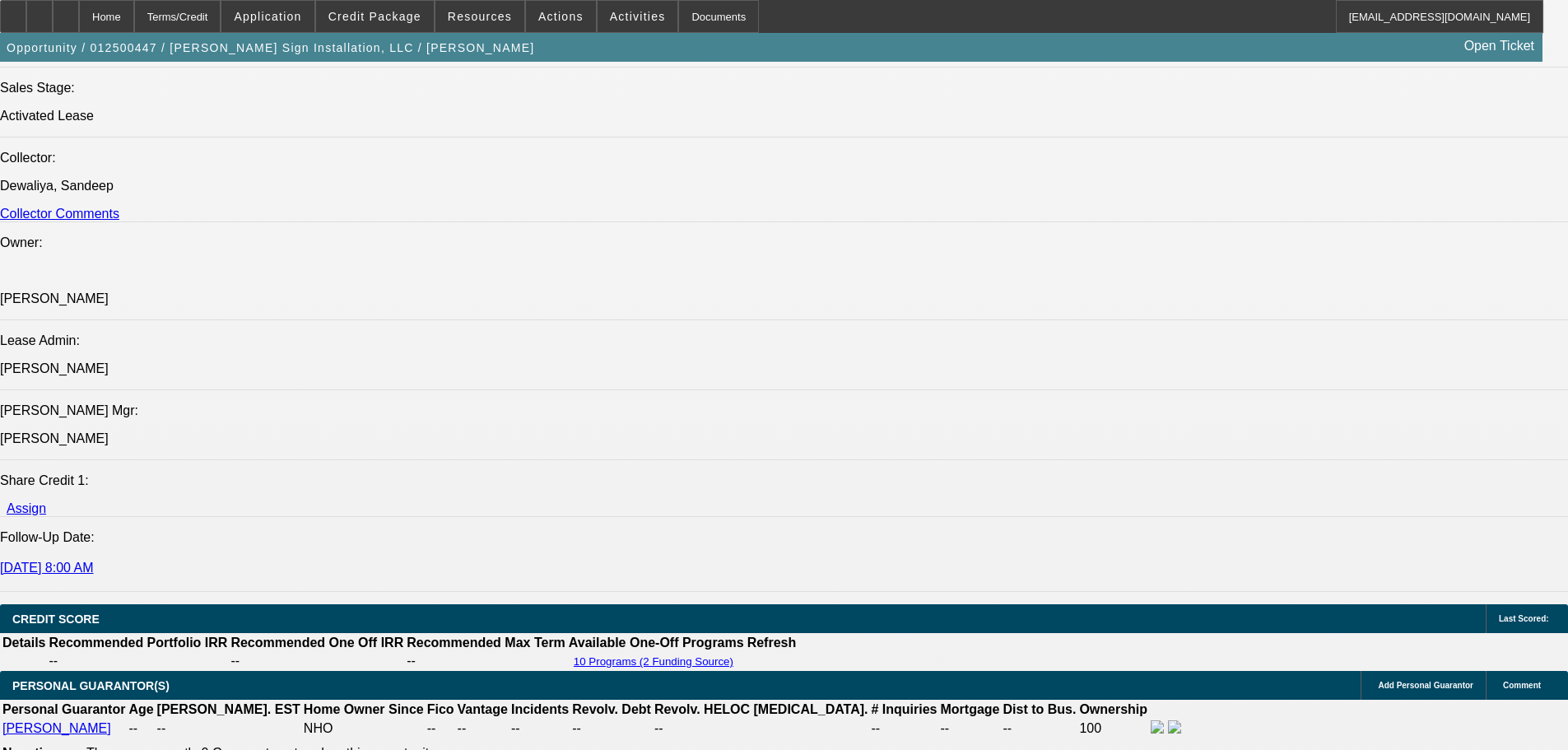
drag, startPoint x: 549, startPoint y: 299, endPoint x: 558, endPoint y: 464, distance: 165.2
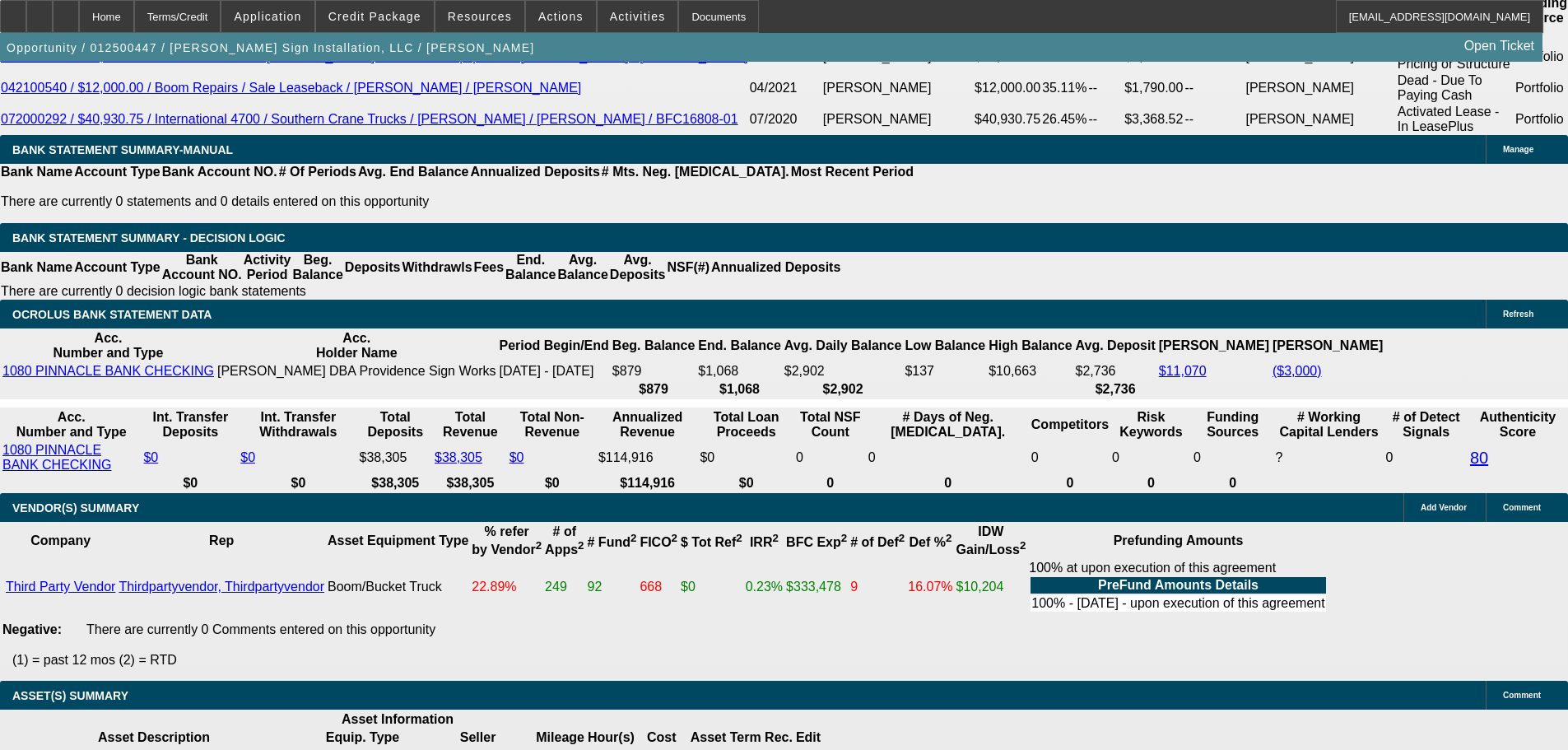
drag, startPoint x: 666, startPoint y: 520, endPoint x: 662, endPoint y: 580, distance: 60.1
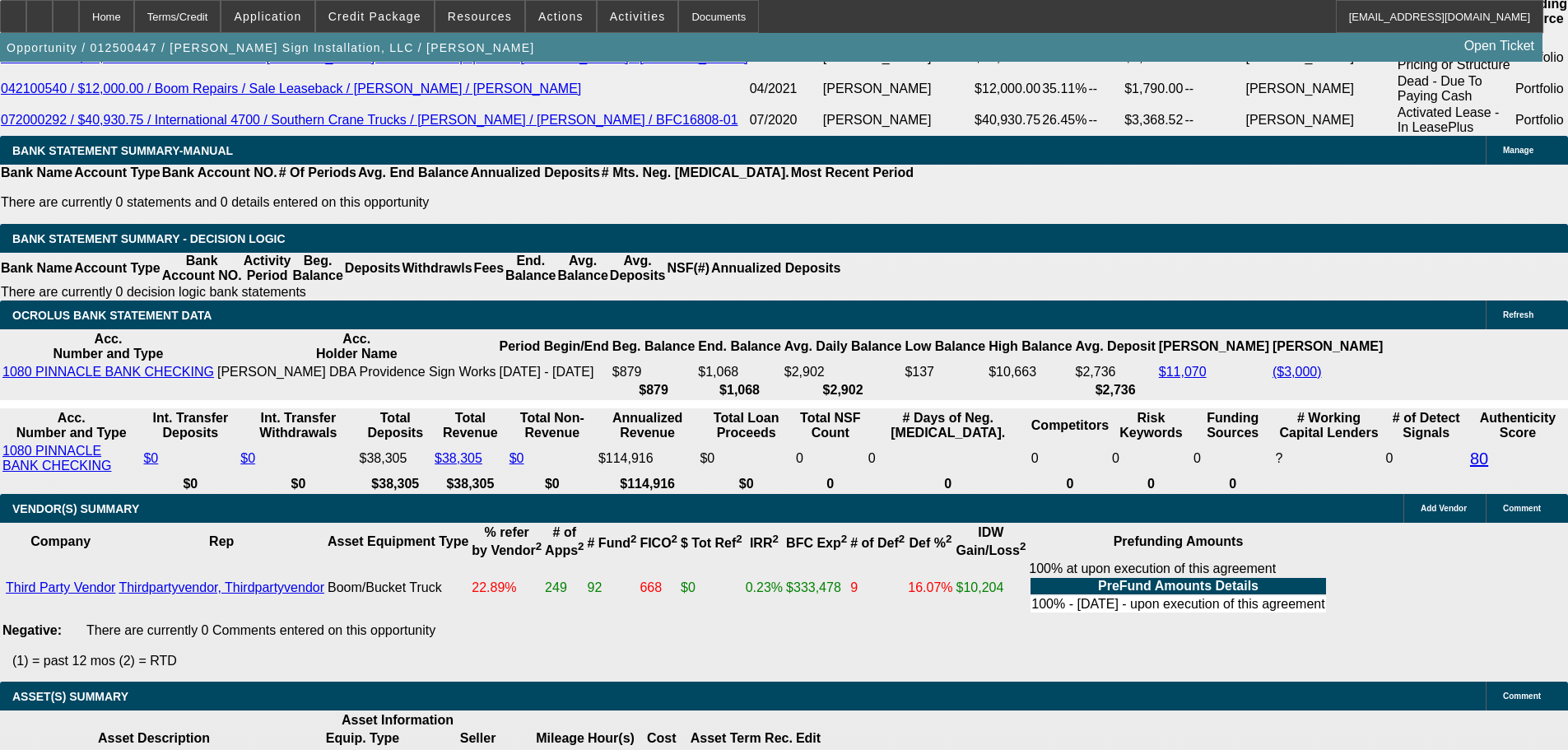
scroll to position [3061, 0]
